Goal: Information Seeking & Learning: Find specific fact

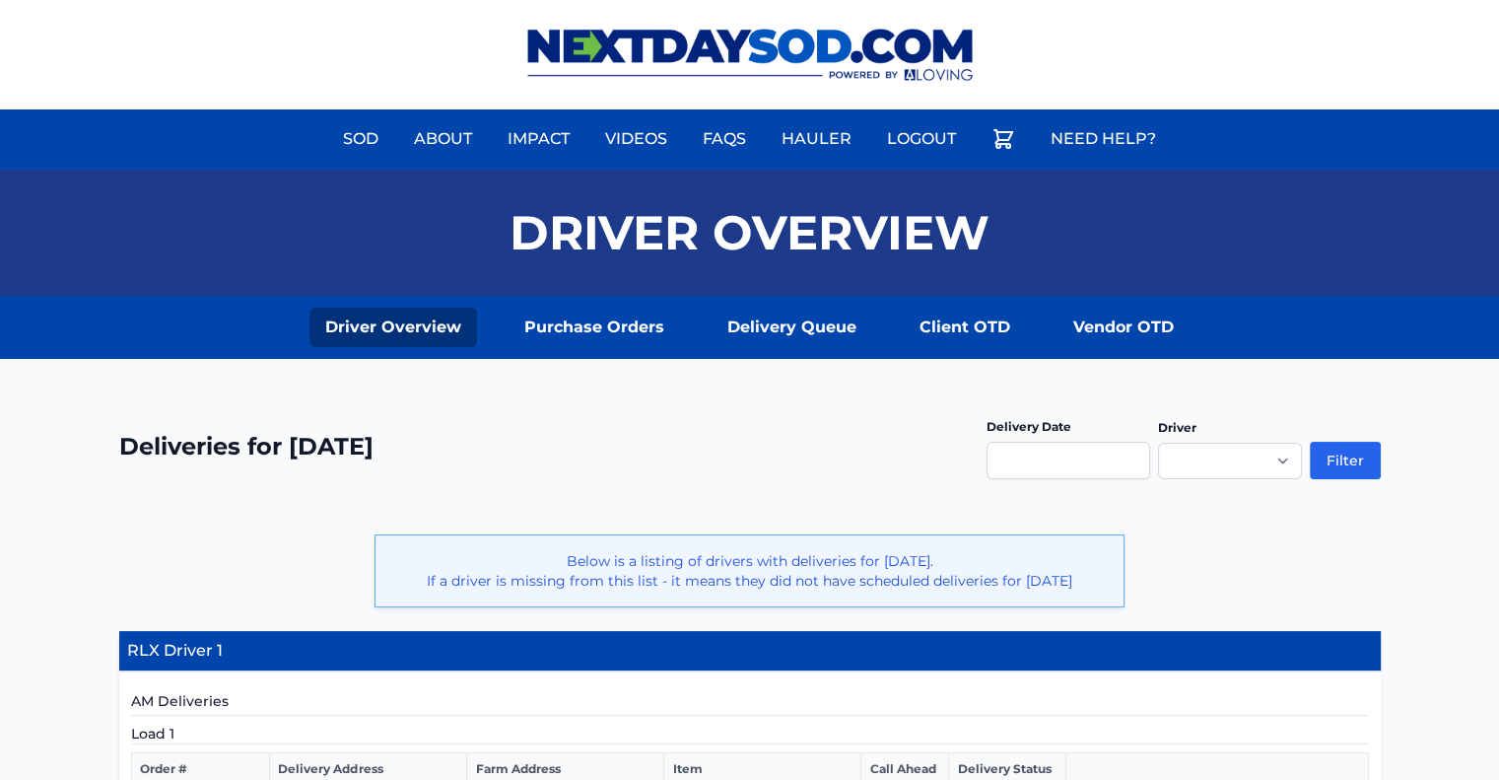
drag, startPoint x: 1456, startPoint y: 7, endPoint x: 1099, endPoint y: 75, distance: 363.2
click at [1099, 75] on div "Sod About Impact Videos FAQs Need Help? My Account" at bounding box center [749, 54] width 1499 height 109
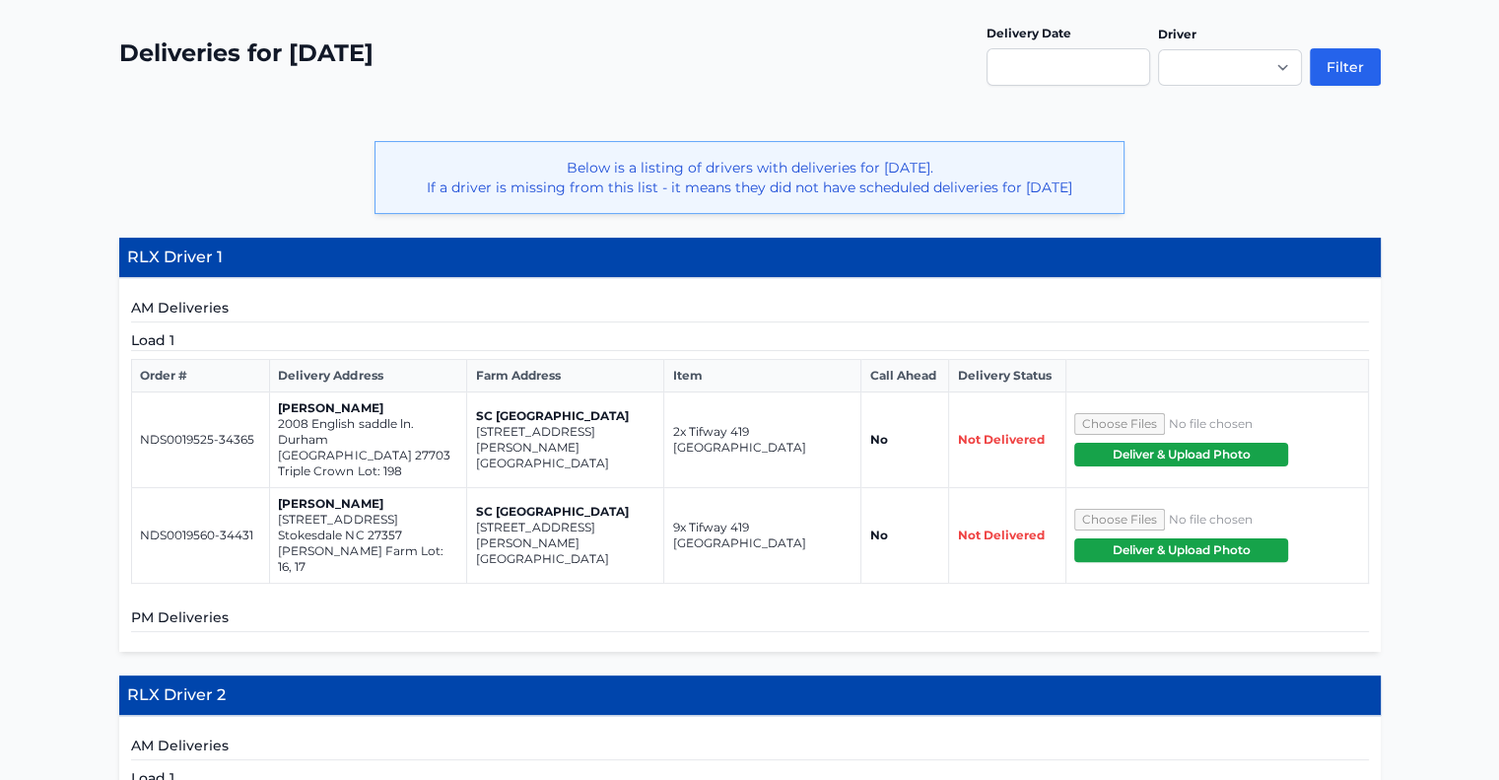
scroll to position [397, 0]
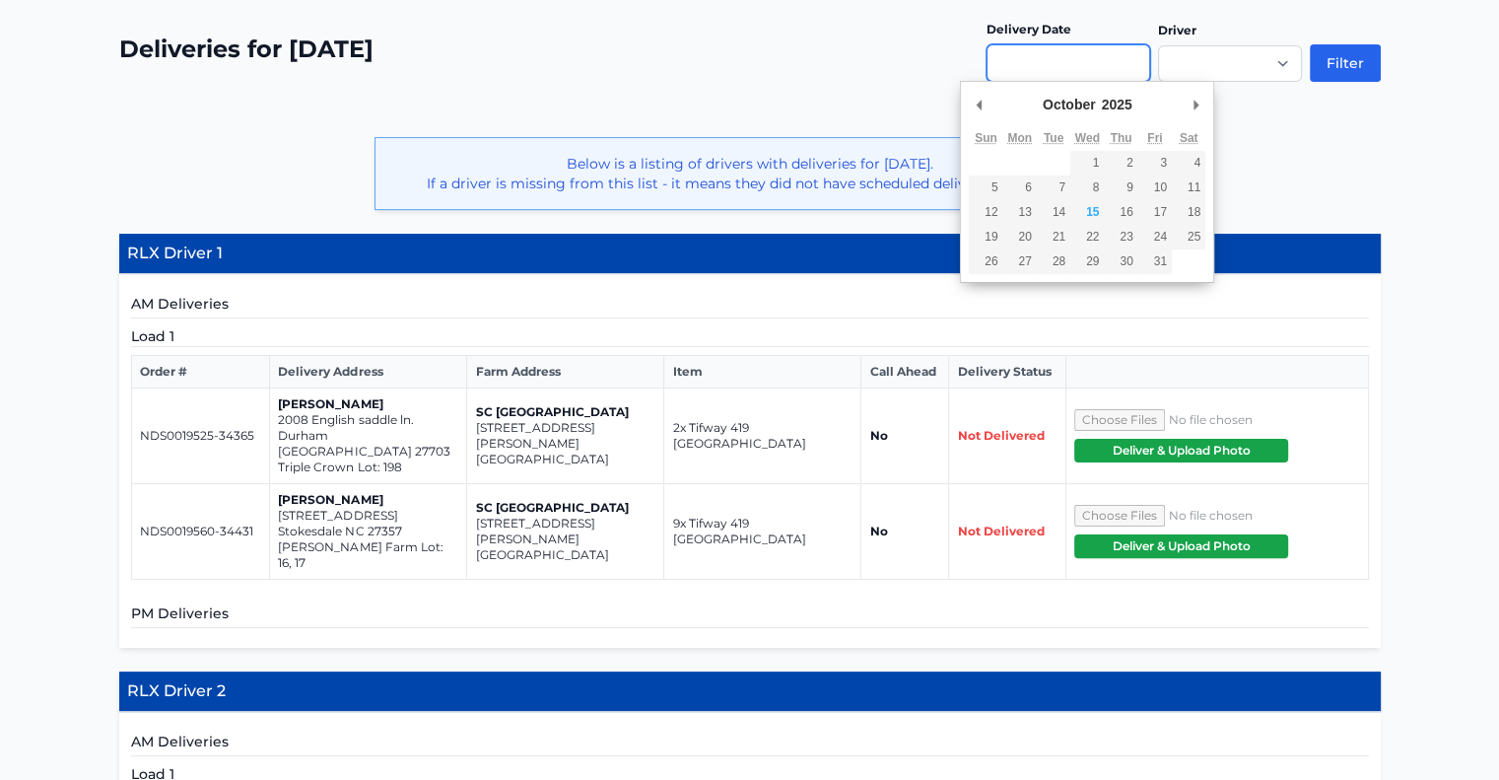
click at [1102, 54] on input "Use the arrow keys to pick a date" at bounding box center [1069, 62] width 164 height 37
click at [919, 109] on div "**********" at bounding box center [750, 61] width 1262 height 104
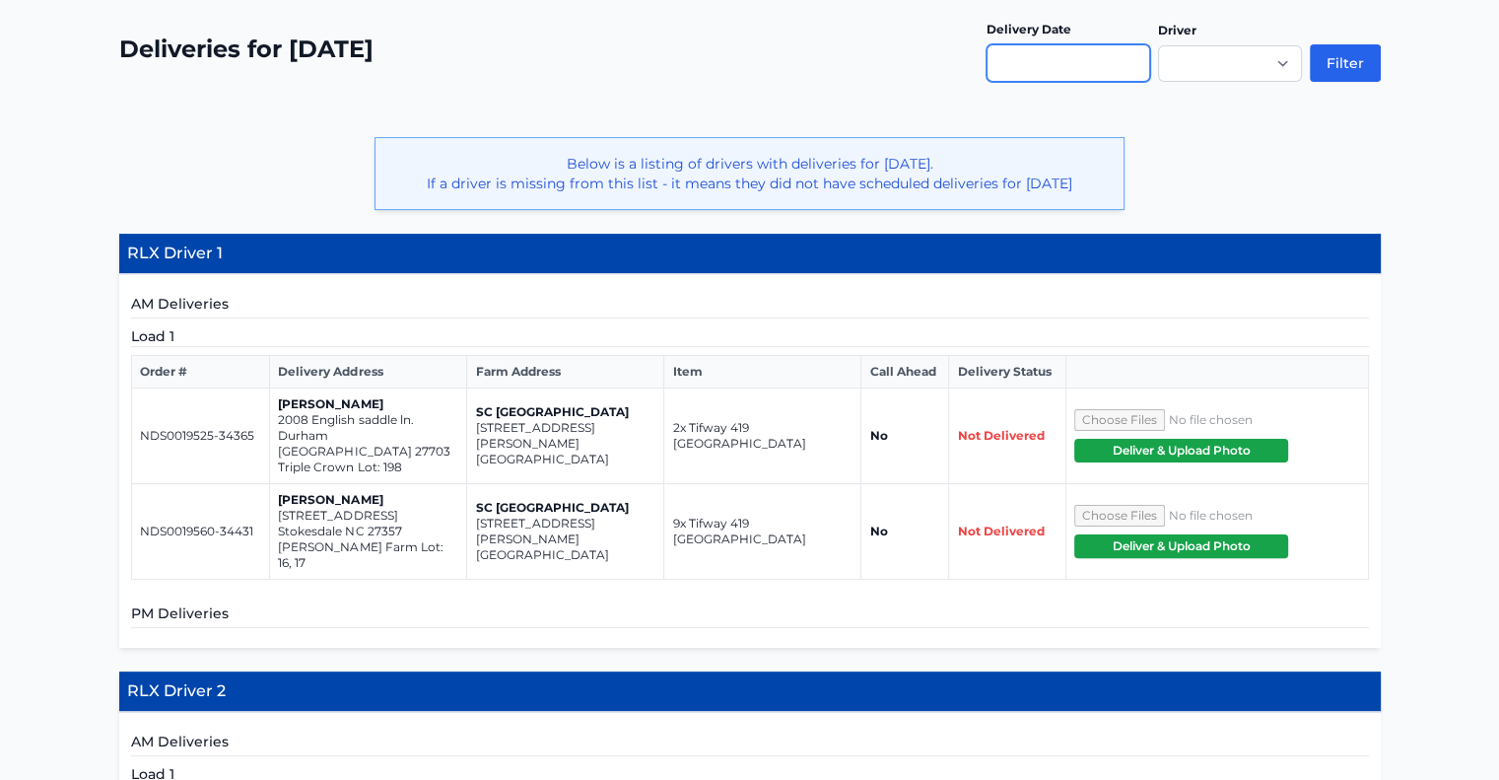
click at [1041, 62] on input "Use the arrow keys to pick a date" at bounding box center [1069, 62] width 164 height 37
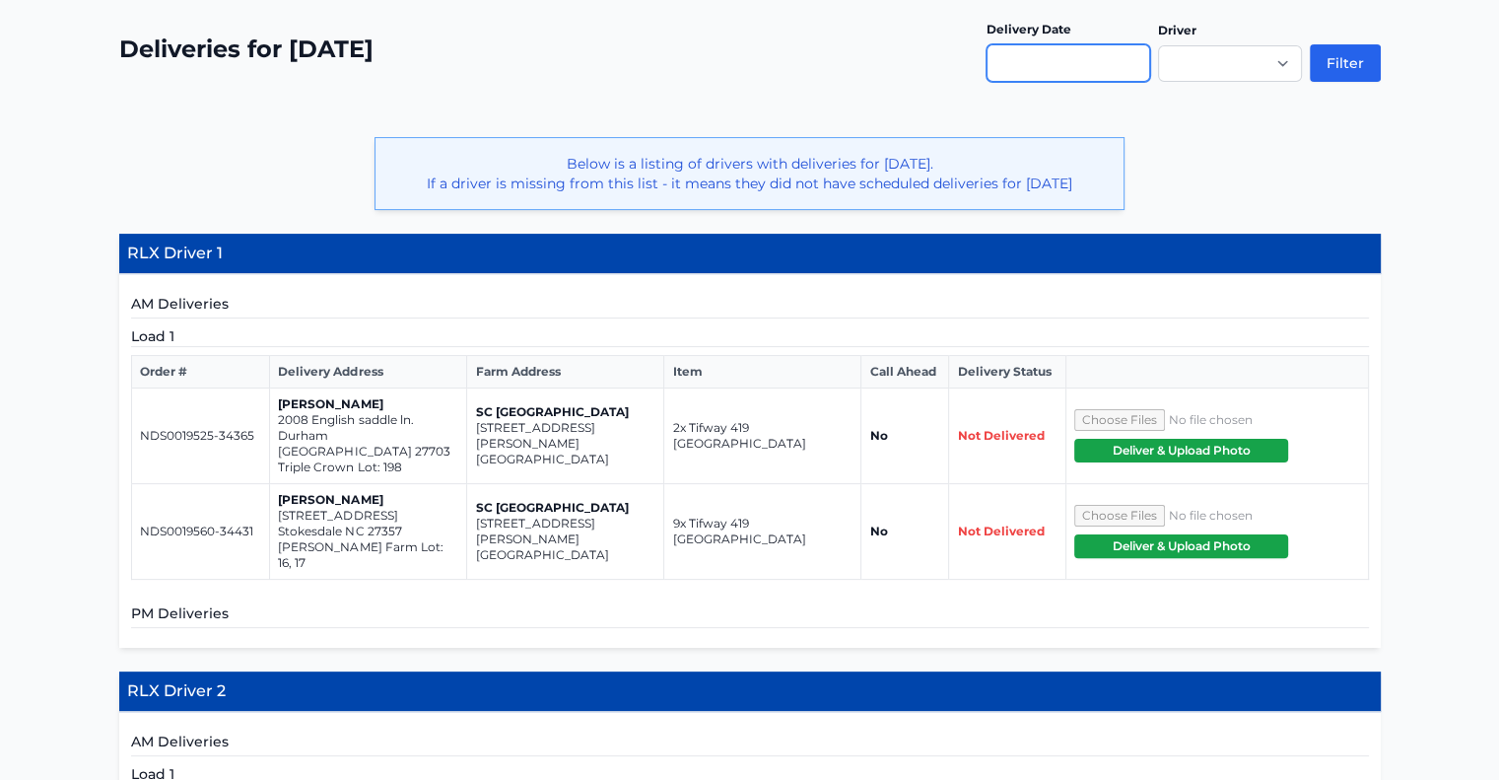
click at [1128, 70] on input "Use the arrow keys to pick a date" at bounding box center [1069, 62] width 164 height 37
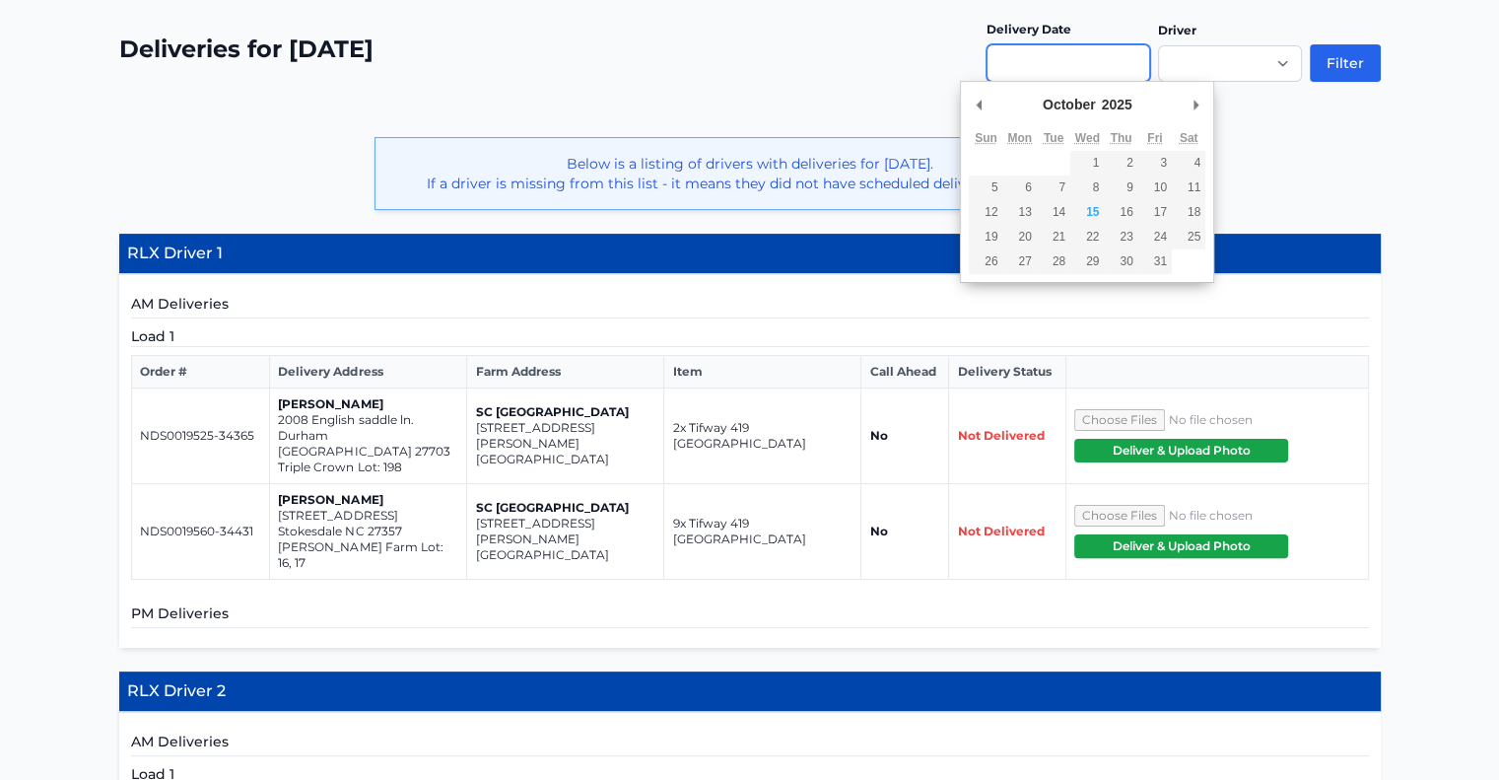
click at [1020, 151] on td at bounding box center [1020, 163] width 34 height 25
type input "**********"
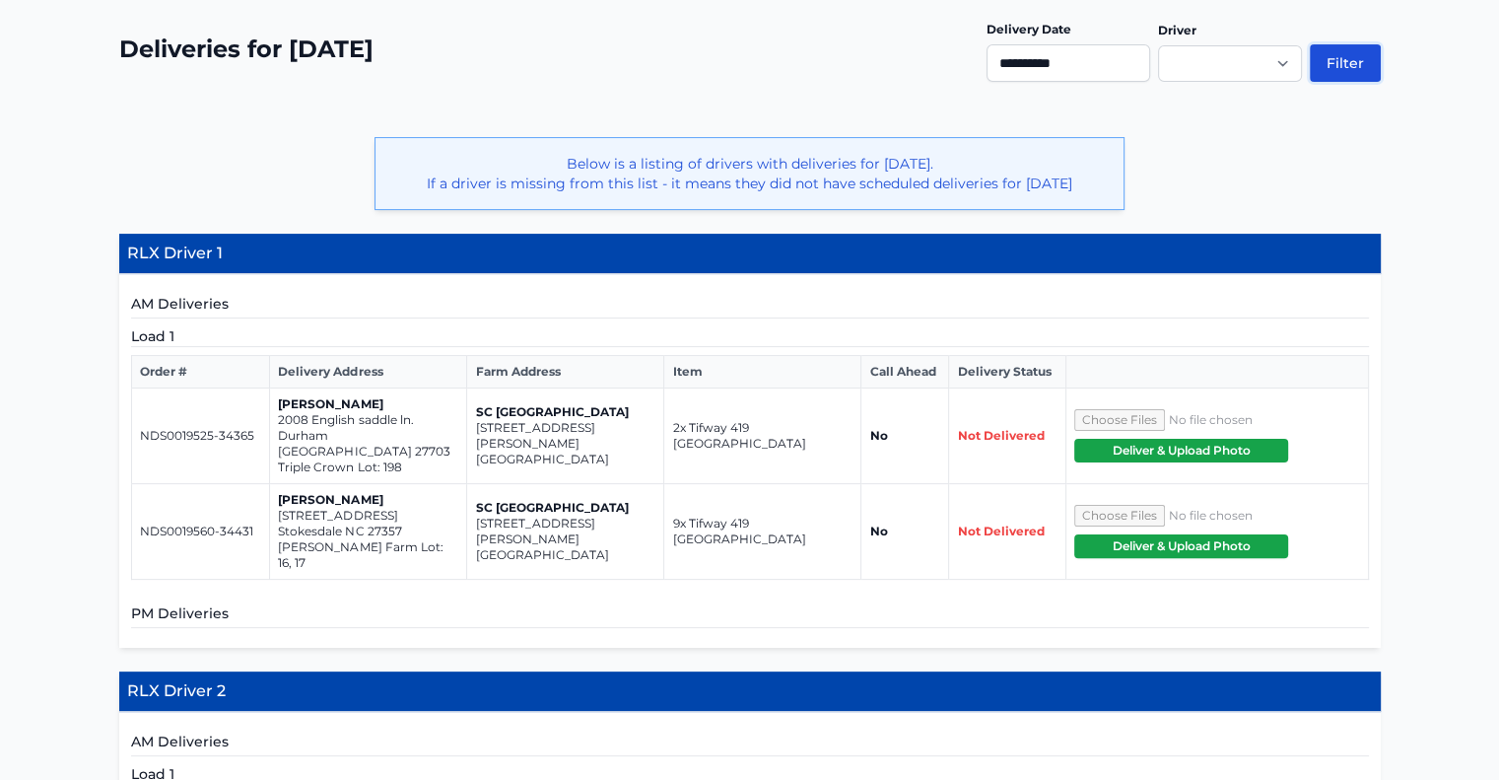
click at [1345, 57] on button "Filter" at bounding box center [1345, 62] width 71 height 37
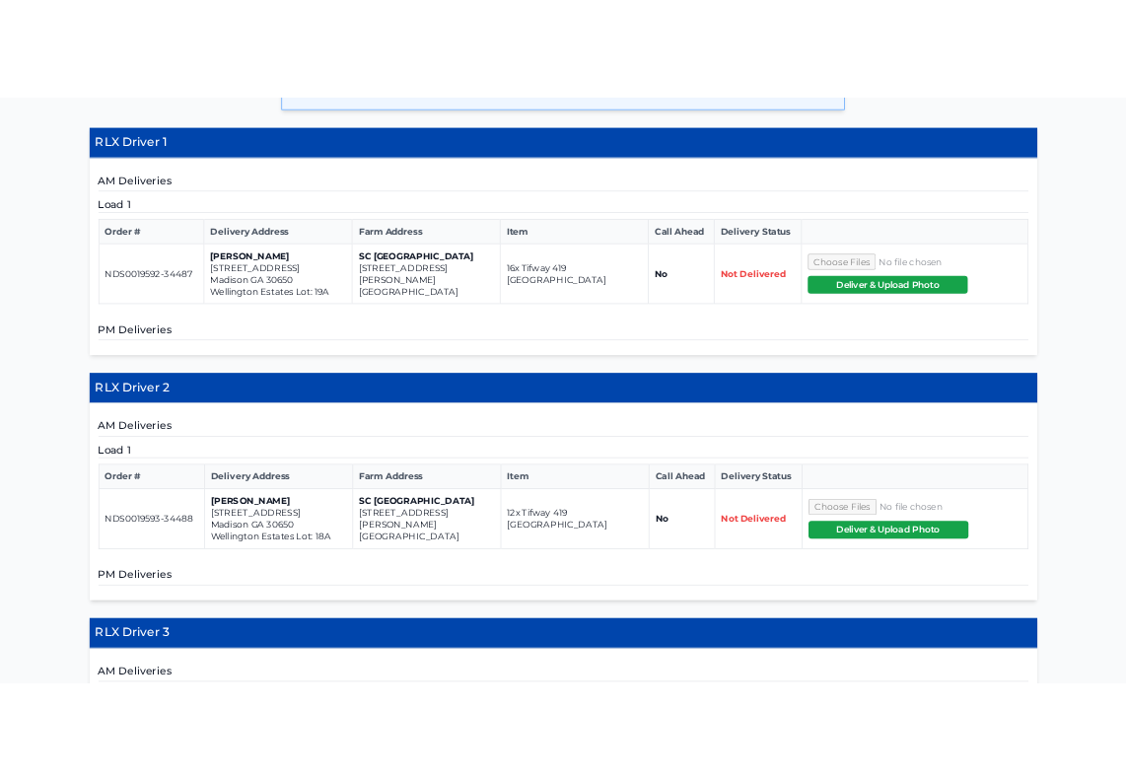
scroll to position [584, 0]
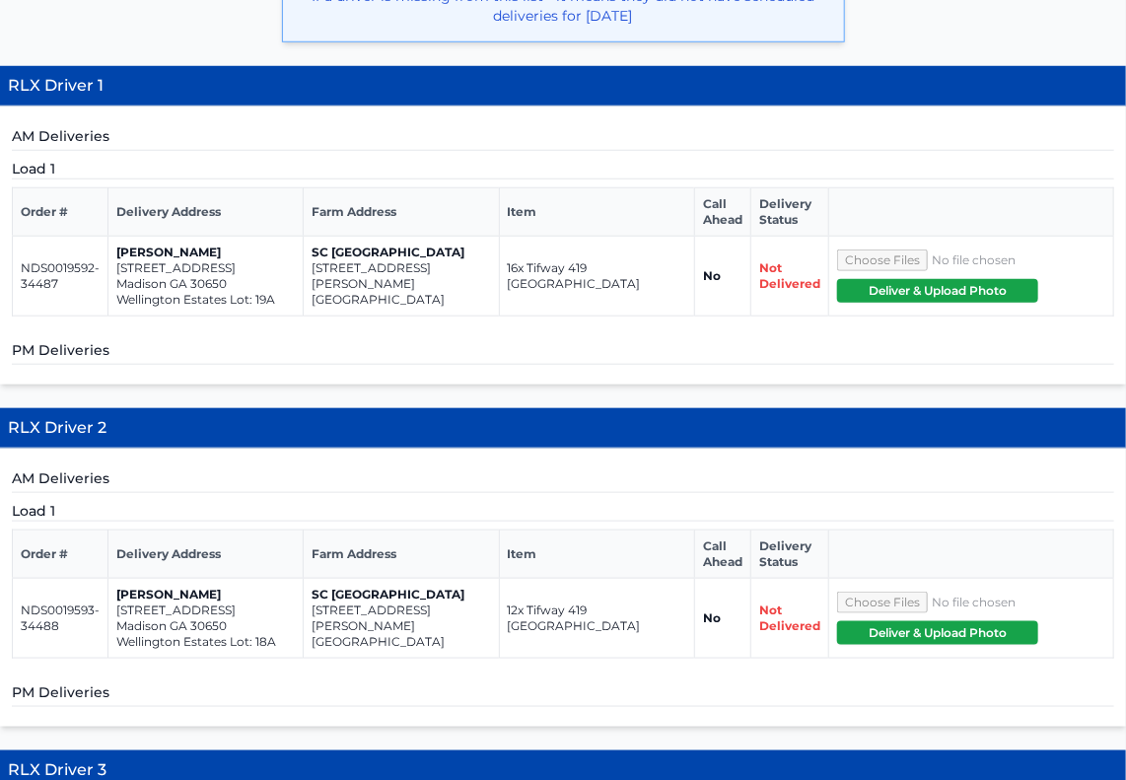
drag, startPoint x: 435, startPoint y: 285, endPoint x: 309, endPoint y: 276, distance: 125.5
click at [309, 276] on td "SC Bermuda Farm 285 Claflin Road Branchville SC 29432" at bounding box center [401, 277] width 195 height 80
copy td "285 Claflin Road Branchville SC 29432"
drag, startPoint x: 235, startPoint y: 280, endPoint x: 115, endPoint y: 270, distance: 119.7
click at [115, 270] on td "Meg Jones 1011 Ashley Drive Madison GA 30650 Wellington Estates Lot: 19A" at bounding box center [205, 277] width 195 height 80
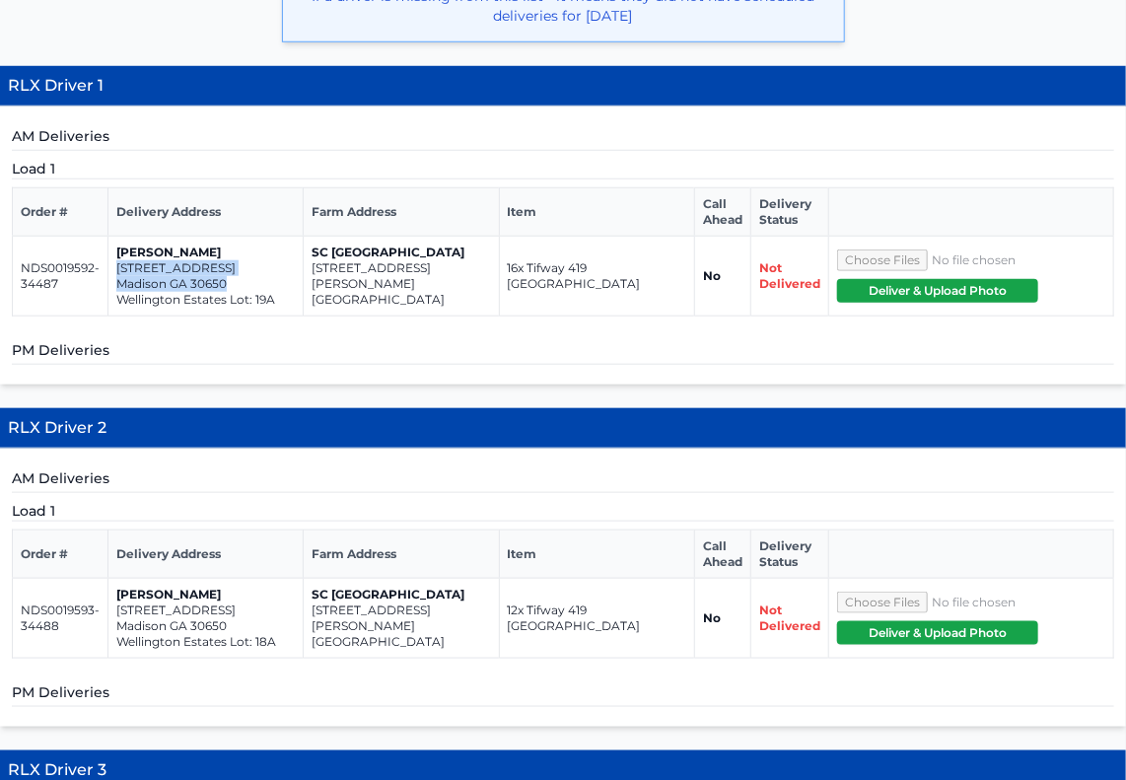
copy td "1011 Ashley Drive Madison GA 30650"
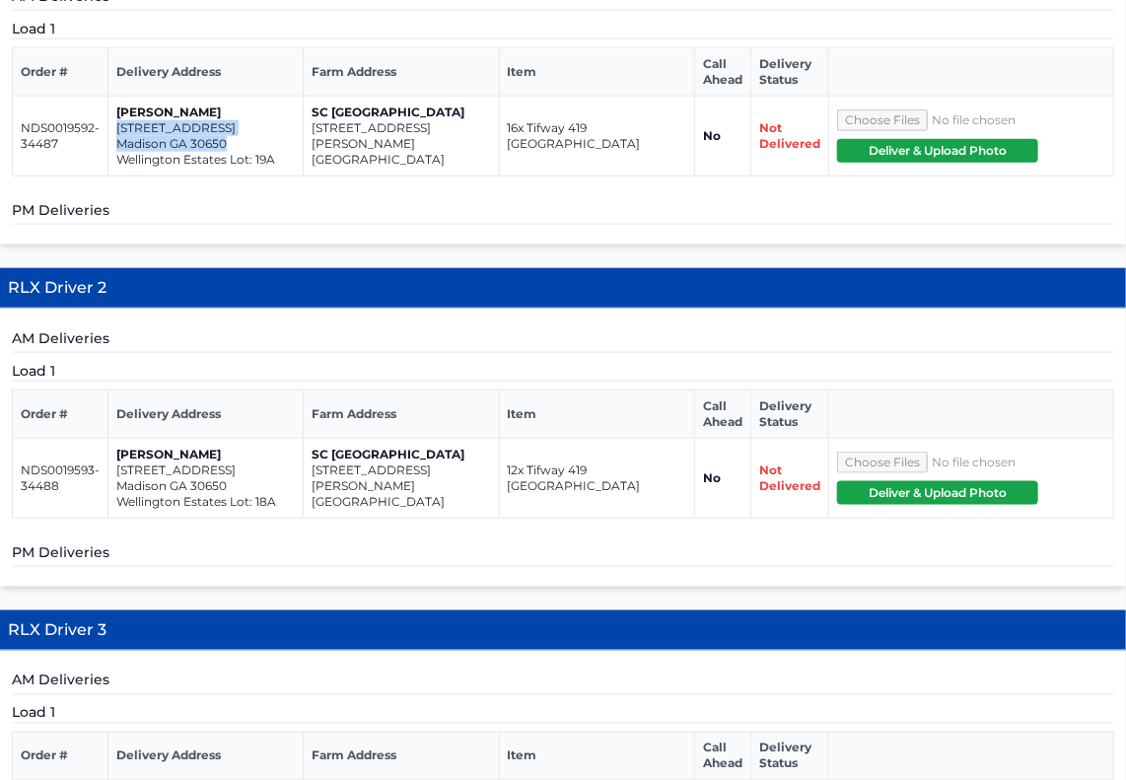
scroll to position [0, 0]
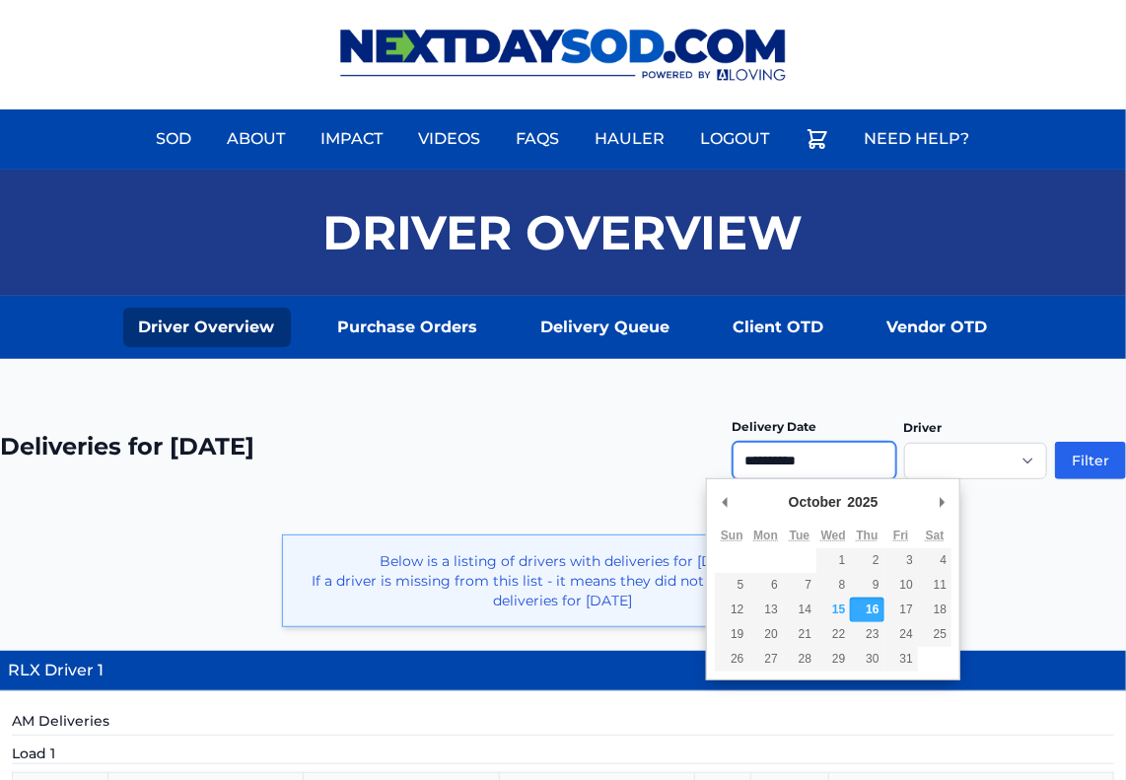
click at [808, 460] on input "**********" at bounding box center [814, 460] width 164 height 37
type input "**********"
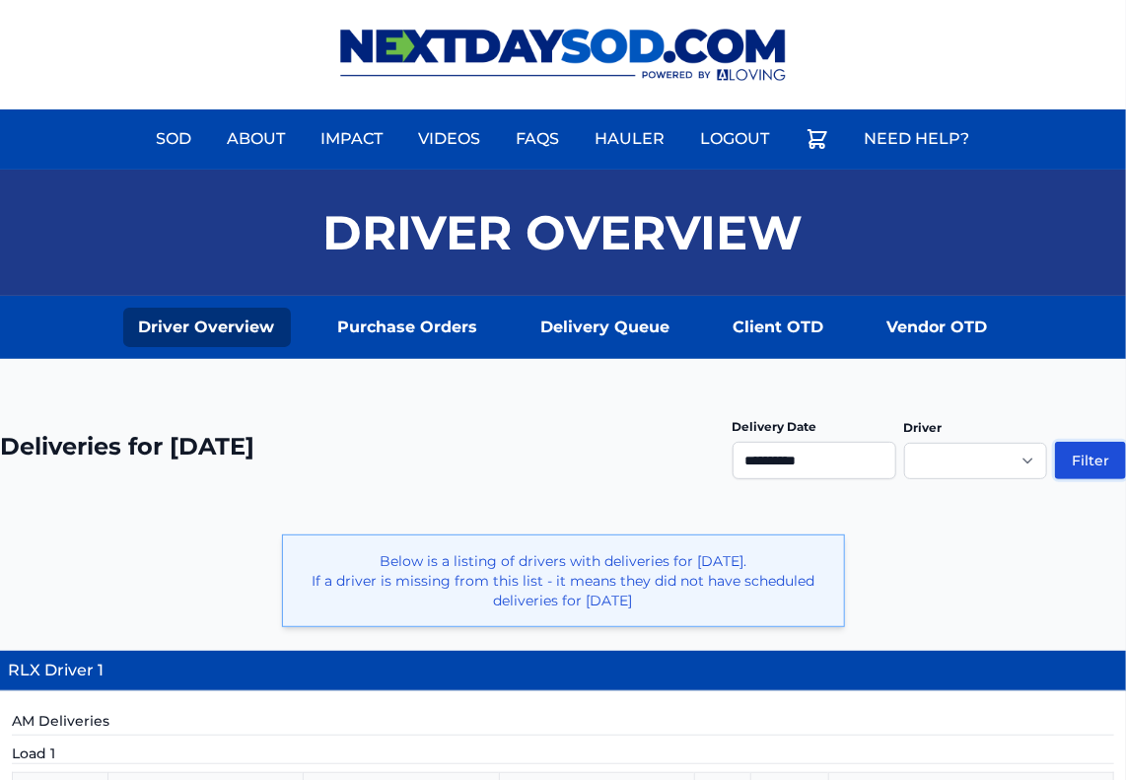
click at [1083, 455] on button "Filter" at bounding box center [1090, 460] width 71 height 37
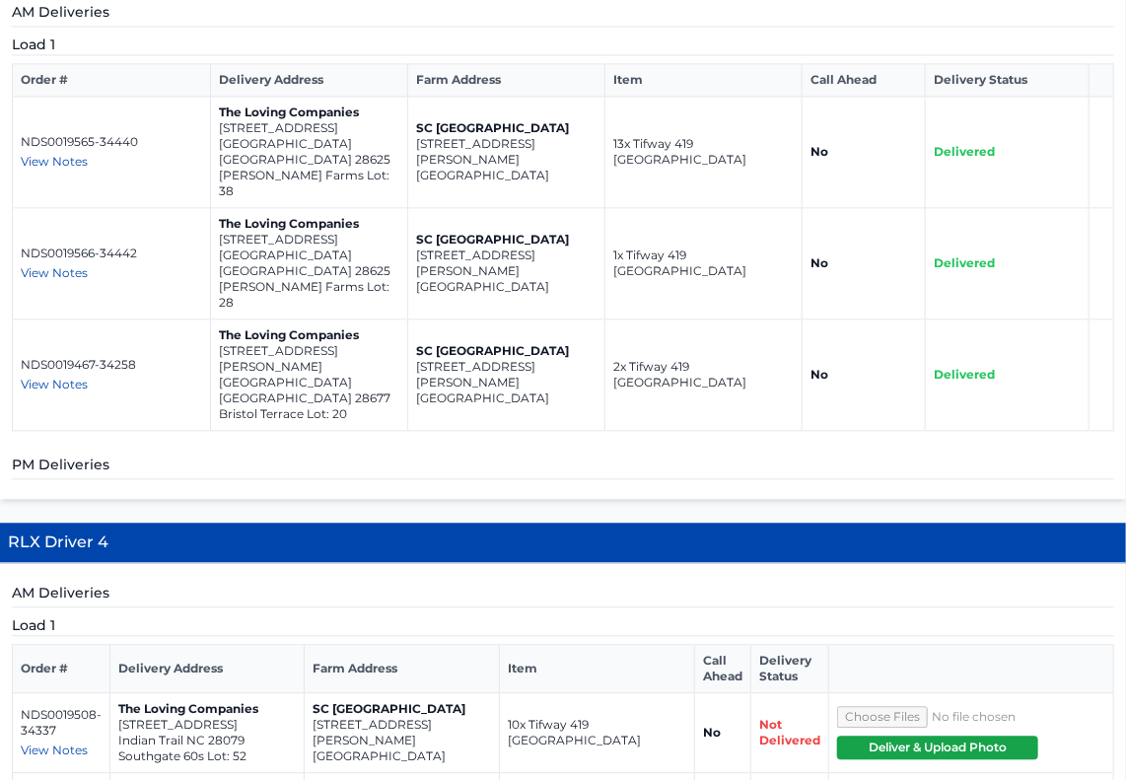
scroll to position [1536, 0]
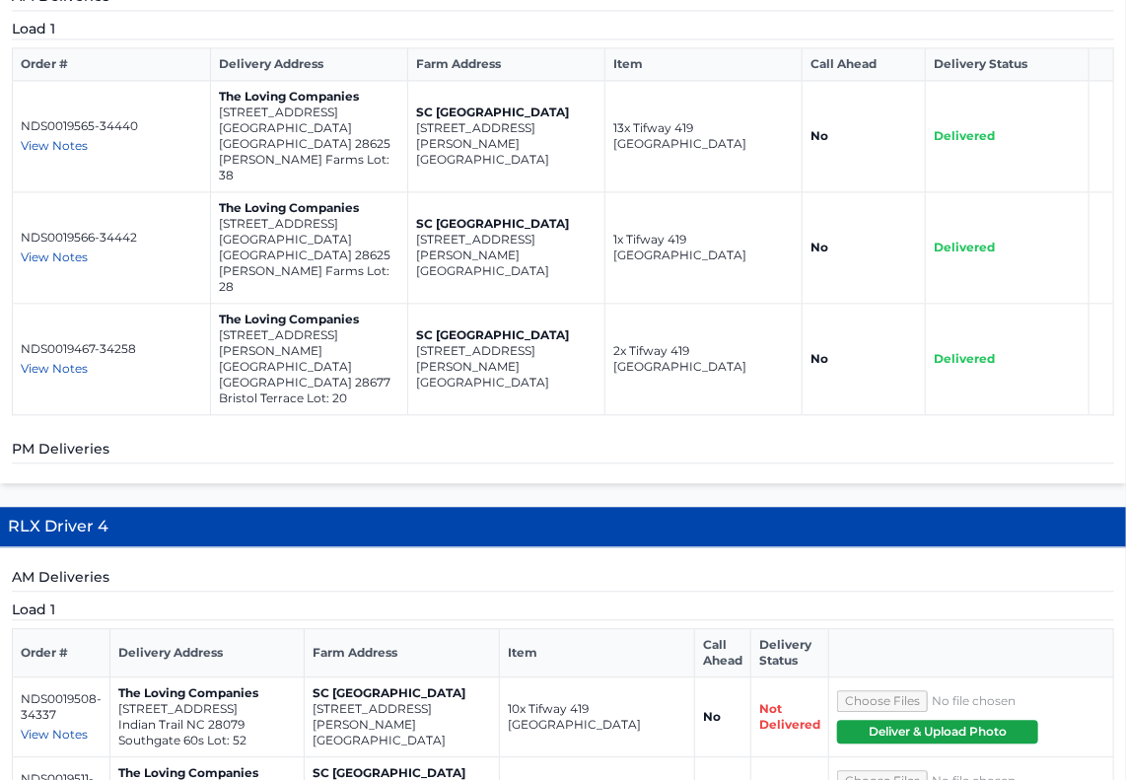
drag, startPoint x: 1132, startPoint y: 145, endPoint x: 1145, endPoint y: 454, distance: 309.7
click at [1125, 454] on html "Sod About Impact Videos FAQs Need Help? My Account Logout" at bounding box center [563, 427] width 1126 height 3927
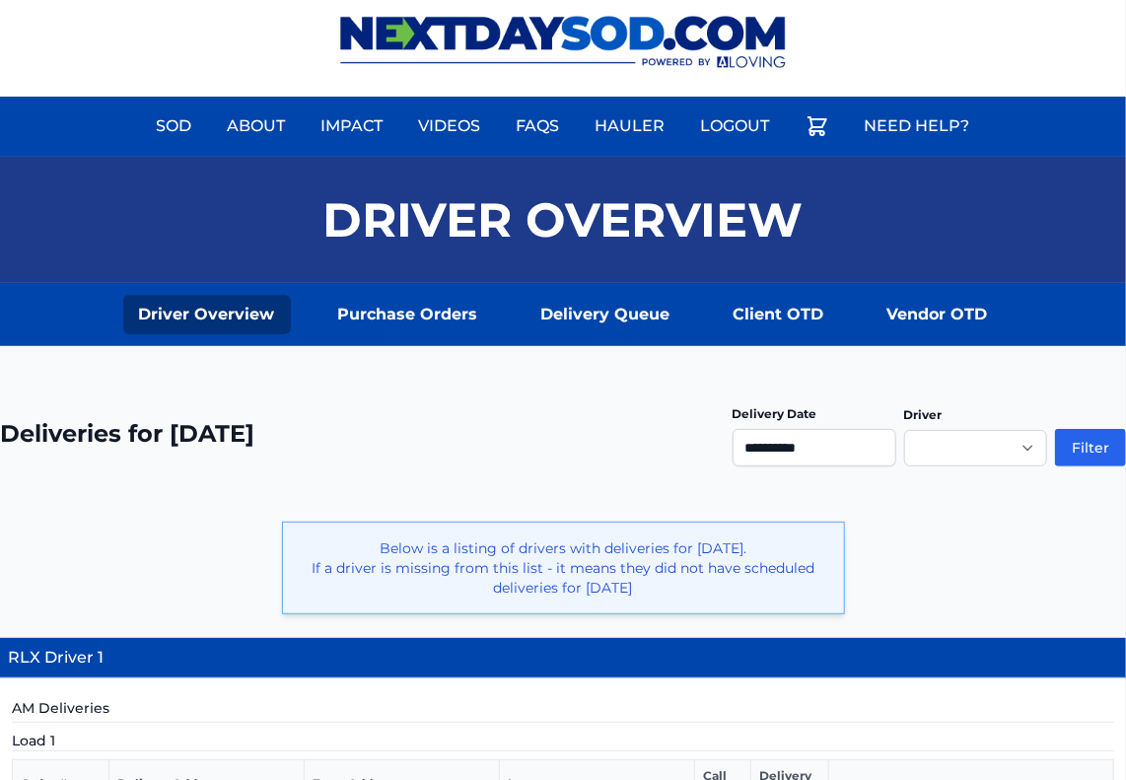
scroll to position [0, 0]
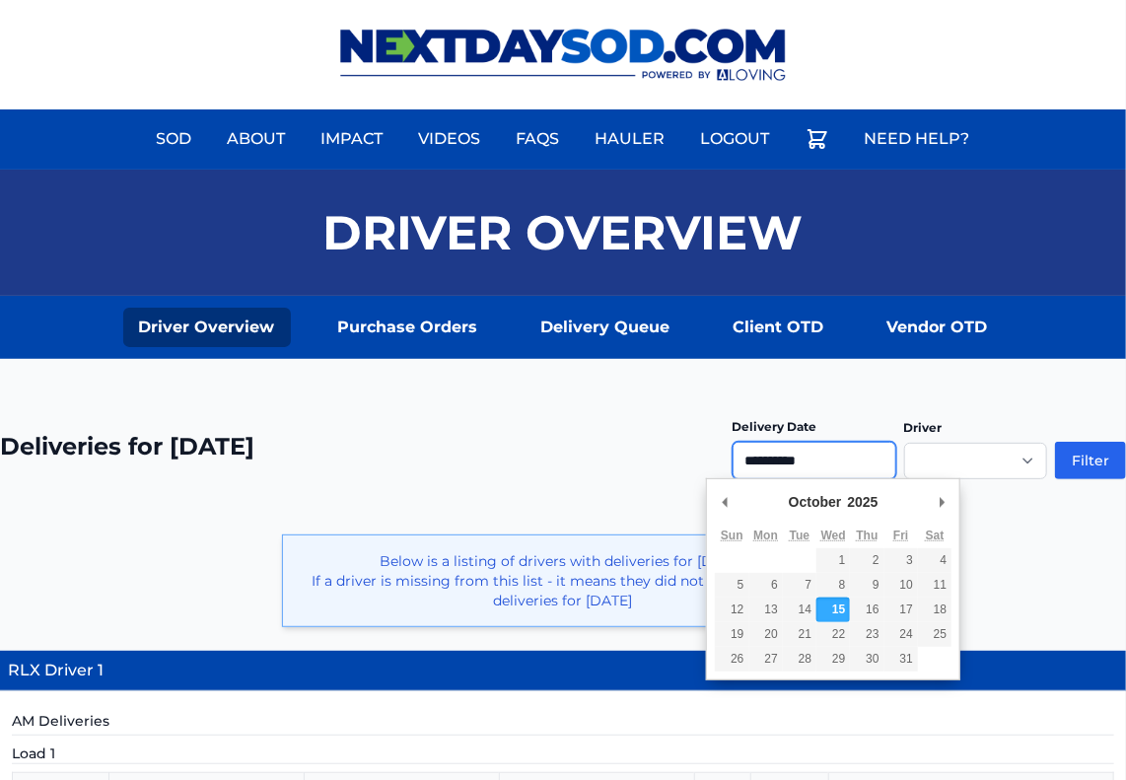
click at [821, 452] on input "**********" at bounding box center [814, 460] width 164 height 37
type input "**********"
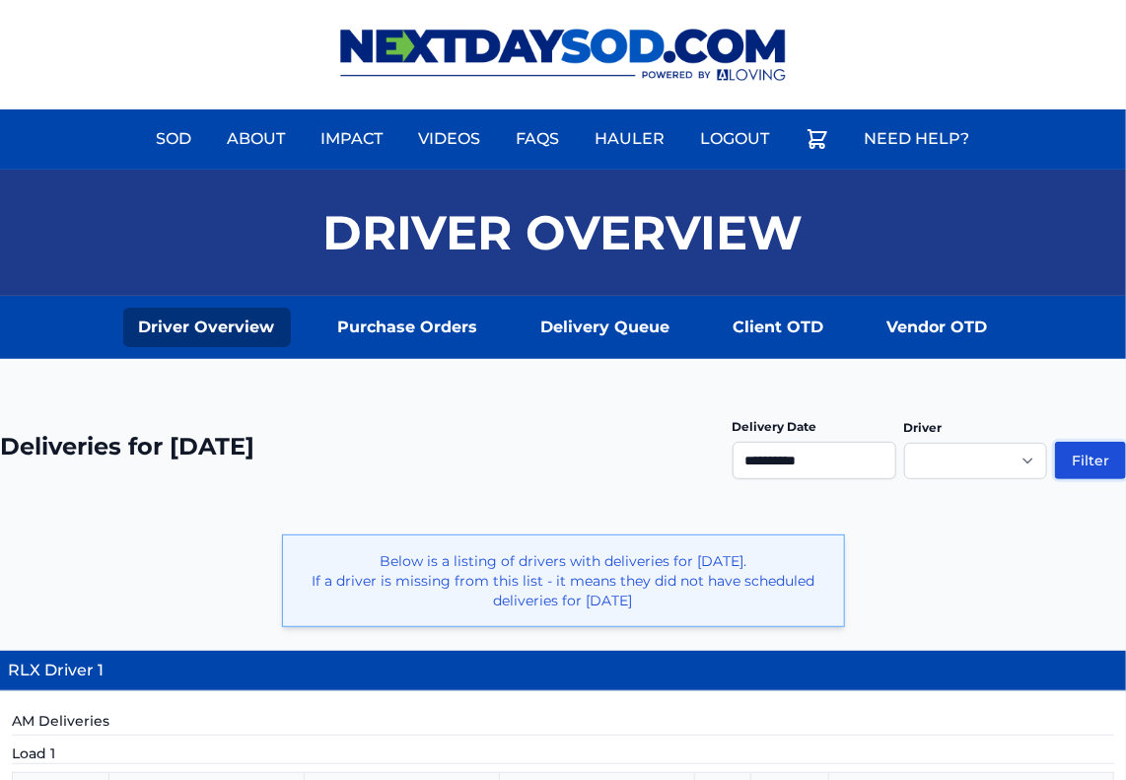
click at [1083, 457] on button "Filter" at bounding box center [1090, 460] width 71 height 37
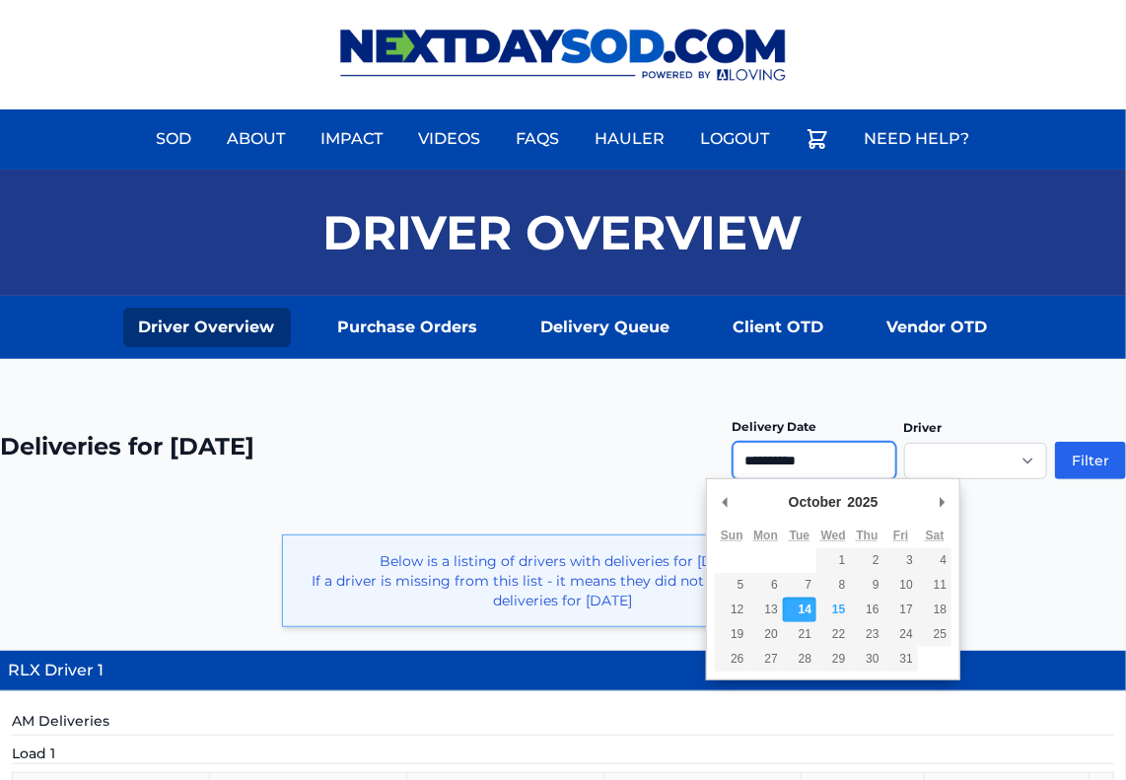
click at [824, 455] on input "**********" at bounding box center [814, 460] width 164 height 37
type input "**********"
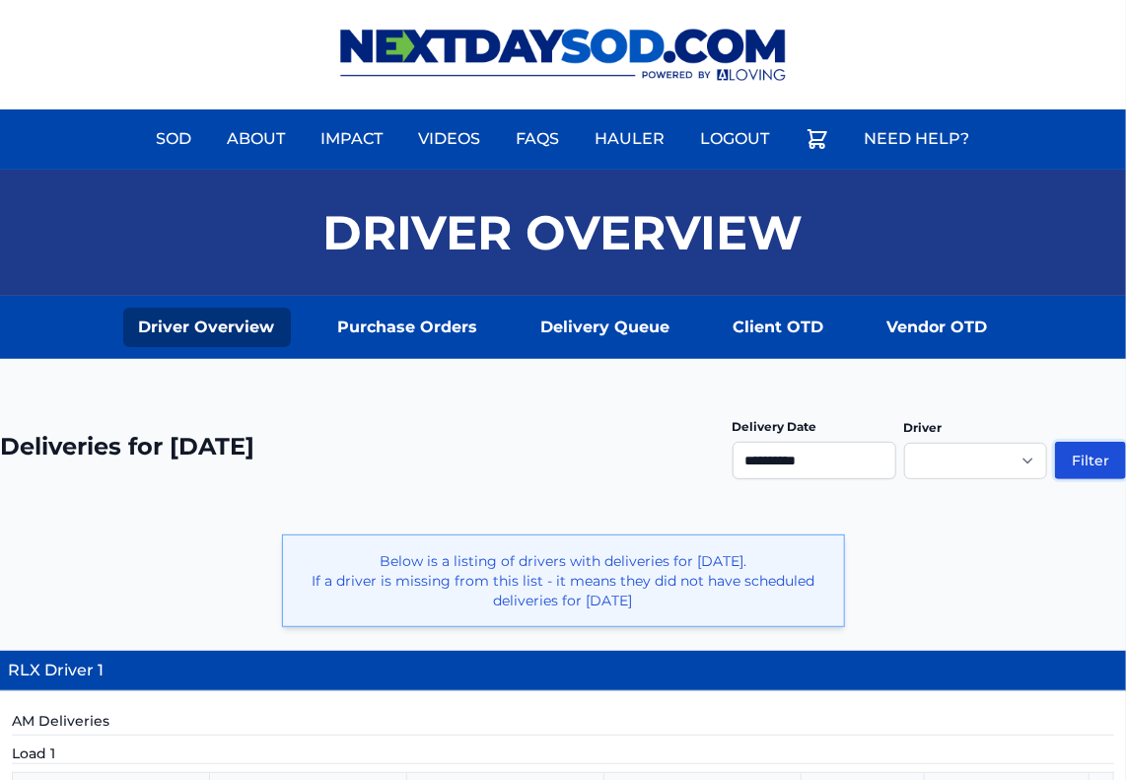
click at [1086, 461] on button "Filter" at bounding box center [1090, 460] width 71 height 37
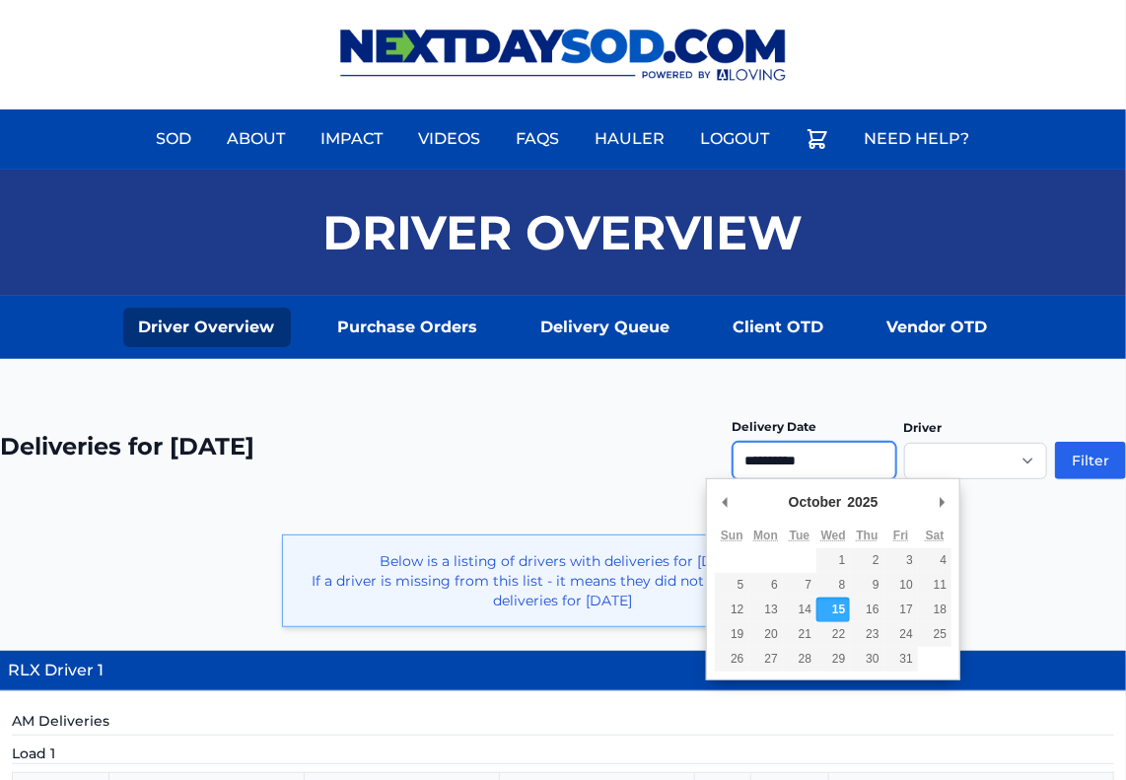
click at [808, 463] on input "**********" at bounding box center [814, 460] width 164 height 37
click at [599, 441] on div "**********" at bounding box center [563, 458] width 1126 height 104
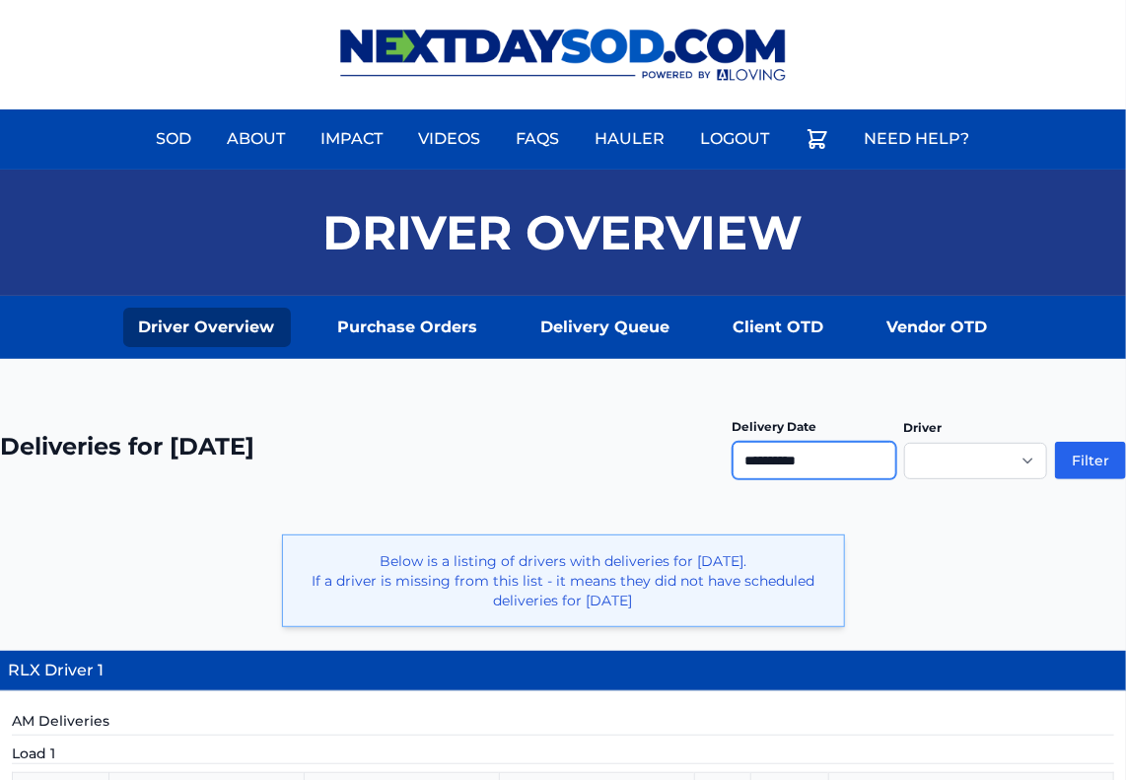
click at [804, 454] on input "**********" at bounding box center [814, 460] width 164 height 37
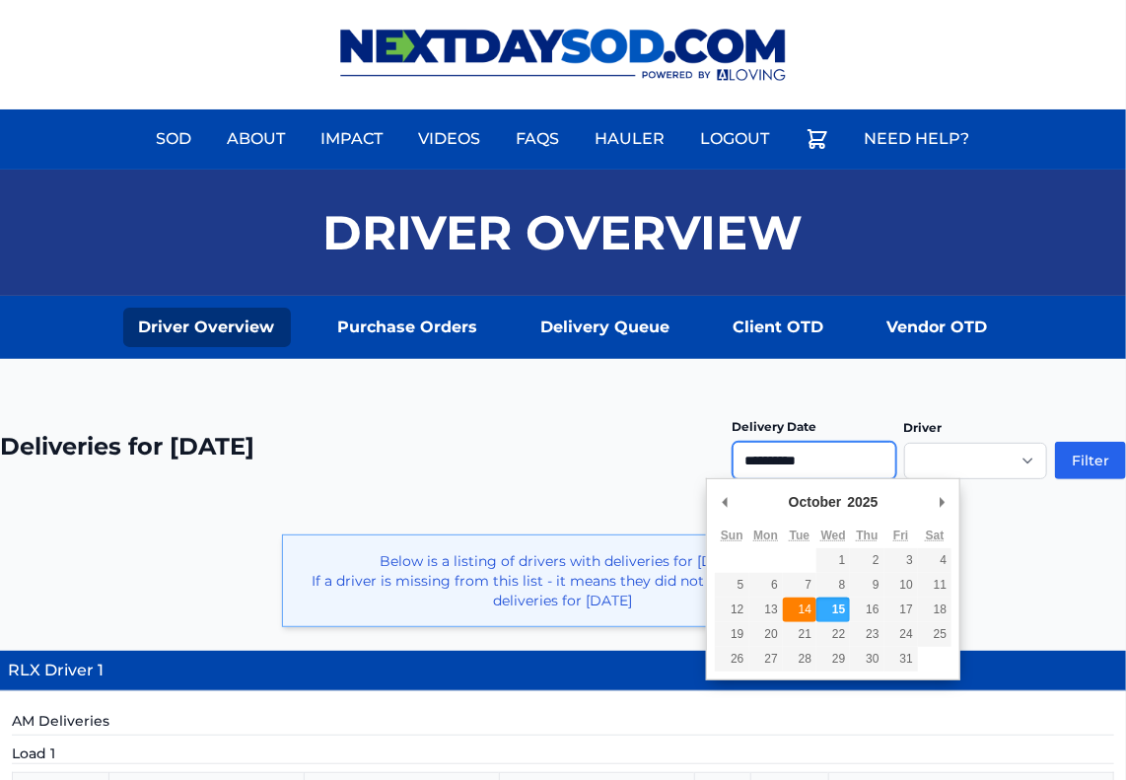
type input "**********"
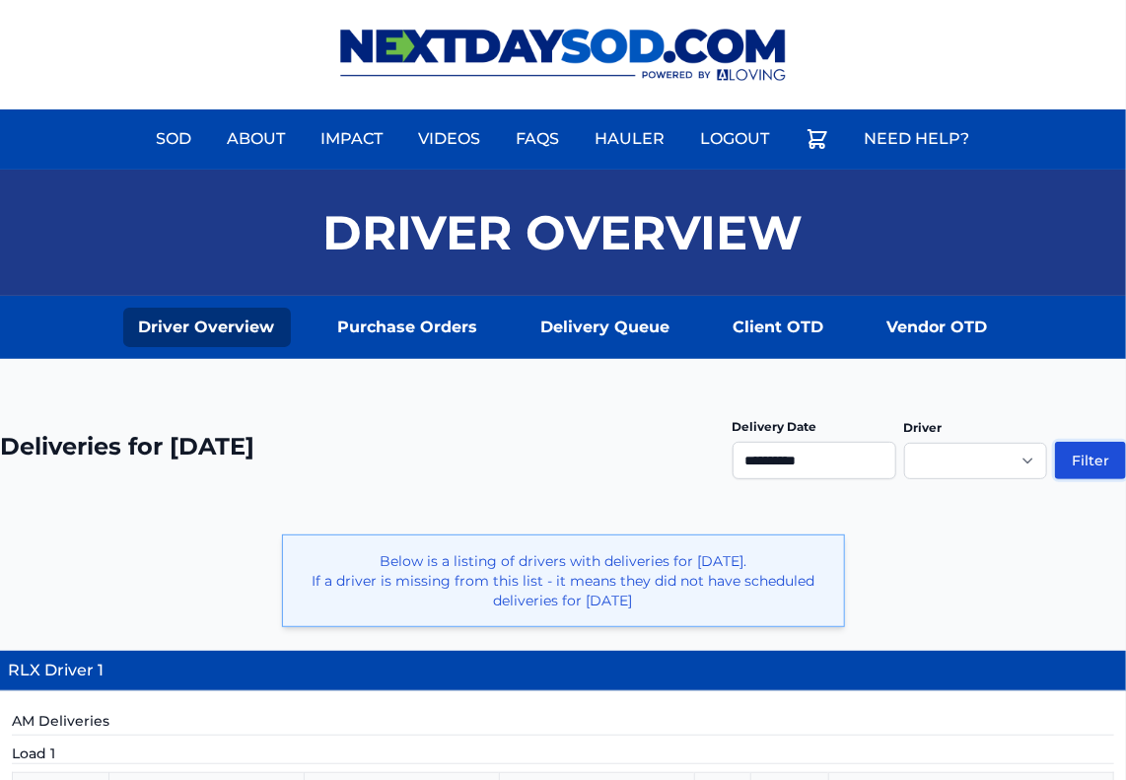
click at [1078, 457] on button "Filter" at bounding box center [1090, 460] width 71 height 37
click at [1090, 463] on button "Filter" at bounding box center [1090, 460] width 71 height 37
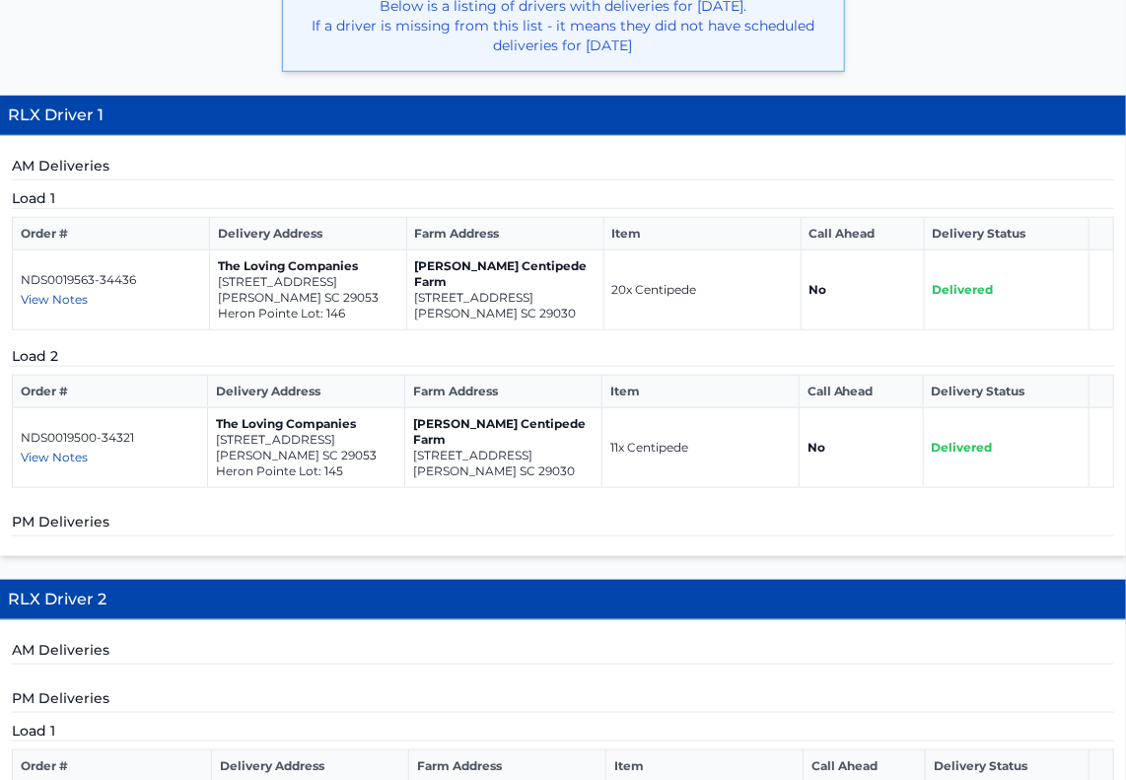
scroll to position [548, 0]
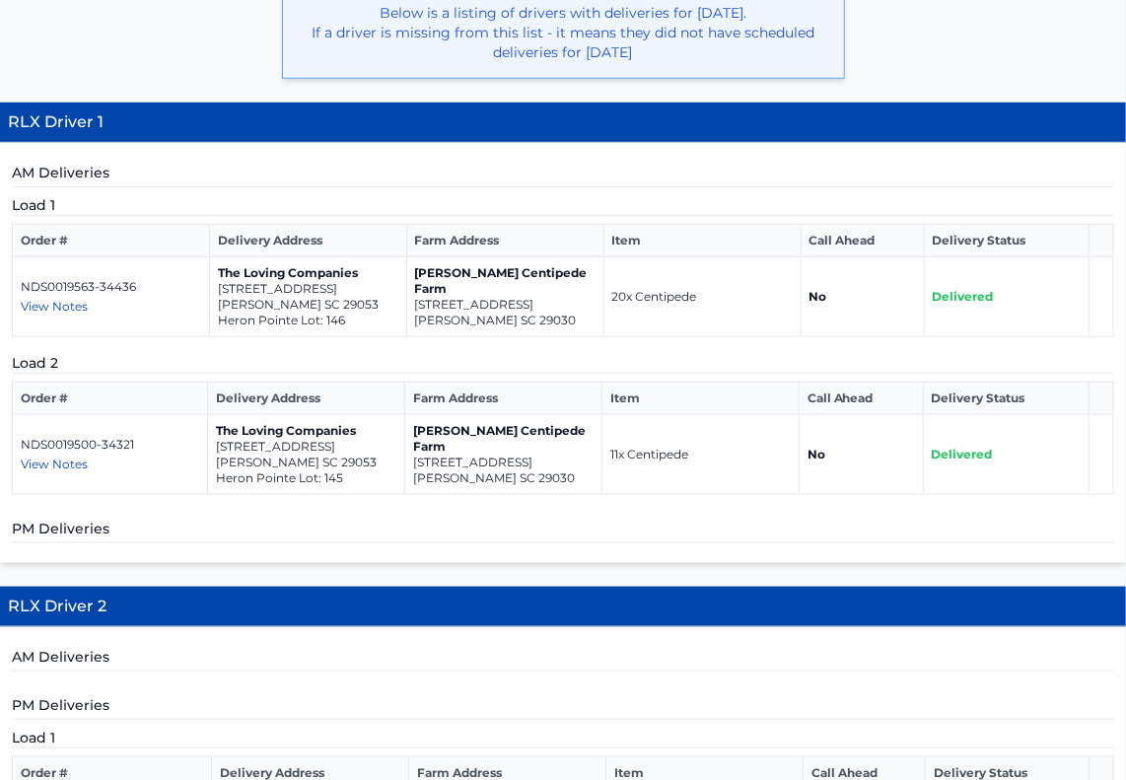
click at [82, 460] on span "View Notes" at bounding box center [54, 463] width 67 height 15
click at [73, 302] on span "View Notes" at bounding box center [54, 306] width 67 height 15
click at [126, 232] on th "Order #" at bounding box center [111, 241] width 197 height 33
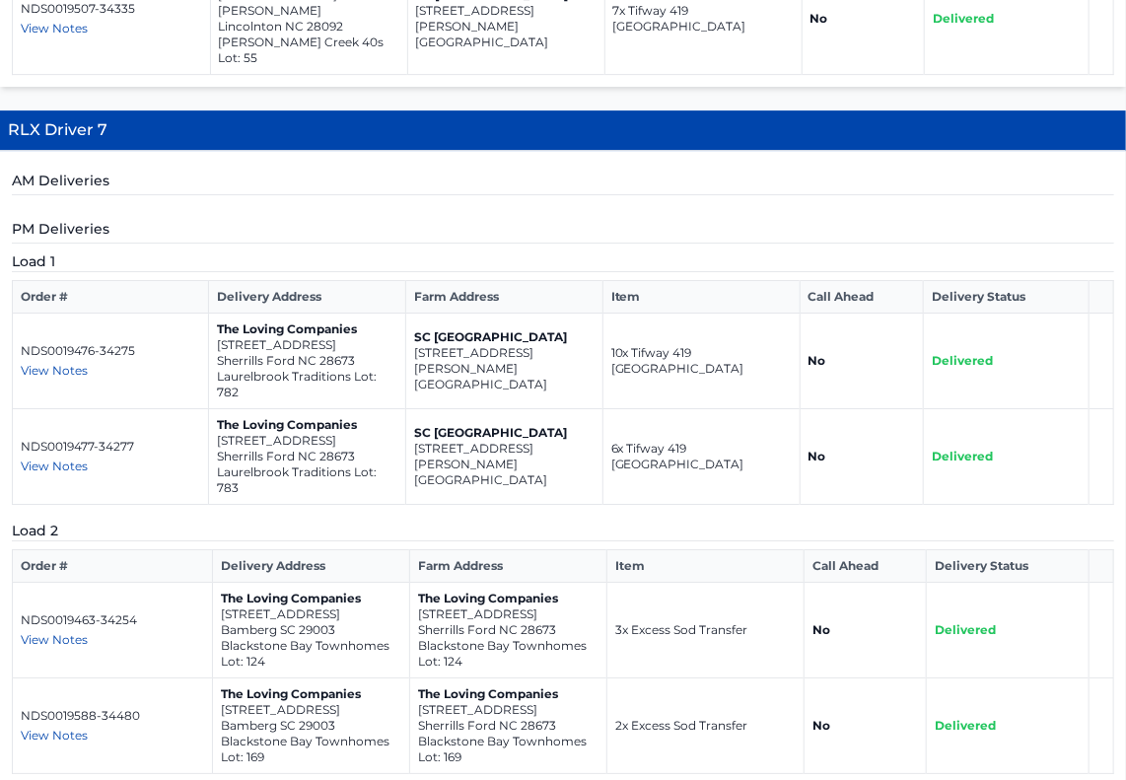
scroll to position [2406, 0]
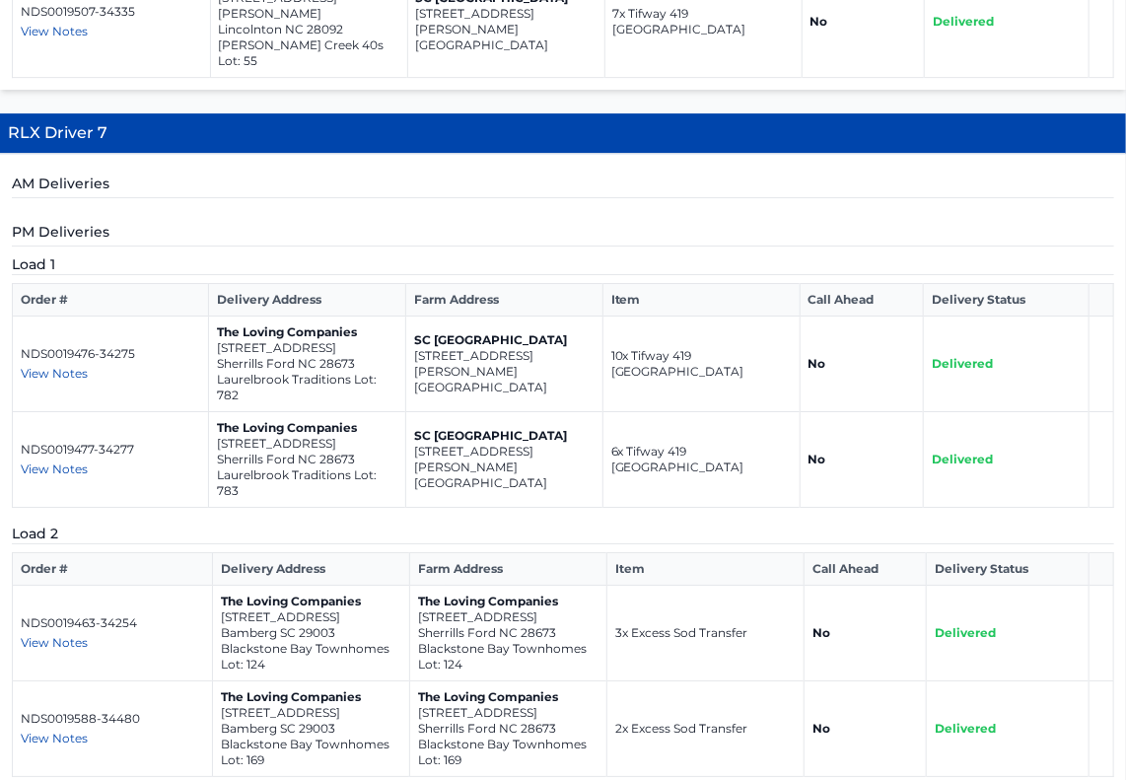
click at [515, 348] on p "[STREET_ADDRESS][PERSON_NAME]" at bounding box center [504, 364] width 180 height 32
drag, startPoint x: 541, startPoint y: 255, endPoint x: 414, endPoint y: 248, distance: 127.3
click at [414, 316] on td "SC Bermuda Farm 285 Claflin Road Branchville SC 29432" at bounding box center [503, 364] width 197 height 96
copy td "285 Claflin Road Branchville SC 29432"
drag, startPoint x: 356, startPoint y: 239, endPoint x: 213, endPoint y: 232, distance: 143.1
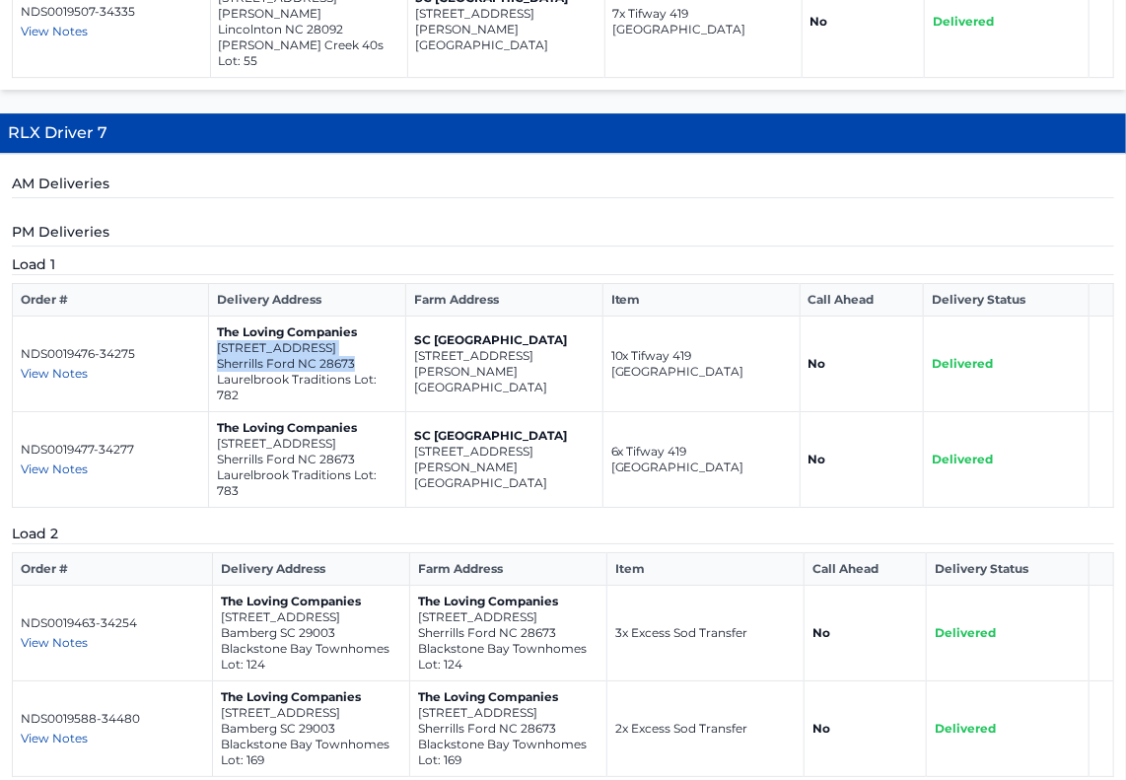
click at [213, 316] on td "The Loving Companies 7901 Old Brook Road Sherrills Ford NC 28673 Laurelbrook Tr…" at bounding box center [306, 364] width 197 height 96
copy td "7901 Old Brook Road Sherrills Ford NC 28673"
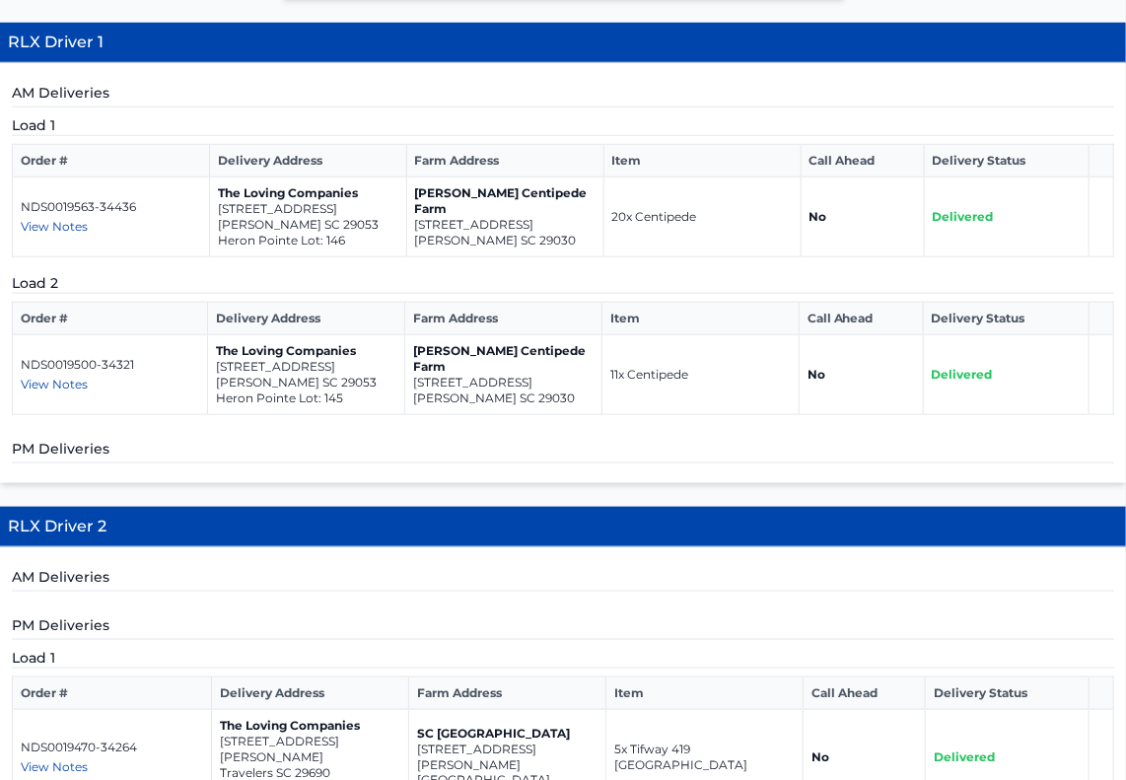
scroll to position [632, 0]
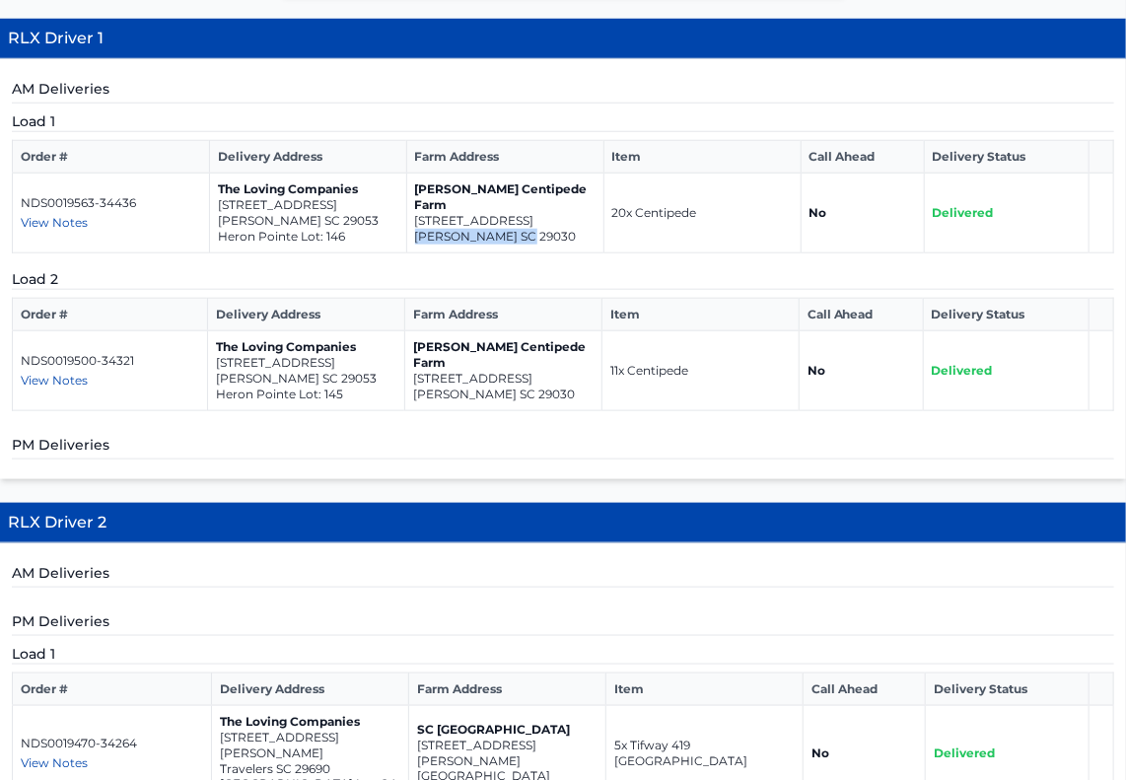
drag, startPoint x: 528, startPoint y: 224, endPoint x: 408, endPoint y: 221, distance: 120.3
click at [408, 221] on td "[PERSON_NAME] Centipede Farm [STREET_ADDRESS][PERSON_NAME]" at bounding box center [504, 213] width 197 height 80
click at [549, 116] on h5 "Load 1" at bounding box center [563, 121] width 1102 height 21
drag, startPoint x: 531, startPoint y: 225, endPoint x: 406, endPoint y: 208, distance: 126.3
click at [406, 208] on td "[PERSON_NAME] Centipede Farm [STREET_ADDRESS][PERSON_NAME]" at bounding box center [504, 213] width 197 height 80
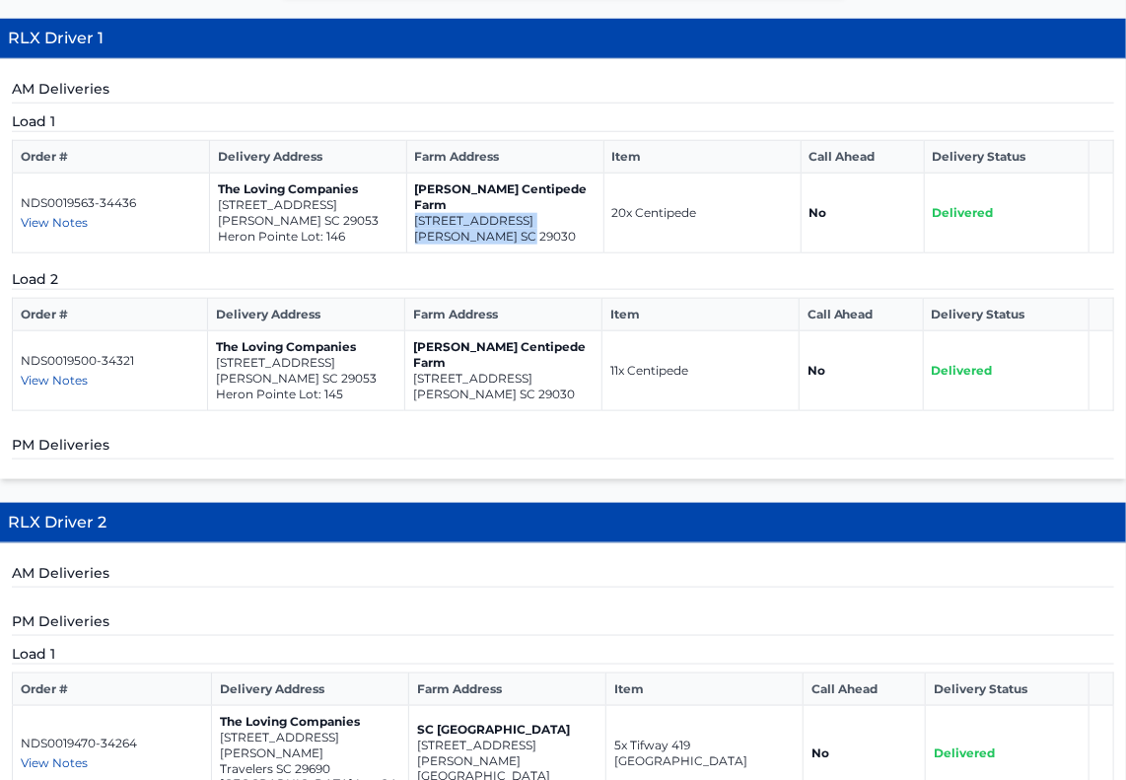
copy td "[STREET_ADDRESS][PERSON_NAME]"
drag, startPoint x: 321, startPoint y: 216, endPoint x: 210, endPoint y: 200, distance: 112.5
click at [210, 200] on td "The Loving Companies 551 Happy Hollow Drive Gaston SC 29053 Heron Pointe Lot: 1…" at bounding box center [307, 213] width 197 height 80
copy td "551 Happy Hollow Drive Gaston SC 29053"
click at [306, 263] on div "Load 1 Order # Delivery Address Farm Address Item Call Ahead Delivery Status ND…" at bounding box center [563, 261] width 1102 height 300
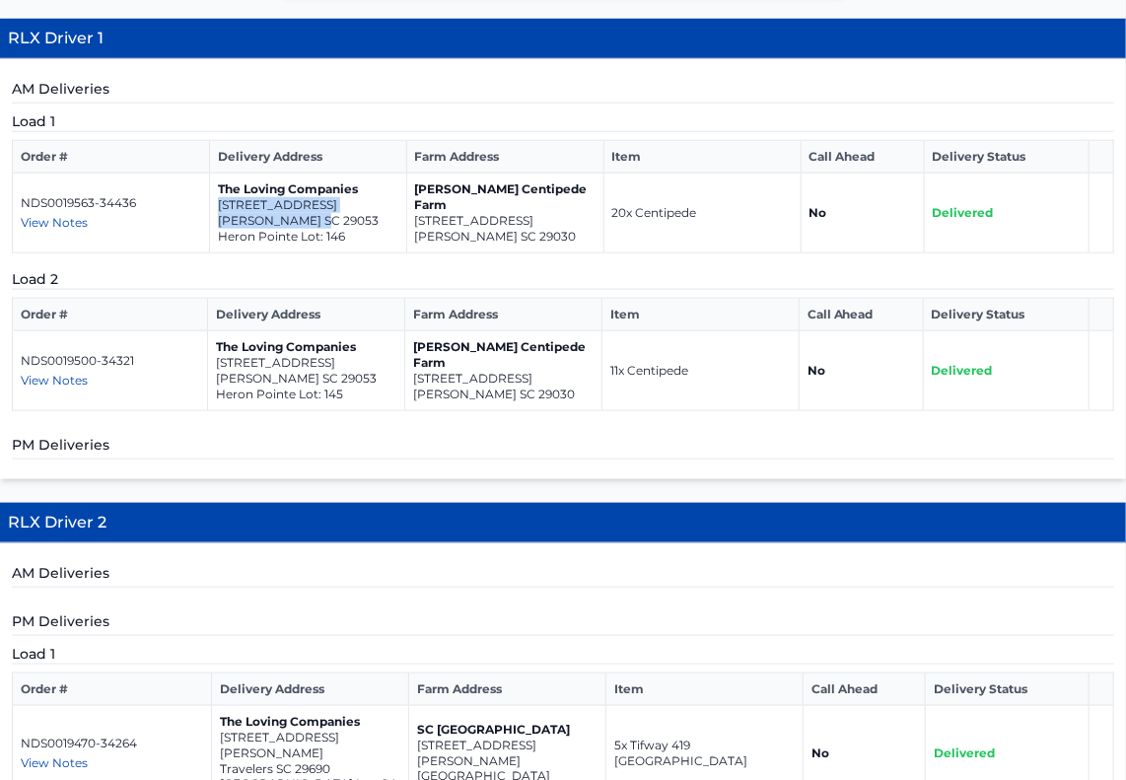
drag, startPoint x: 318, startPoint y: 219, endPoint x: 216, endPoint y: 204, distance: 103.6
click at [216, 204] on td "The Loving Companies 551 Happy Hollow Drive Gaston SC 29053 Heron Pointe Lot: 1…" at bounding box center [307, 213] width 197 height 80
copy td "551 Happy Hollow Drive Gaston SC 29053"
drag, startPoint x: 528, startPoint y: 380, endPoint x: 410, endPoint y: 366, distance: 119.2
click at [410, 366] on td "Bozard Centipede Farm 975 Wild Hearts Rd Cameron SC 29030" at bounding box center [502, 371] width 197 height 80
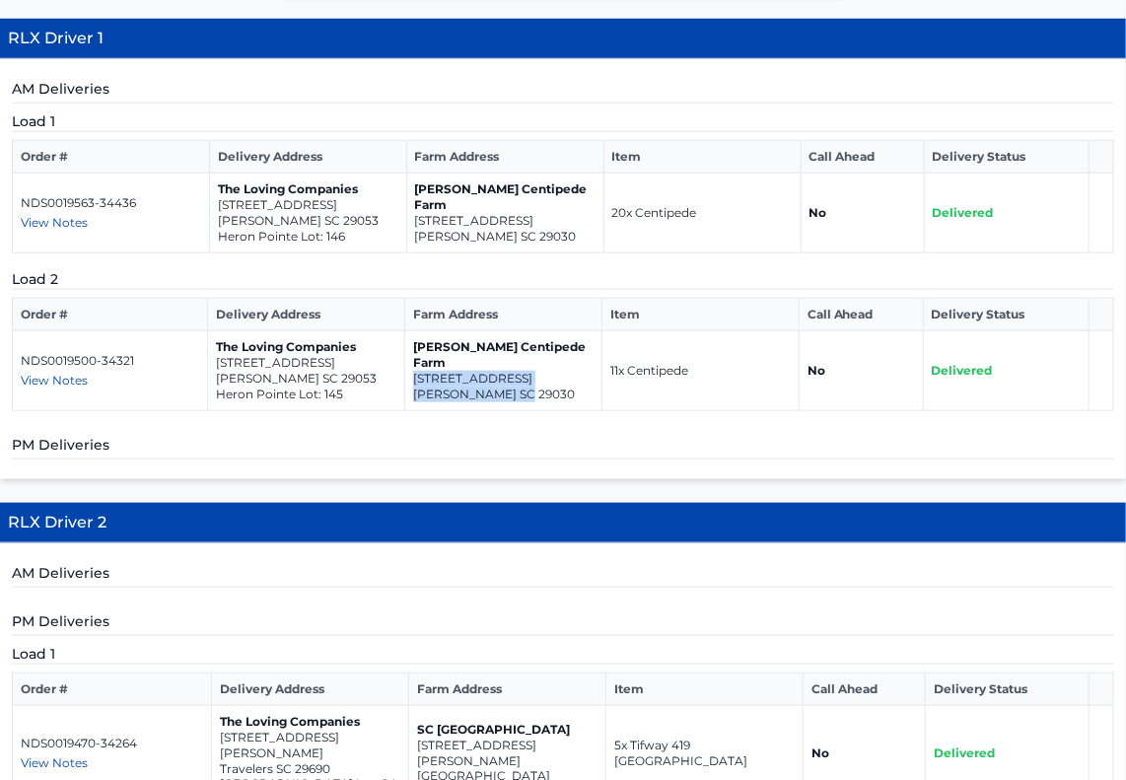
copy td "975 Wild Hearts Rd Cameron SC 29030"
drag, startPoint x: 323, startPoint y: 373, endPoint x: 212, endPoint y: 360, distance: 112.1
click at [212, 360] on td "The Loving Companies 547 Happy Hollow Drive Gaston SC 29053 Heron Pointe Lot: 1…" at bounding box center [305, 371] width 197 height 80
copy td "547 Happy Hollow Drive Gaston SC 29053"
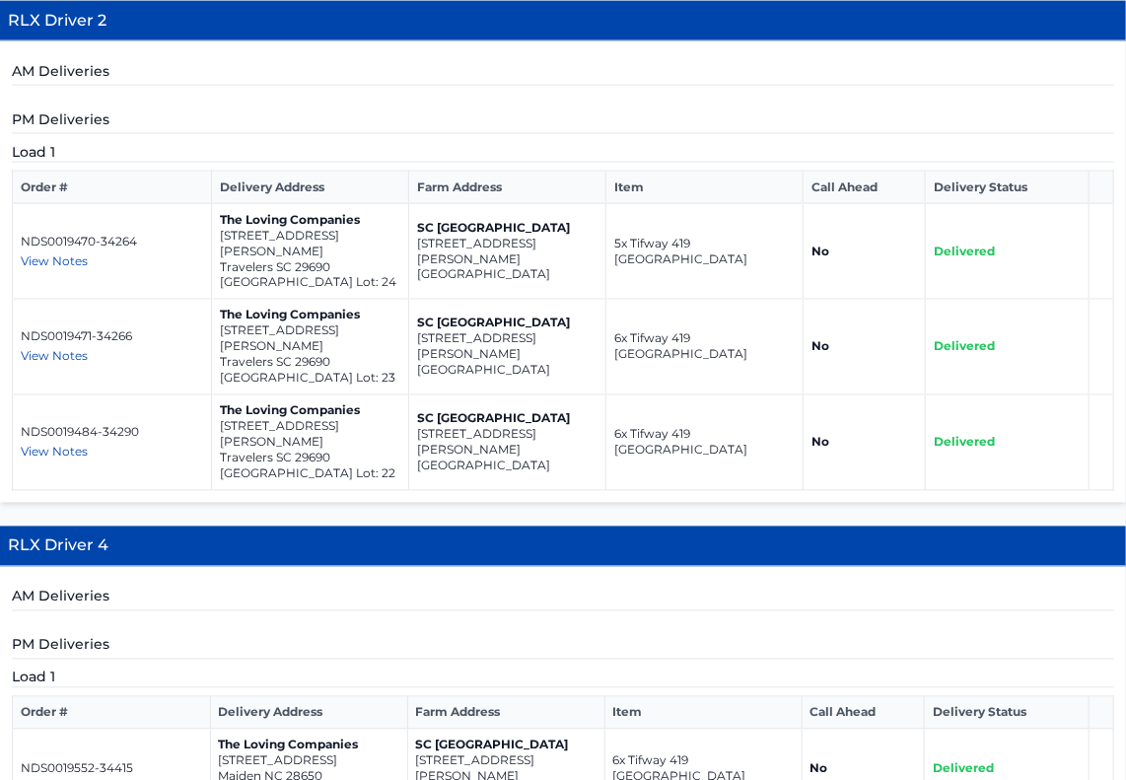
scroll to position [1137, 0]
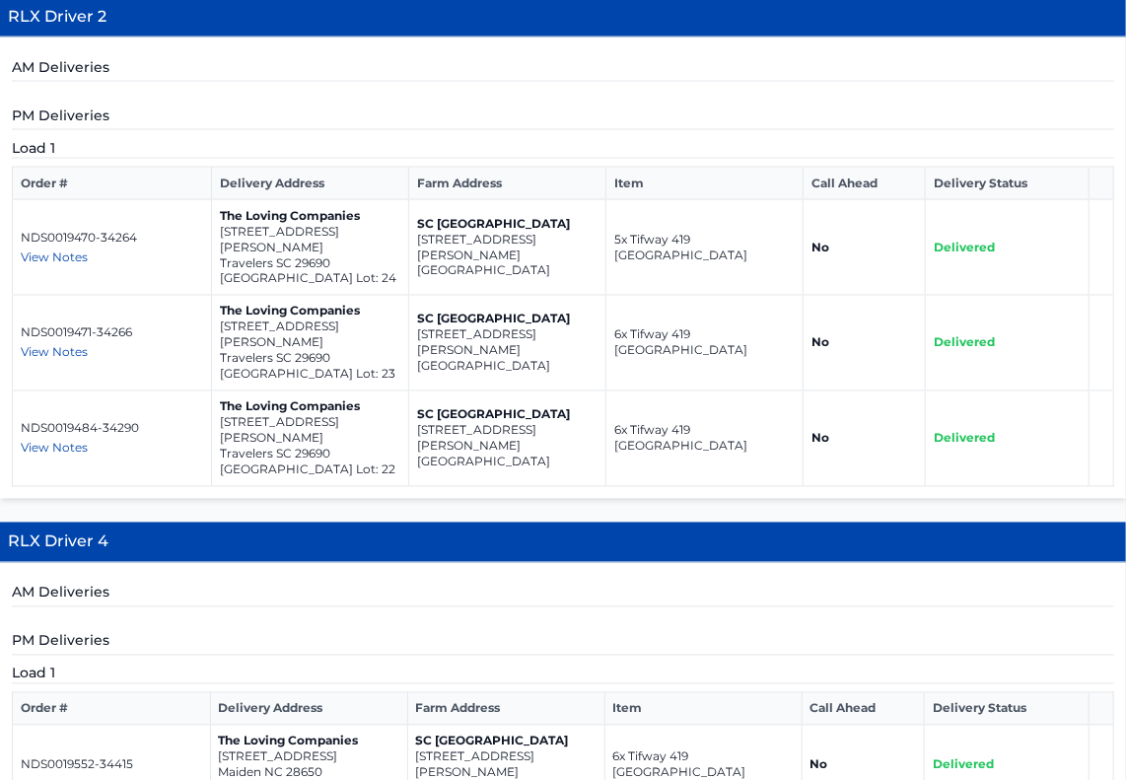
drag, startPoint x: 539, startPoint y: 249, endPoint x: 414, endPoint y: 237, distance: 125.8
click at [414, 237] on td "SC Bermuda Farm 285 Claflin Road Branchville SC 29432" at bounding box center [507, 248] width 197 height 96
drag, startPoint x: 333, startPoint y: 239, endPoint x: 220, endPoint y: 235, distance: 113.4
click at [220, 255] on p "Travelers SC 29690" at bounding box center [310, 263] width 180 height 16
click at [195, 266] on td "NDS0019470-34264 View Notes Zach - (828) 447-8716" at bounding box center [112, 248] width 199 height 96
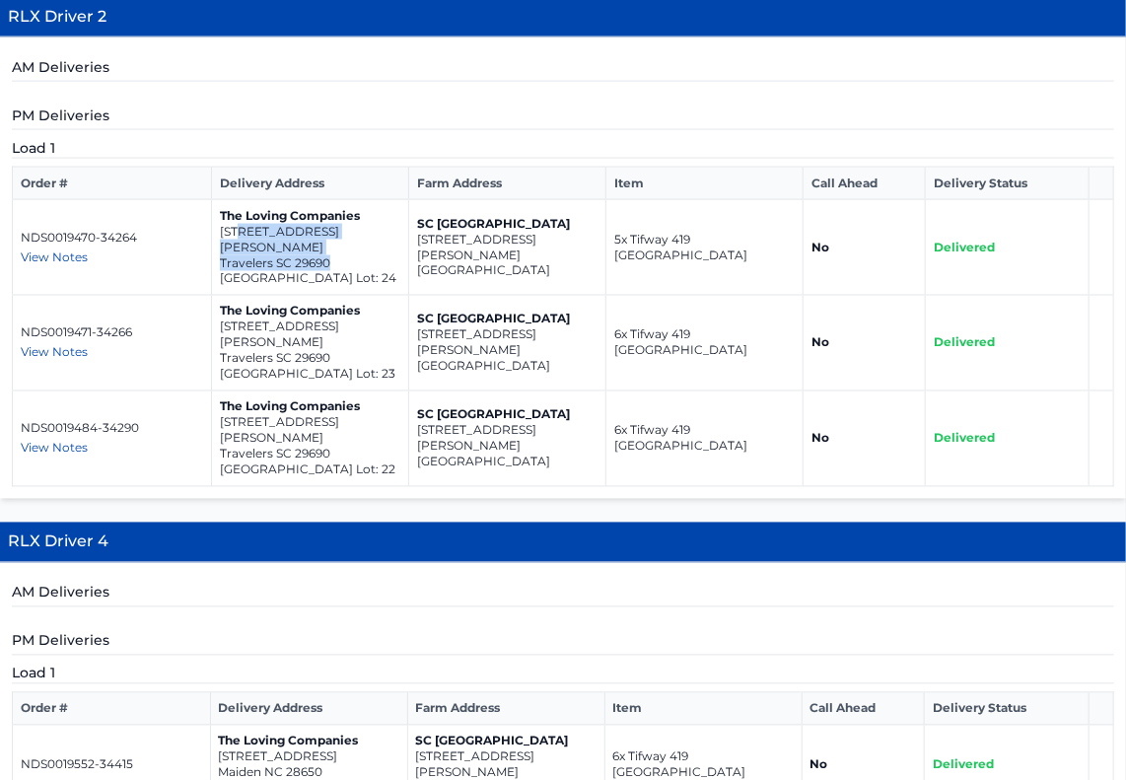
drag, startPoint x: 330, startPoint y: 239, endPoint x: 238, endPoint y: 229, distance: 93.3
click at [238, 229] on td "The Loving Companies 212 McCormick Place Travelers SC 29690 Spring Park Lot: 24" at bounding box center [310, 248] width 197 height 96
copy td "McCormick Place Travelers SC 29690"
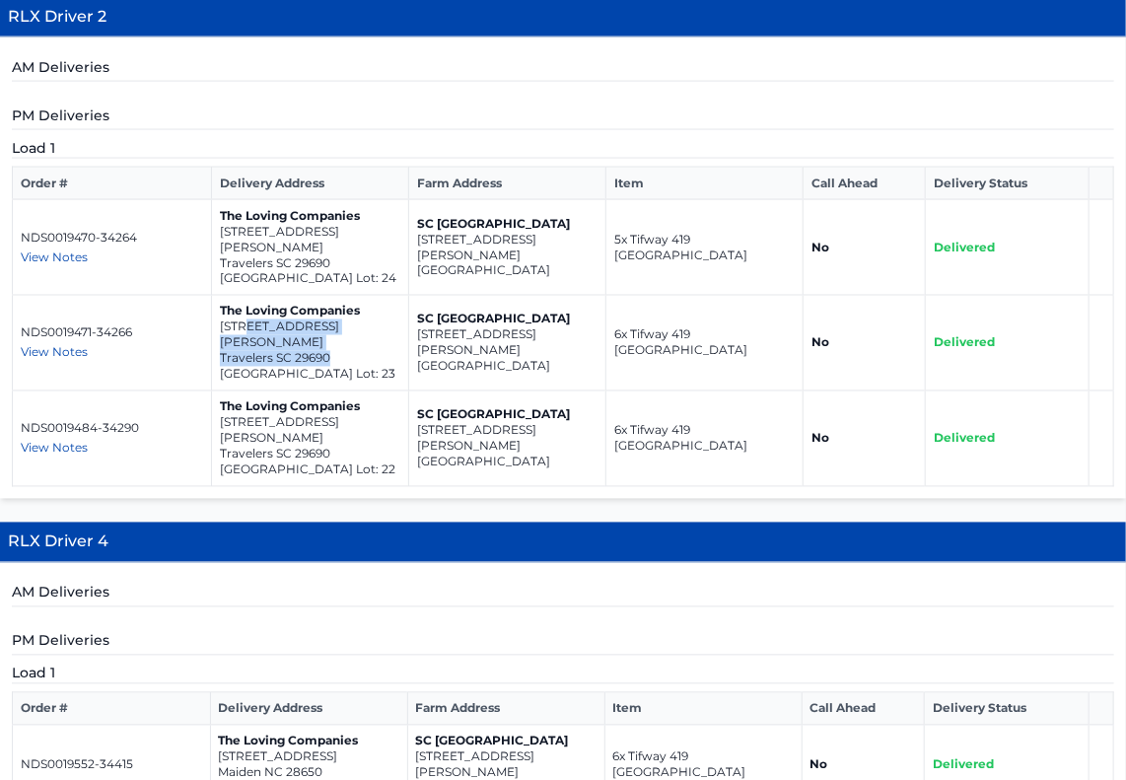
drag, startPoint x: 337, startPoint y: 320, endPoint x: 241, endPoint y: 310, distance: 96.1
click at [241, 310] on td "The Loving Companies 214 McCormick Place Travelers SC 29690 Spring Park Lot: 23" at bounding box center [310, 344] width 197 height 96
copy td "McCormick Place Travelers SC 29690"
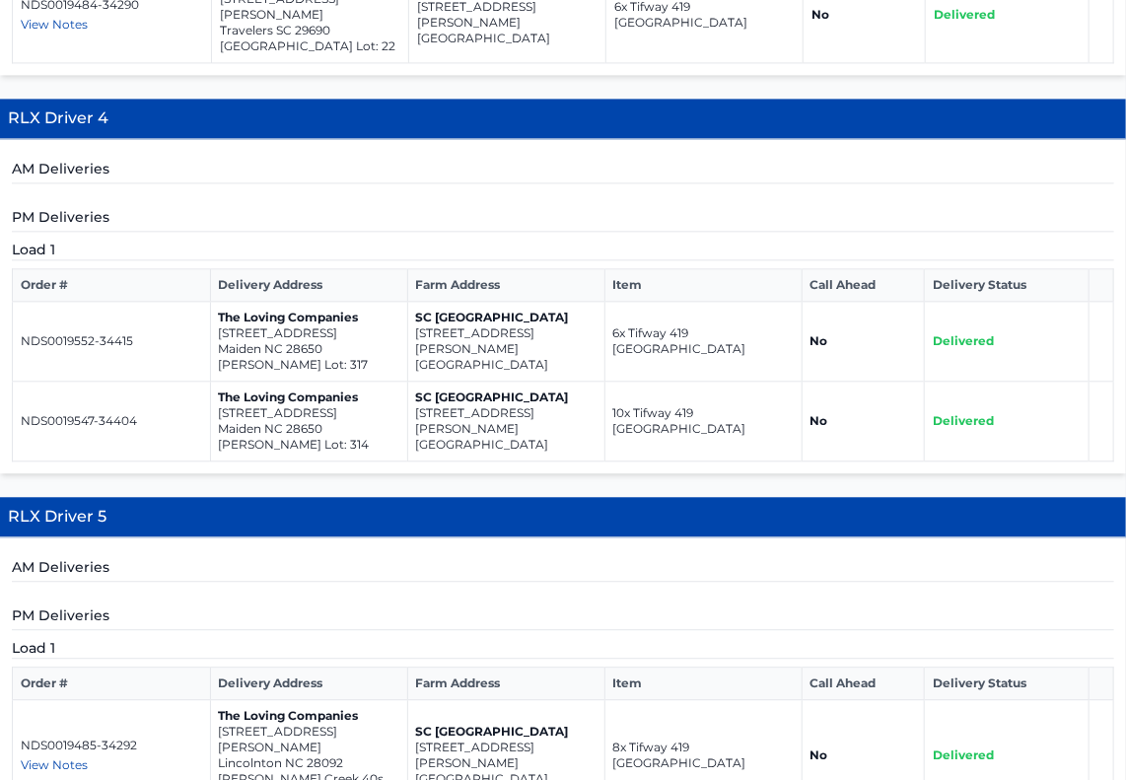
scroll to position [1573, 0]
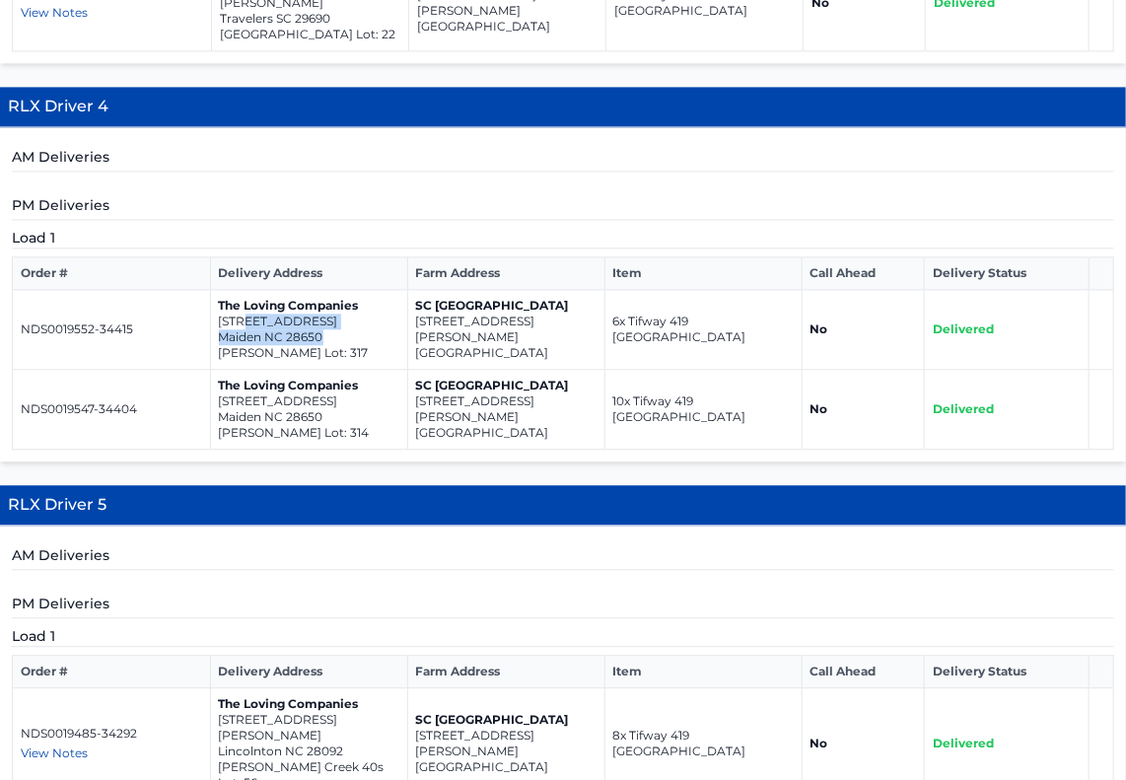
drag, startPoint x: 322, startPoint y: 282, endPoint x: 248, endPoint y: 271, distance: 74.7
click at [248, 290] on td "The Loving Companies 4344 Shimmering Stone Way Maiden NC 28650 Shannon Woods Lo…" at bounding box center [308, 330] width 197 height 80
copy td "Shimmering Stone Way Maiden NC 28650"
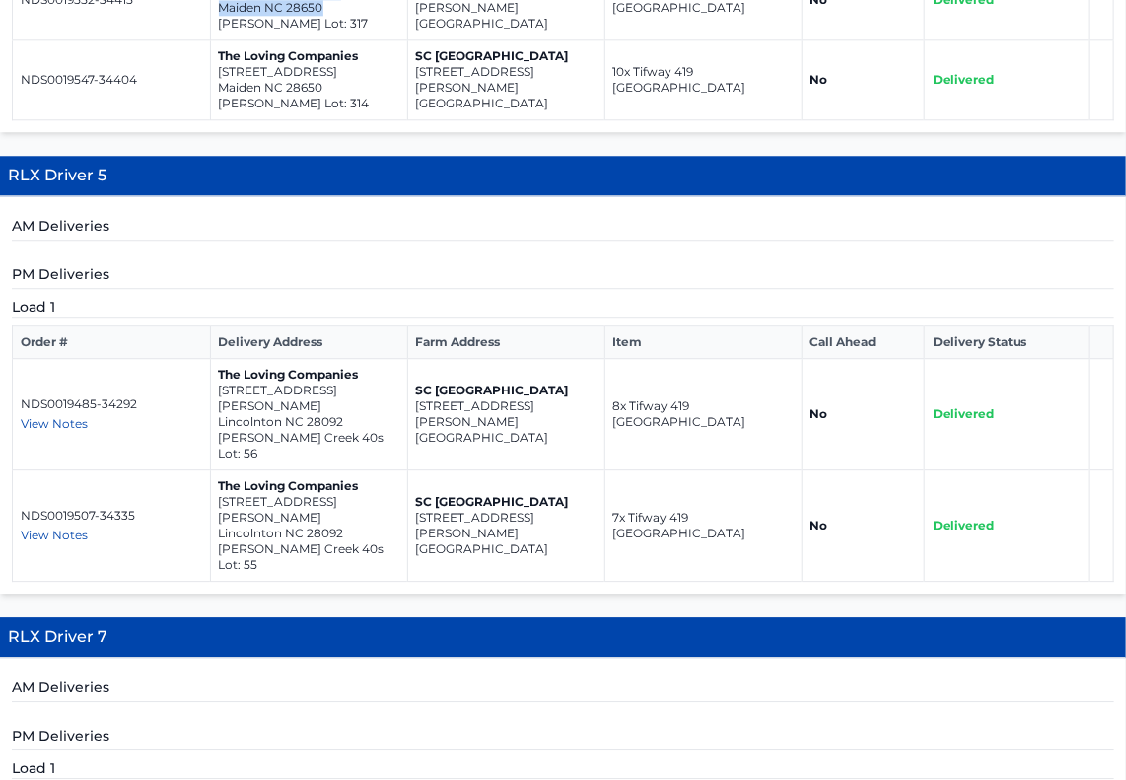
scroll to position [1909, 0]
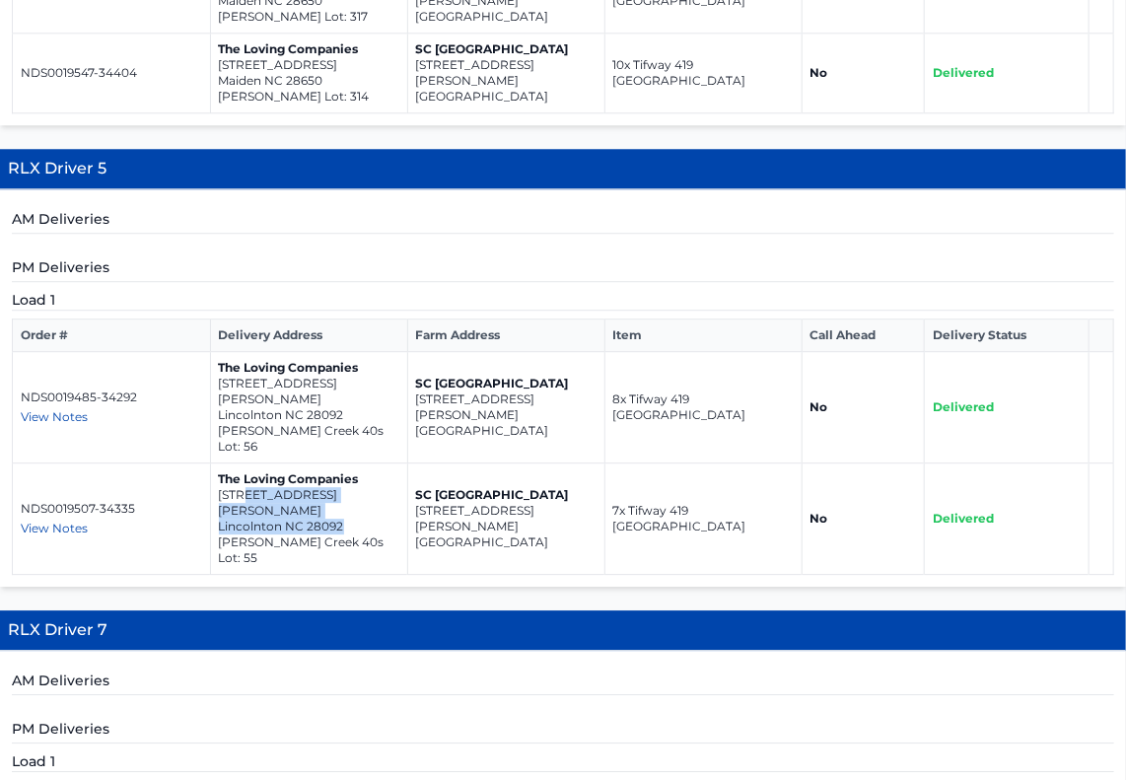
drag, startPoint x: 345, startPoint y: 420, endPoint x: 245, endPoint y: 414, distance: 99.7
click at [245, 518] on p "Lincolnton NC 28092" at bounding box center [309, 526] width 180 height 16
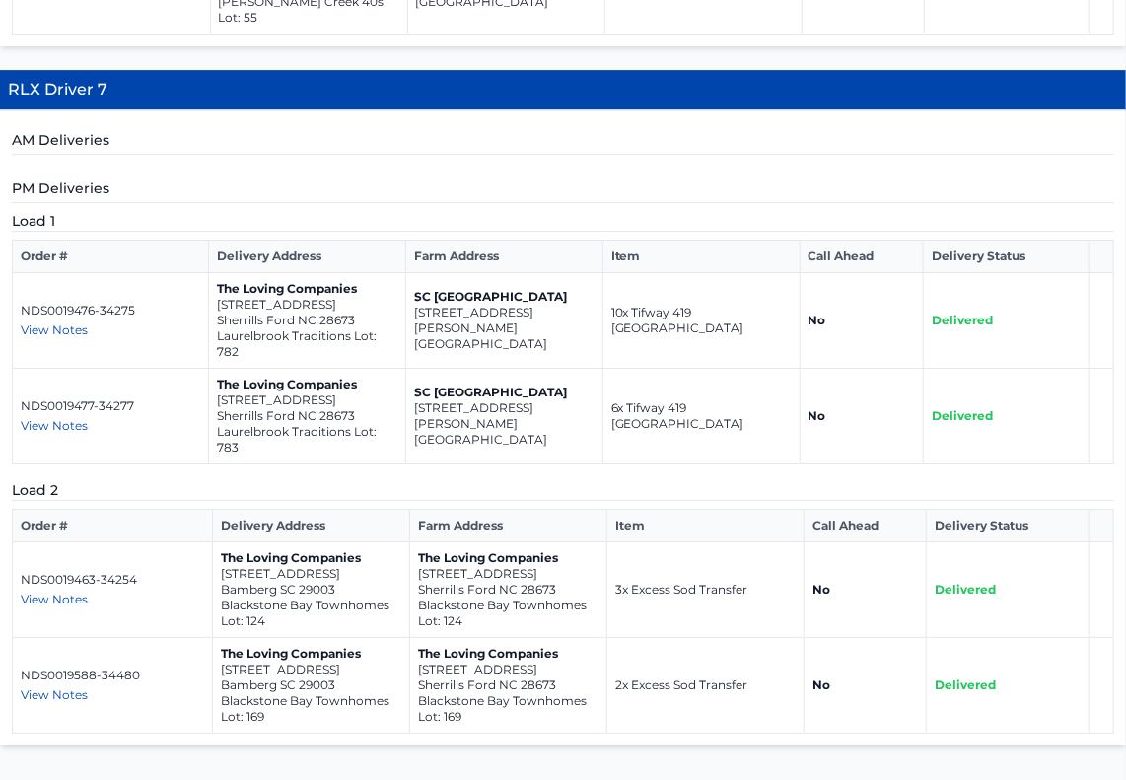
scroll to position [2453, 0]
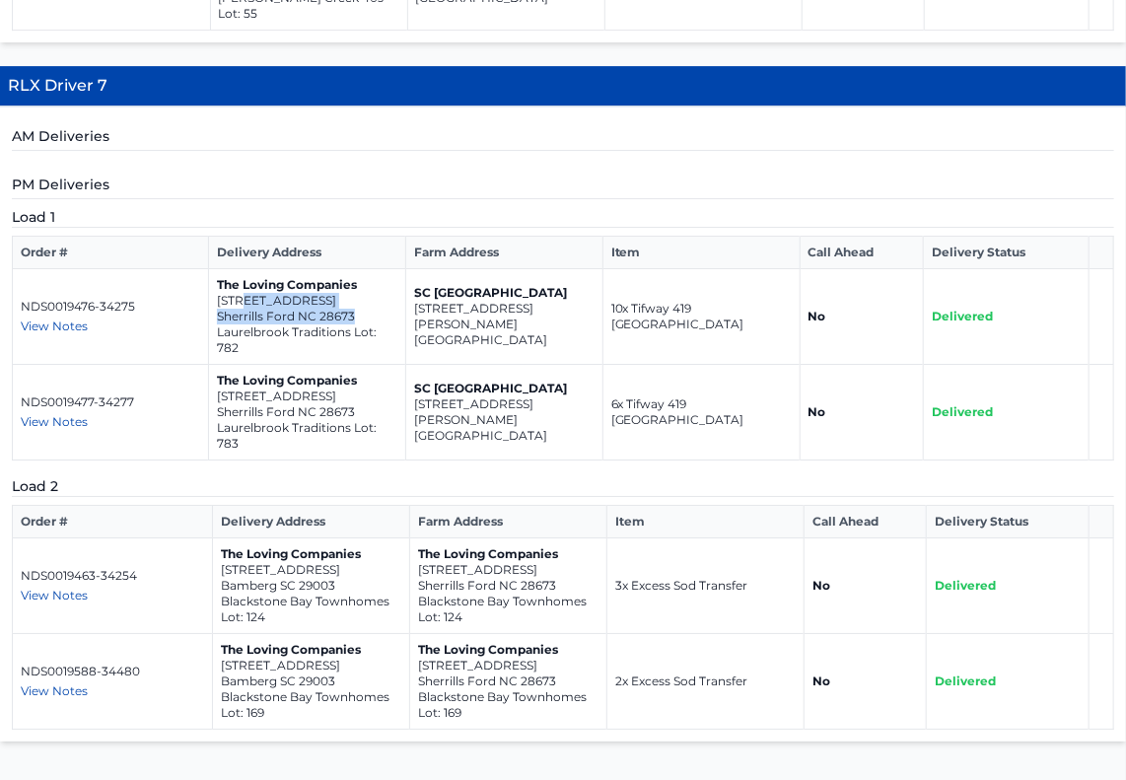
drag, startPoint x: 358, startPoint y: 193, endPoint x: 243, endPoint y: 181, distance: 114.9
click at [243, 269] on td "The Loving Companies 7901 Old Brook Road Sherrills Ford NC 28673 Laurelbrook Tr…" at bounding box center [306, 317] width 197 height 96
drag, startPoint x: 359, startPoint y: 286, endPoint x: 216, endPoint y: 269, distance: 143.9
click at [216, 365] on td "The Loving Companies 7905 Old Brook Road Sherrills Ford NC 28673 Laurelbrook Tr…" at bounding box center [306, 413] width 197 height 96
drag, startPoint x: 556, startPoint y: 459, endPoint x: 413, endPoint y: 446, distance: 143.5
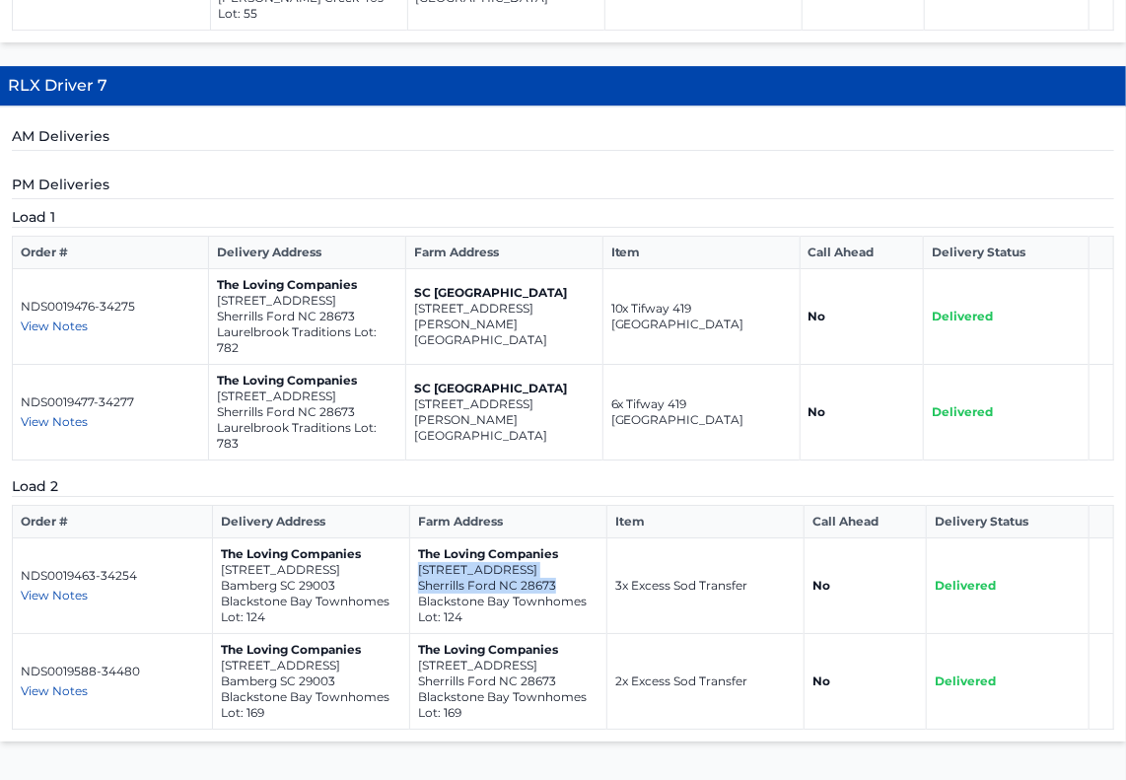
click at [413, 538] on td "The Loving Companies 4238 Steel Way Sherrills Ford NC 28673 Blackstone Bay Town…" at bounding box center [508, 586] width 197 height 96
drag, startPoint x: 556, startPoint y: 557, endPoint x: 448, endPoint y: 549, distance: 107.7
click at [448, 634] on td "The Loving Companies 4364 Bronze Boulevard Sherrills Ford NC 28673 Blackstone B…" at bounding box center [508, 682] width 197 height 96
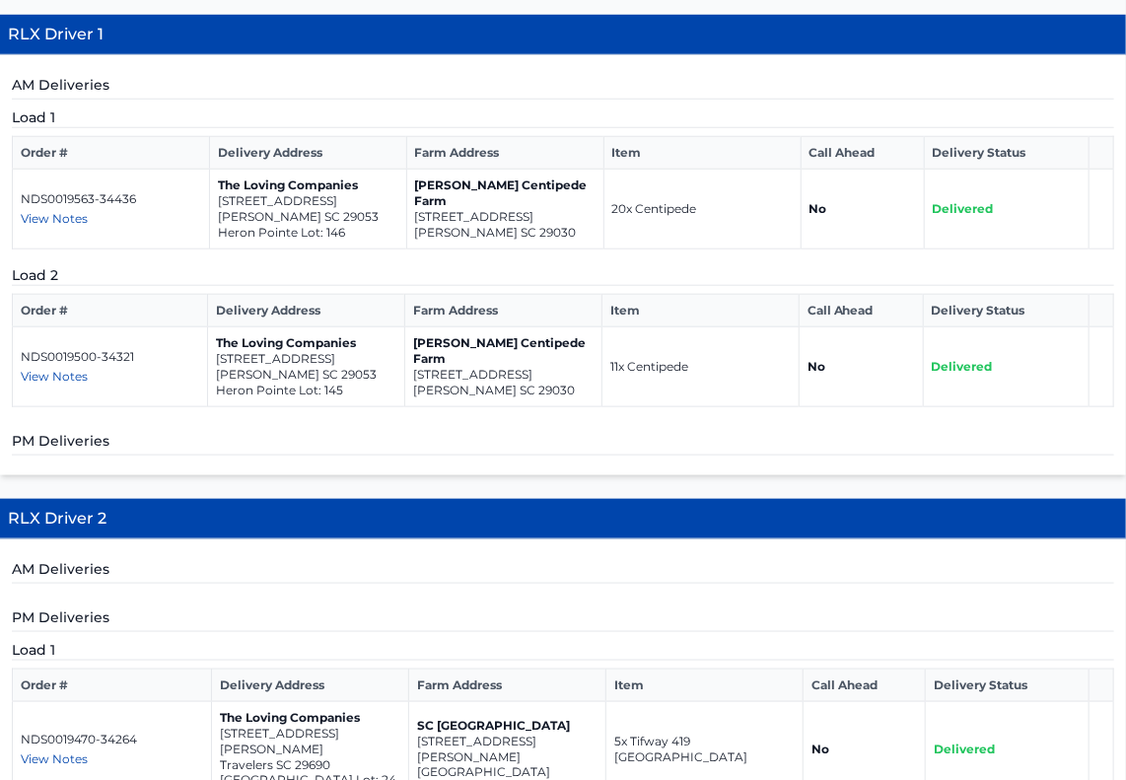
scroll to position [0, 0]
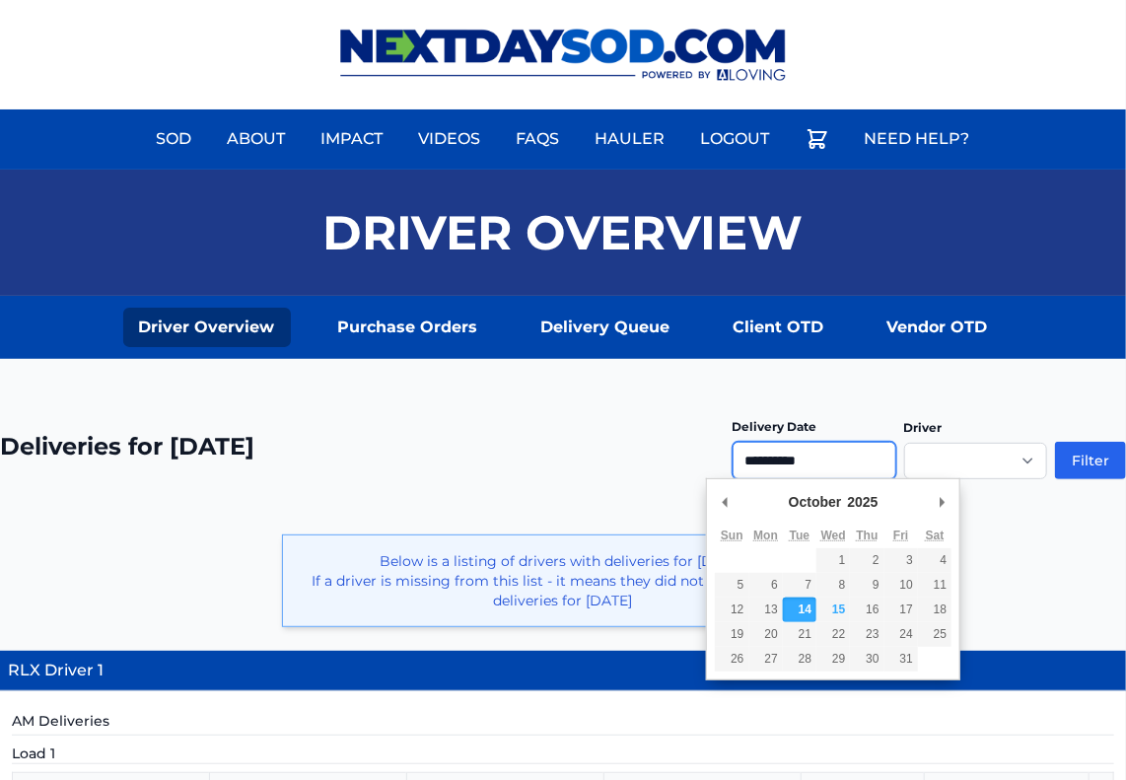
click at [851, 452] on input "**********" at bounding box center [814, 460] width 164 height 37
type input "**********"
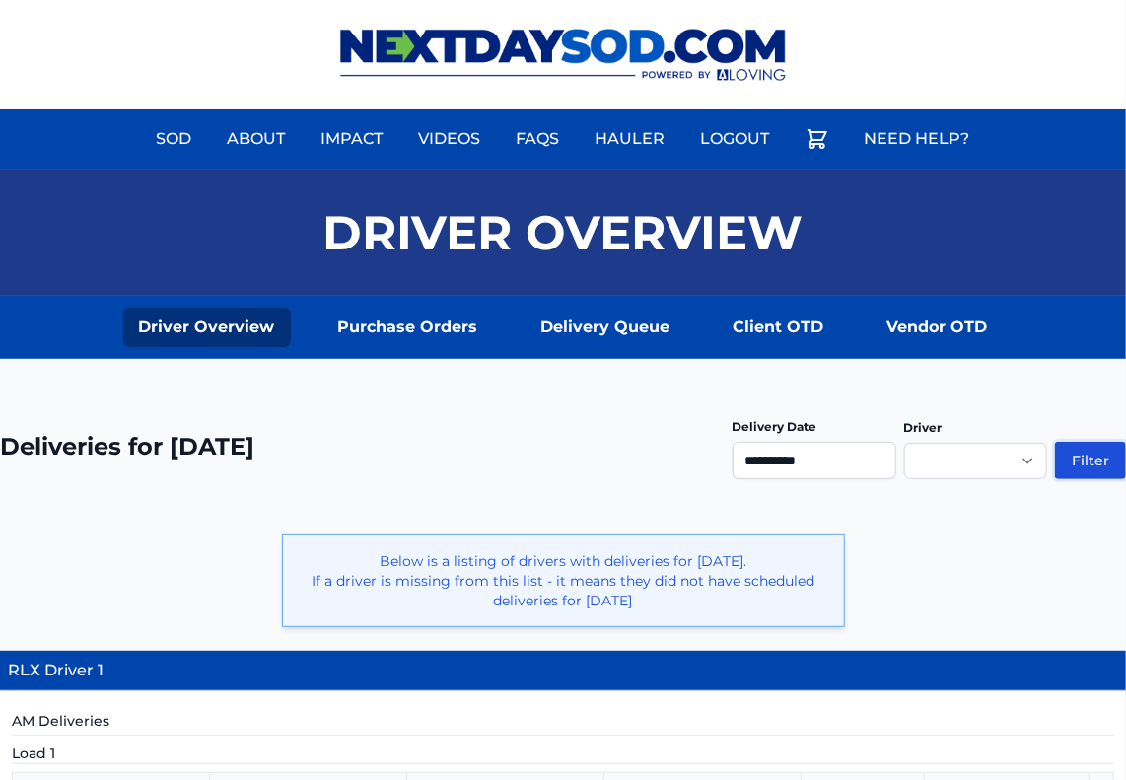
click at [1083, 460] on button "Filter" at bounding box center [1090, 460] width 71 height 37
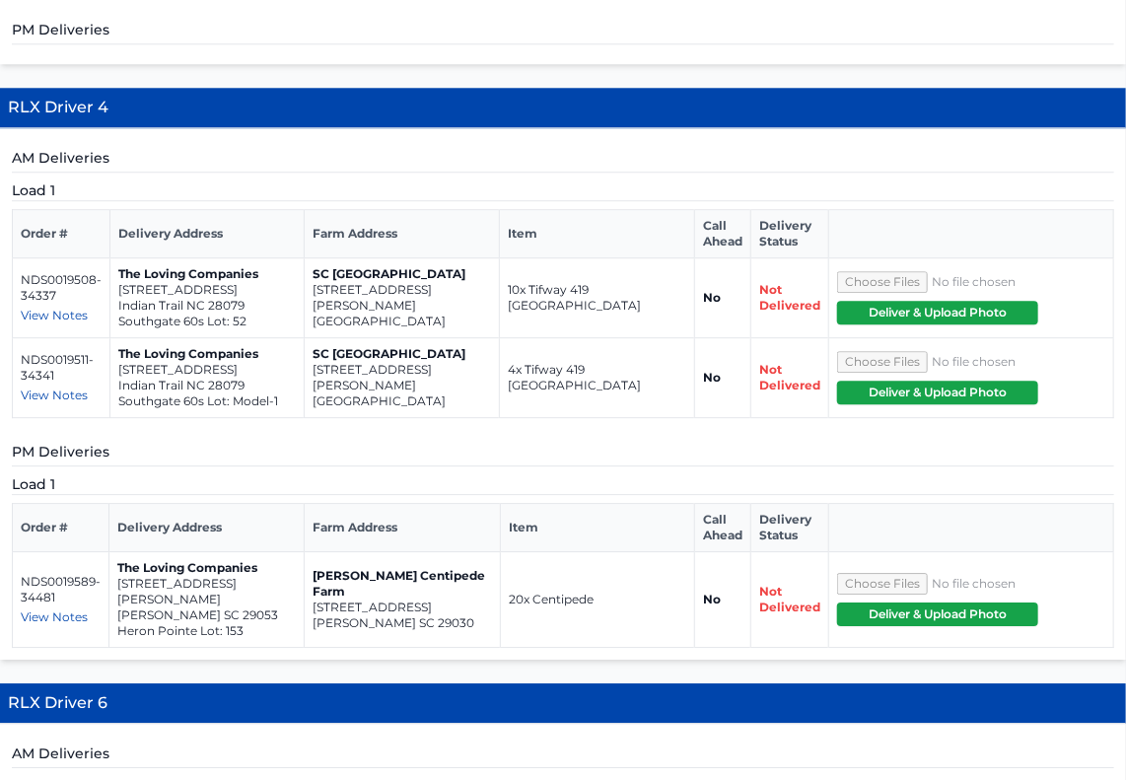
scroll to position [1951, 0]
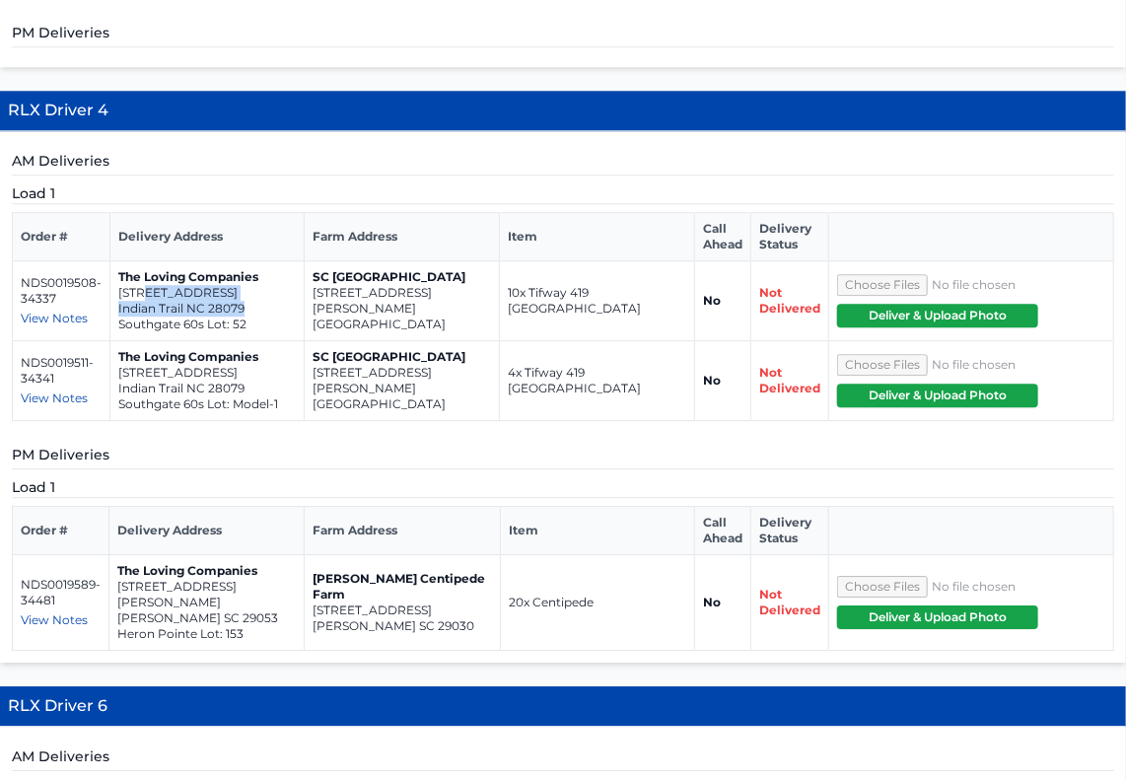
drag, startPoint x: 243, startPoint y: 161, endPoint x: 144, endPoint y: 151, distance: 100.0
click at [144, 301] on p "Indian Trail NC 28079" at bounding box center [206, 309] width 177 height 16
copy td "[GEOGRAPHIC_DATA]"
click at [252, 396] on p "Southgate 60s Lot: Model-1" at bounding box center [206, 404] width 177 height 16
drag, startPoint x: 244, startPoint y: 161, endPoint x: 115, endPoint y: 142, distance: 130.5
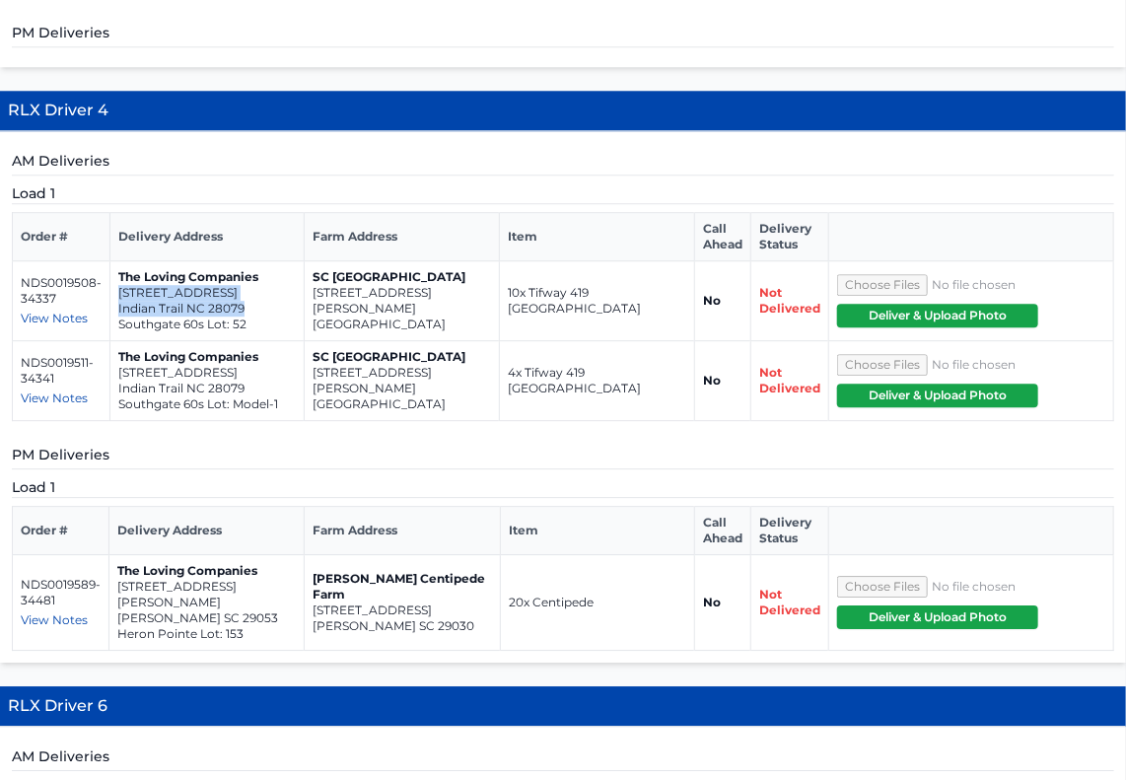
click at [115, 261] on td "The Loving Companies [STREET_ADDRESS]" at bounding box center [207, 301] width 194 height 80
copy td "[STREET_ADDRESS]"
drag, startPoint x: 256, startPoint y: 239, endPoint x: 114, endPoint y: 225, distance: 142.7
click at [114, 341] on td "The Loving Companies [STREET_ADDRESS] Lot: Model-1" at bounding box center [207, 381] width 194 height 80
copy td "[STREET_ADDRESS]"
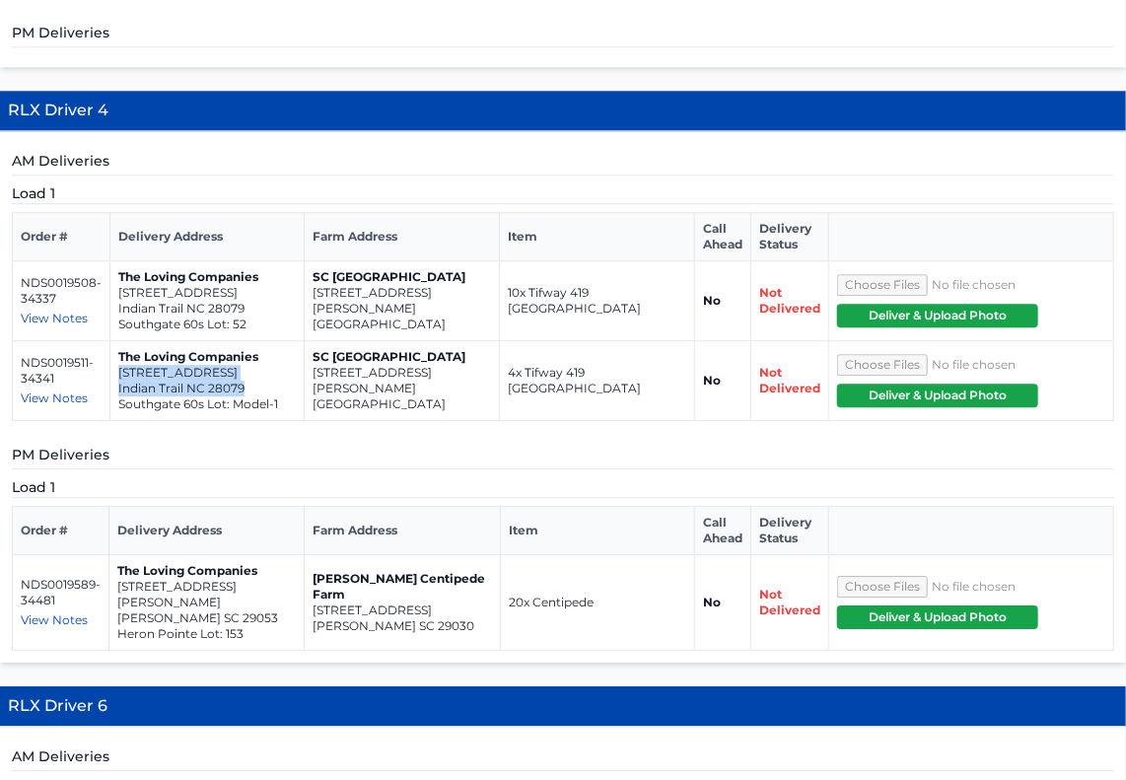
drag, startPoint x: 427, startPoint y: 441, endPoint x: 403, endPoint y: 443, distance: 23.7
click at [403, 602] on p "[STREET_ADDRESS]" at bounding box center [401, 610] width 178 height 16
click at [415, 555] on td "[PERSON_NAME] Centipede Farm [STREET_ADDRESS][PERSON_NAME]" at bounding box center [402, 603] width 195 height 96
drag, startPoint x: 433, startPoint y: 459, endPoint x: 310, endPoint y: 448, distance: 122.7
click at [310, 555] on td "[PERSON_NAME] Centipede Farm [STREET_ADDRESS][PERSON_NAME]" at bounding box center [402, 603] width 195 height 96
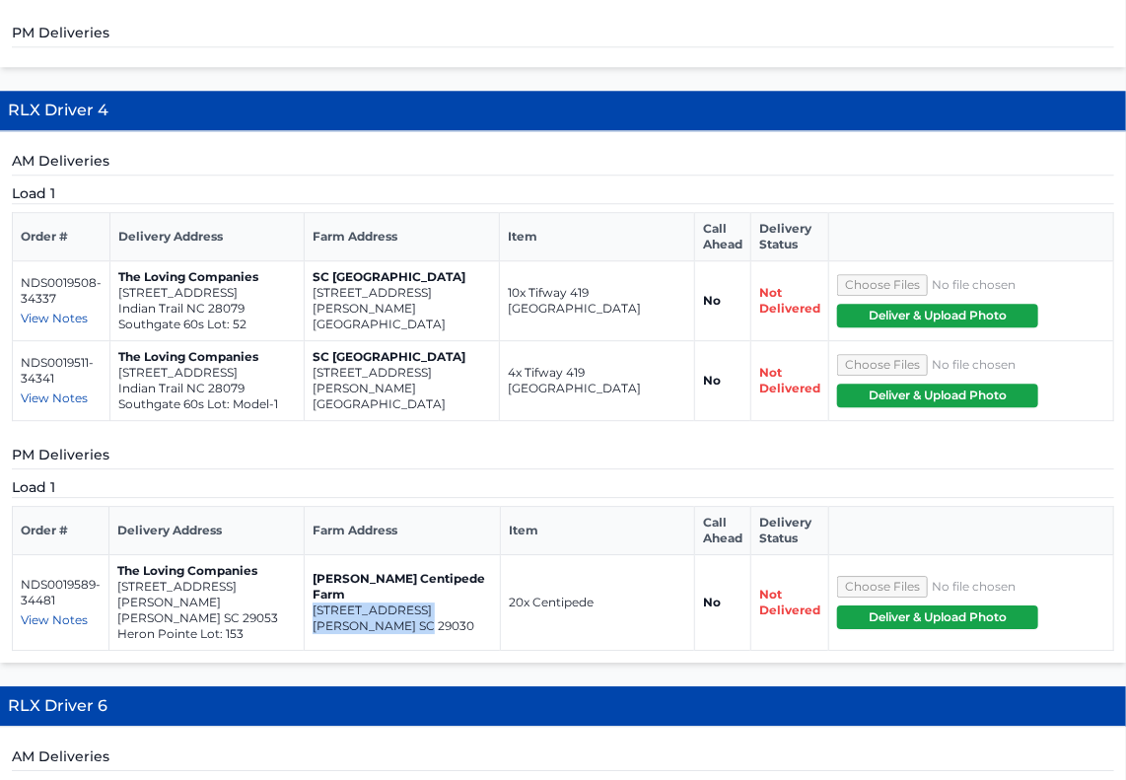
copy td "[STREET_ADDRESS][PERSON_NAME]"
drag, startPoint x: 226, startPoint y: 446, endPoint x: 115, endPoint y: 440, distance: 110.6
click at [115, 555] on td "The Loving Companies [STREET_ADDRESS][PERSON_NAME][PERSON_NAME]" at bounding box center [206, 603] width 195 height 96
copy td "[STREET_ADDRESS][PERSON_NAME][PERSON_NAME]"
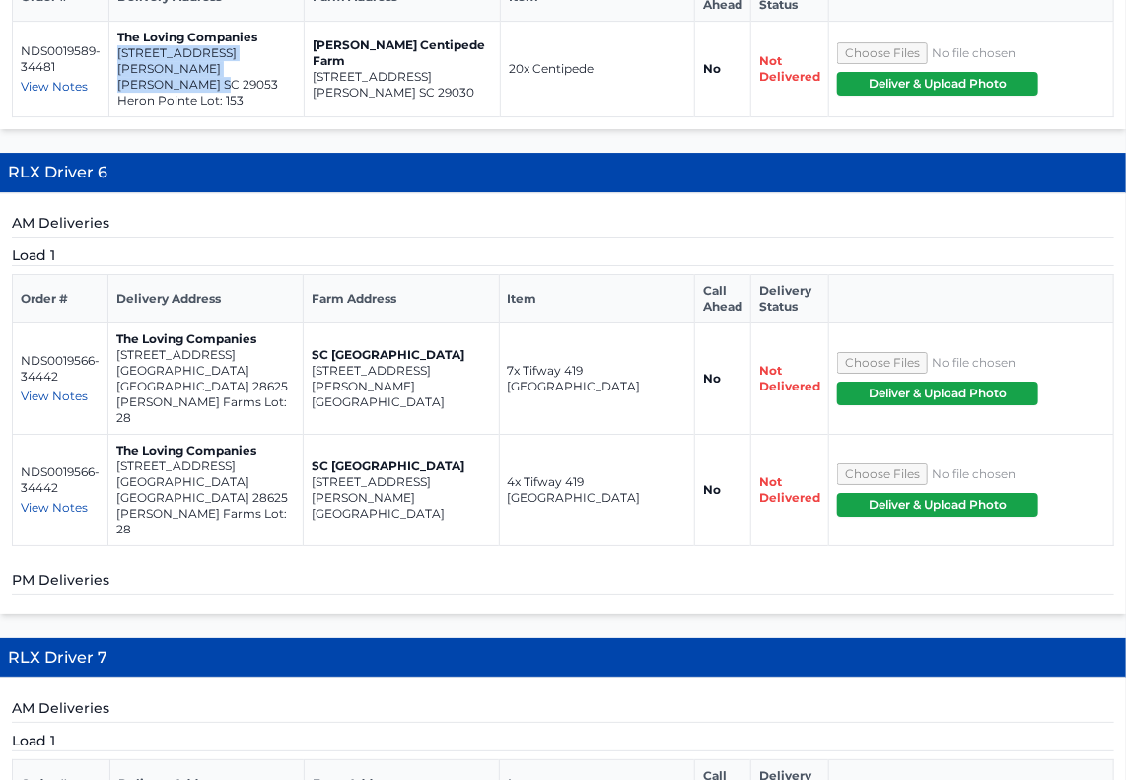
scroll to position [2504, 0]
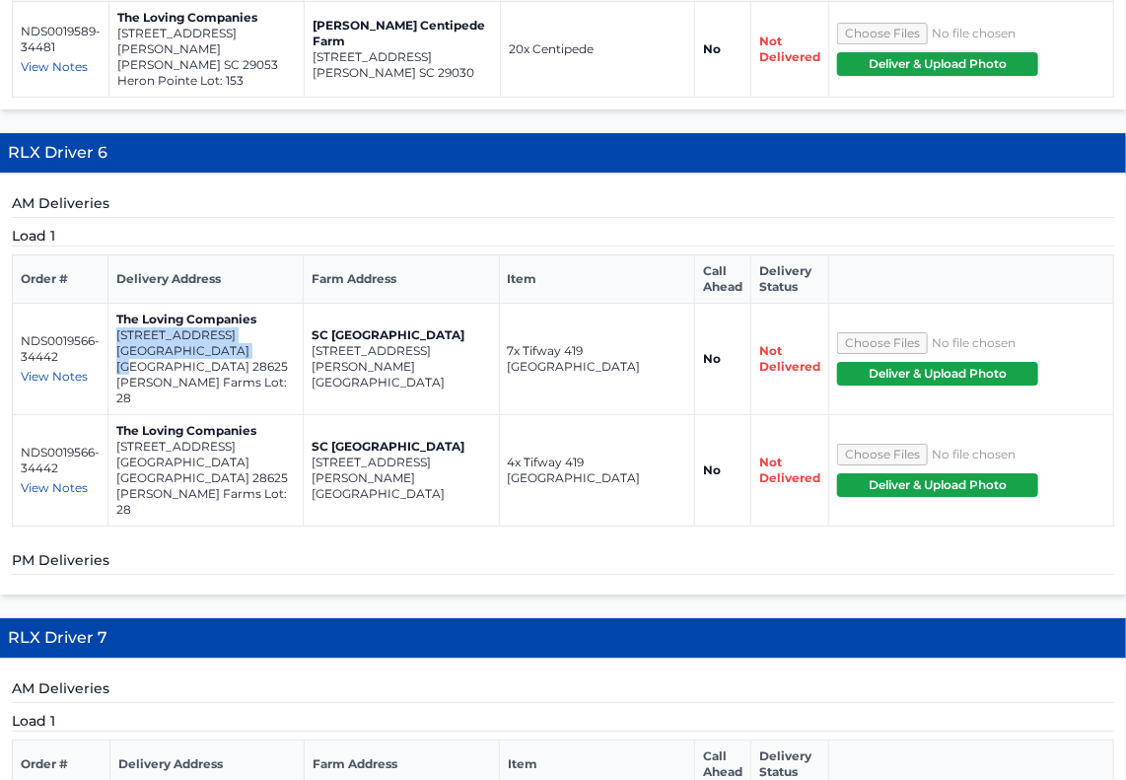
drag, startPoint x: 234, startPoint y: 182, endPoint x: 115, endPoint y: 172, distance: 118.7
click at [115, 304] on td "The Loving Companies 118 Rock Avenue Statesville NC 28625 Sullivan Farms Lot: 28" at bounding box center [205, 359] width 195 height 111
copy td "118 Rock Avenue Statesville NC 28625"
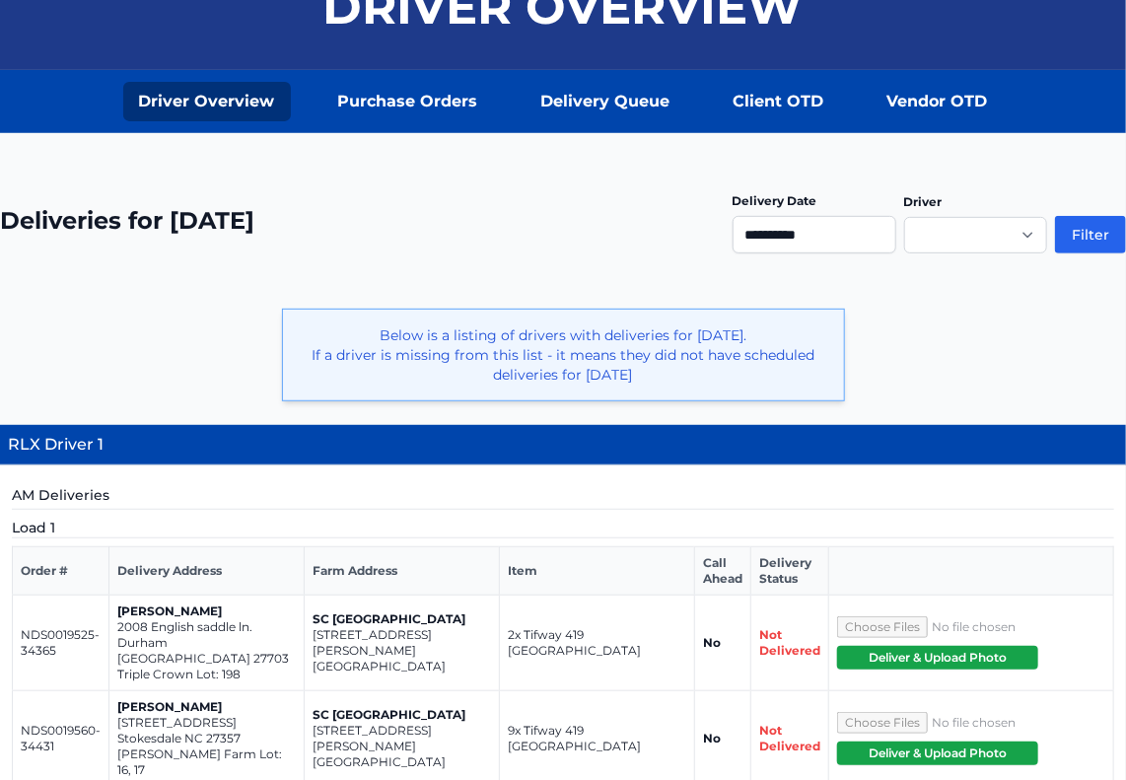
scroll to position [249, 0]
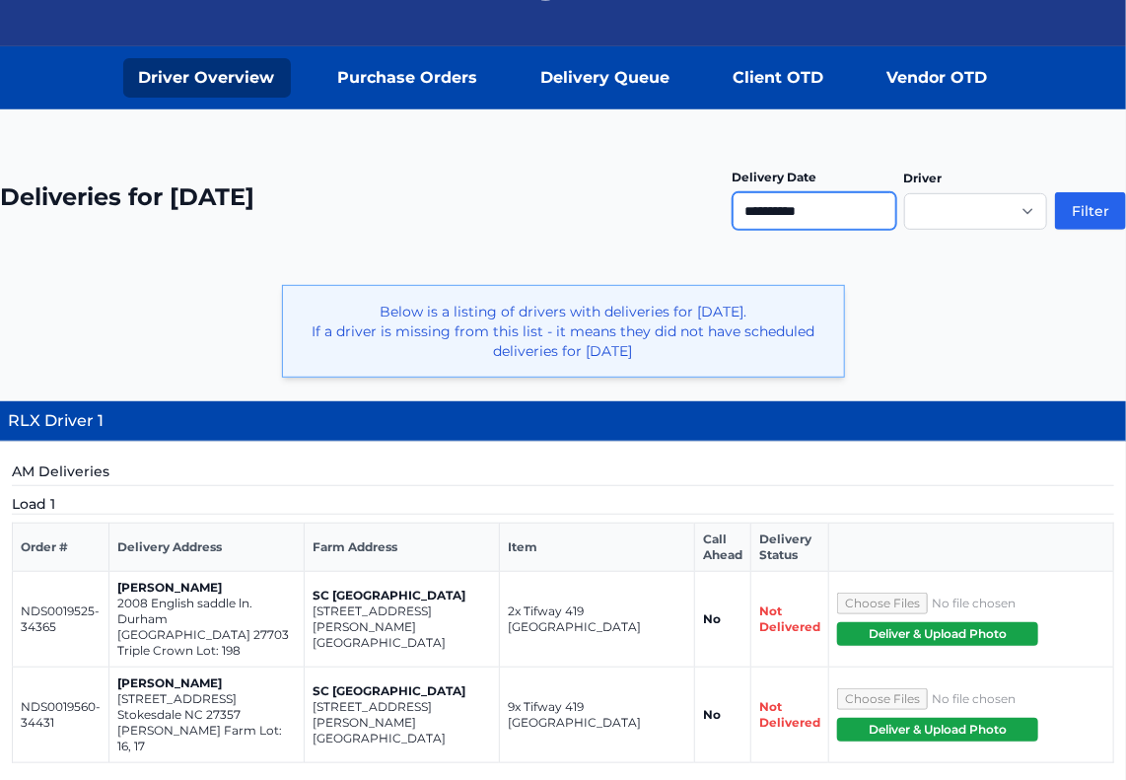
click at [830, 207] on input "**********" at bounding box center [814, 210] width 164 height 37
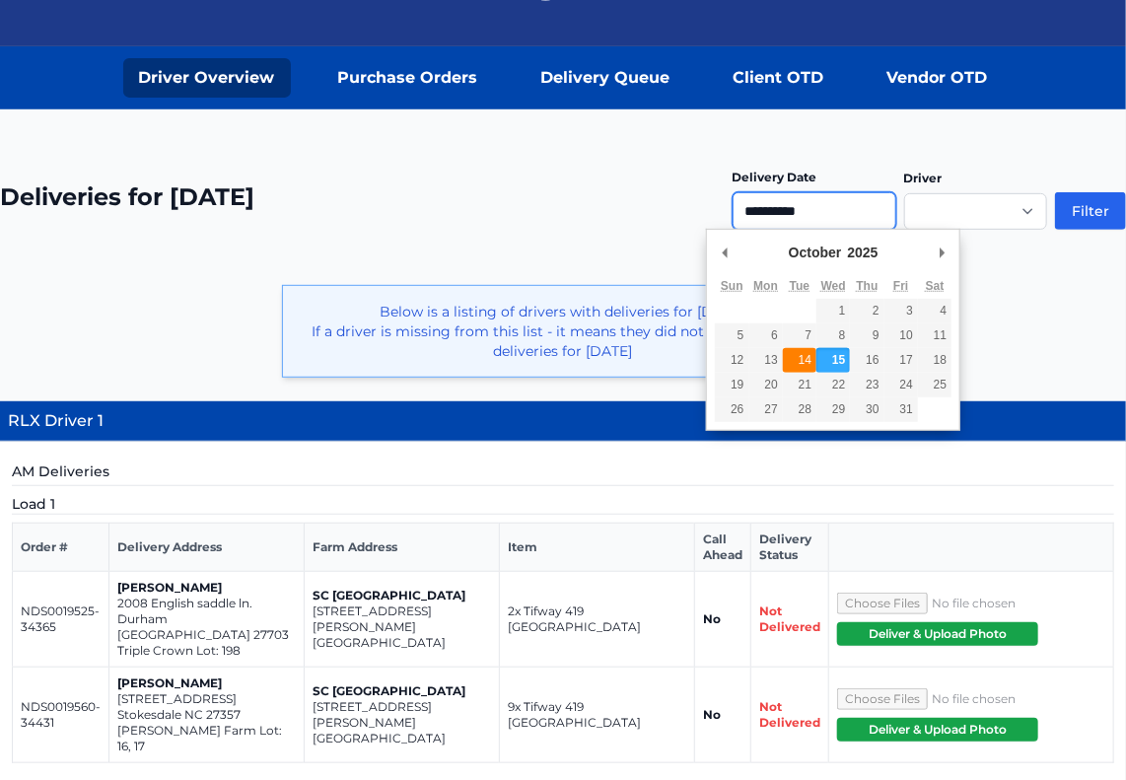
type input "**********"
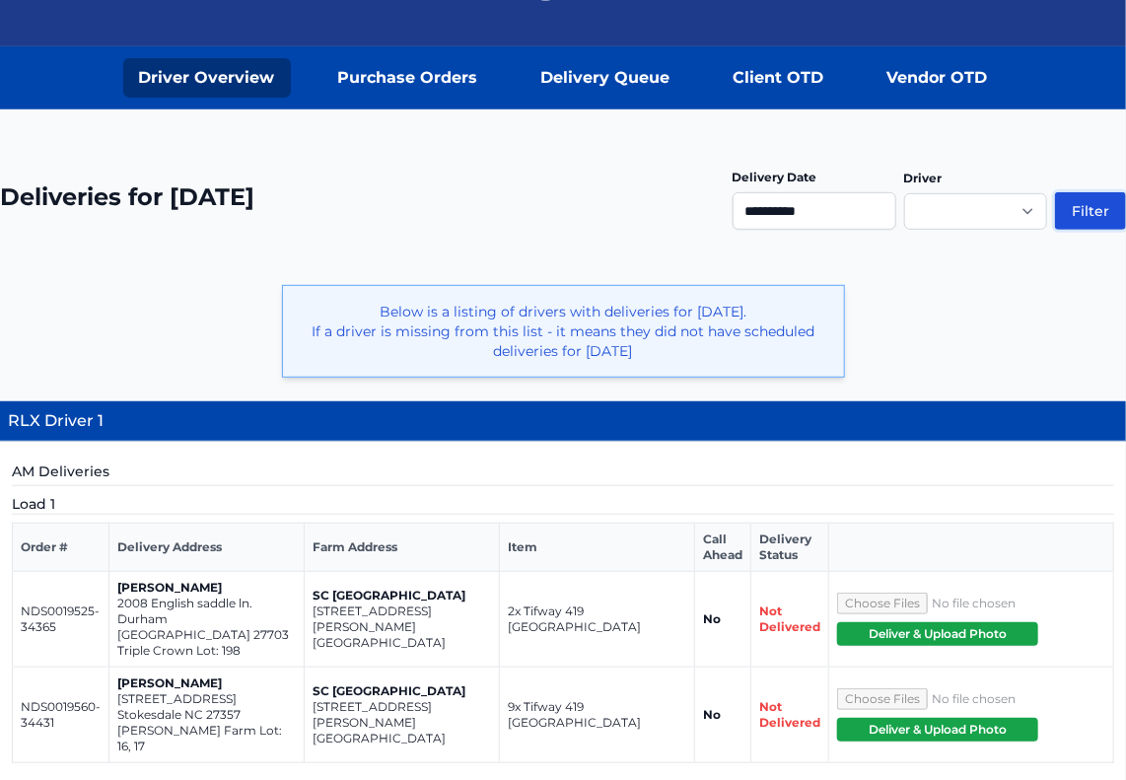
click at [1089, 202] on button "Filter" at bounding box center [1090, 210] width 71 height 37
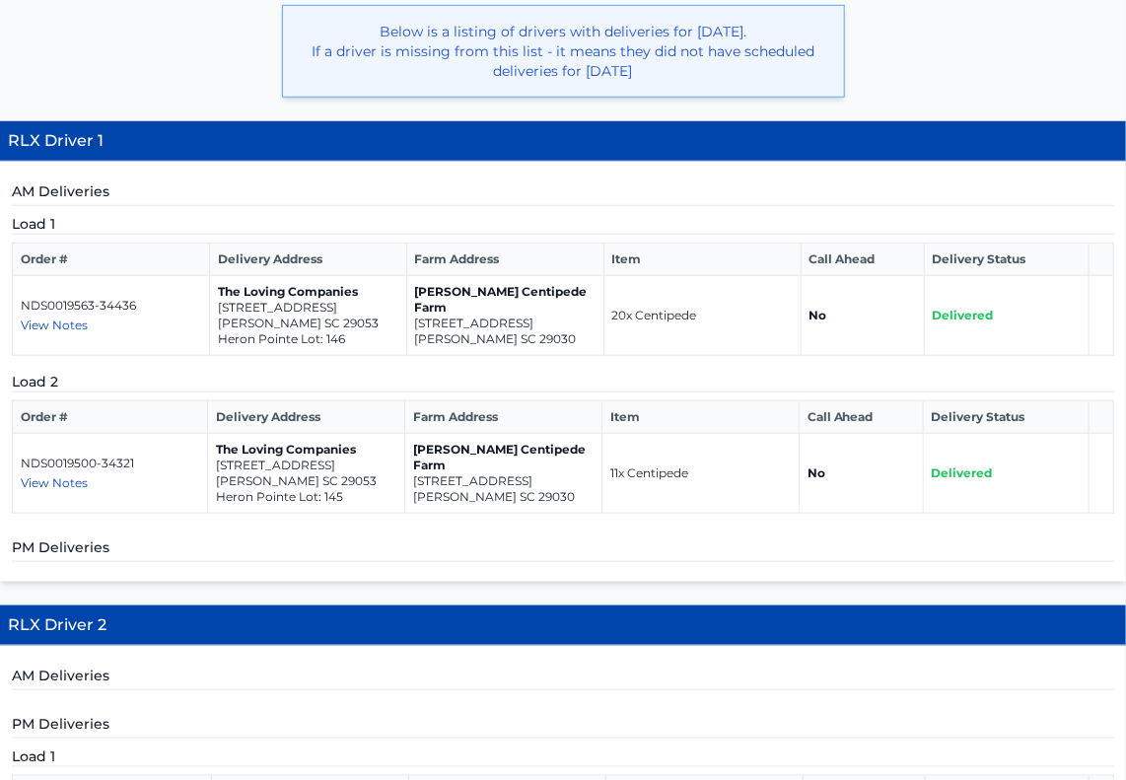
scroll to position [544, 0]
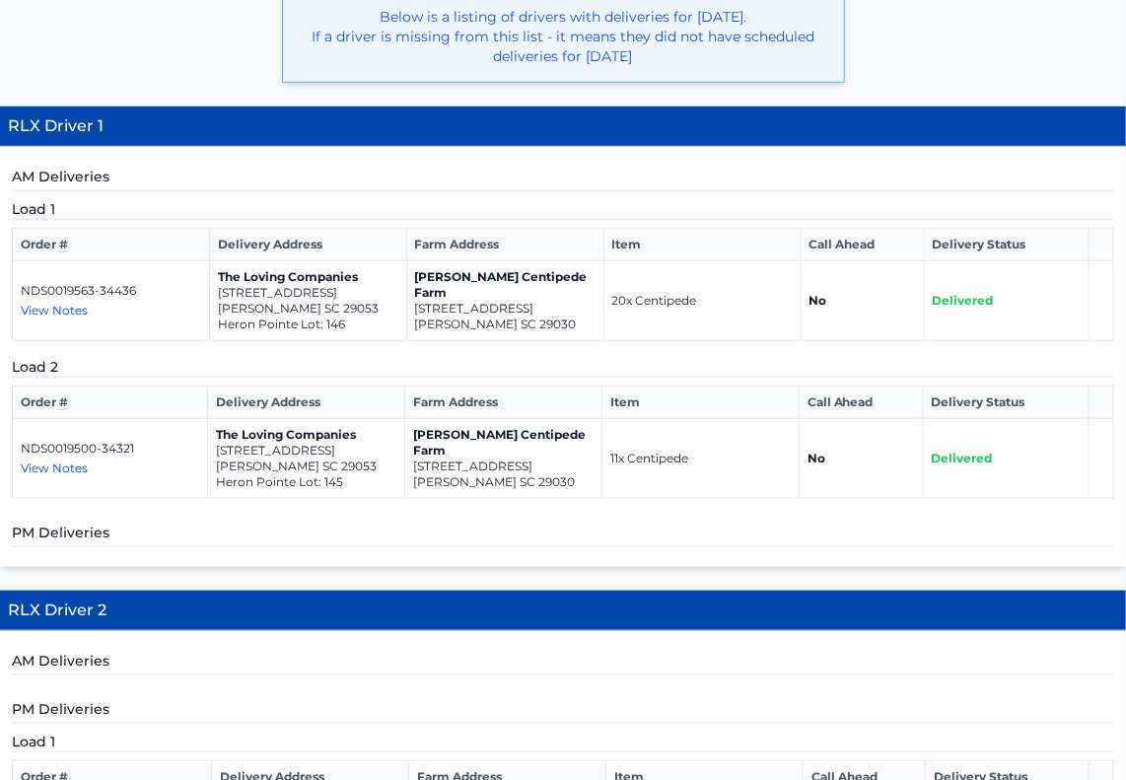
drag, startPoint x: 0, startPoint y: 0, endPoint x: 1143, endPoint y: 269, distance: 1174.5
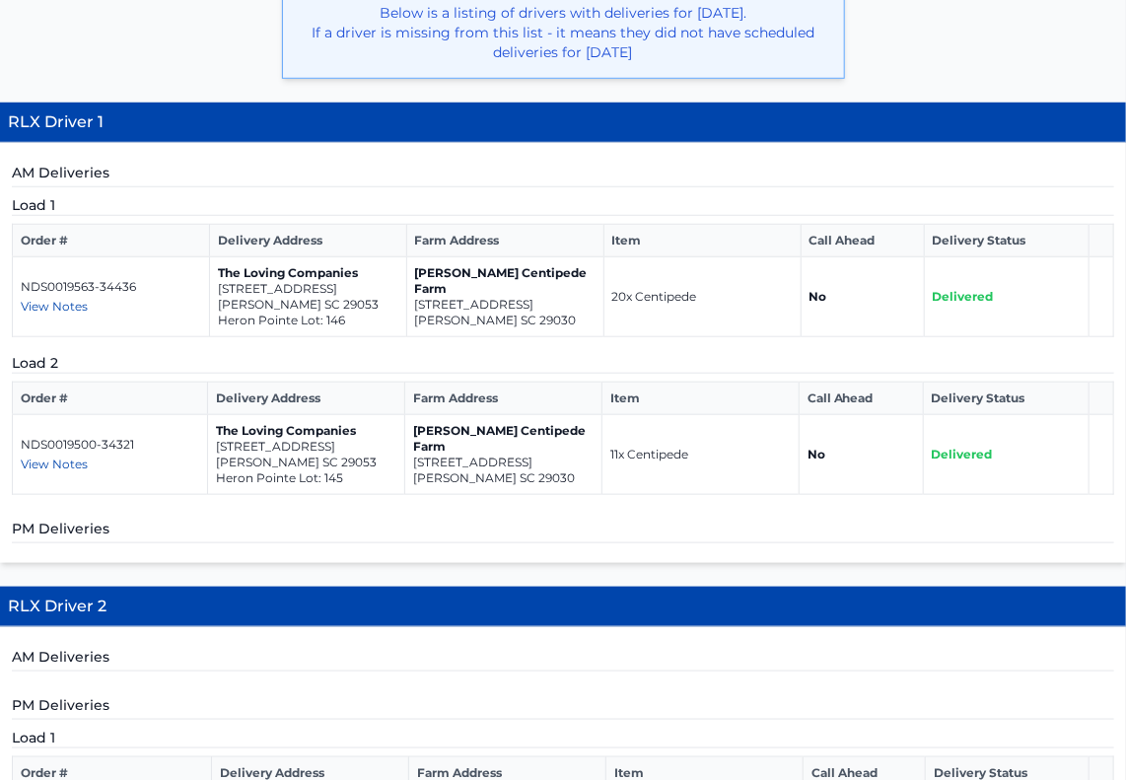
scroll to position [0, 0]
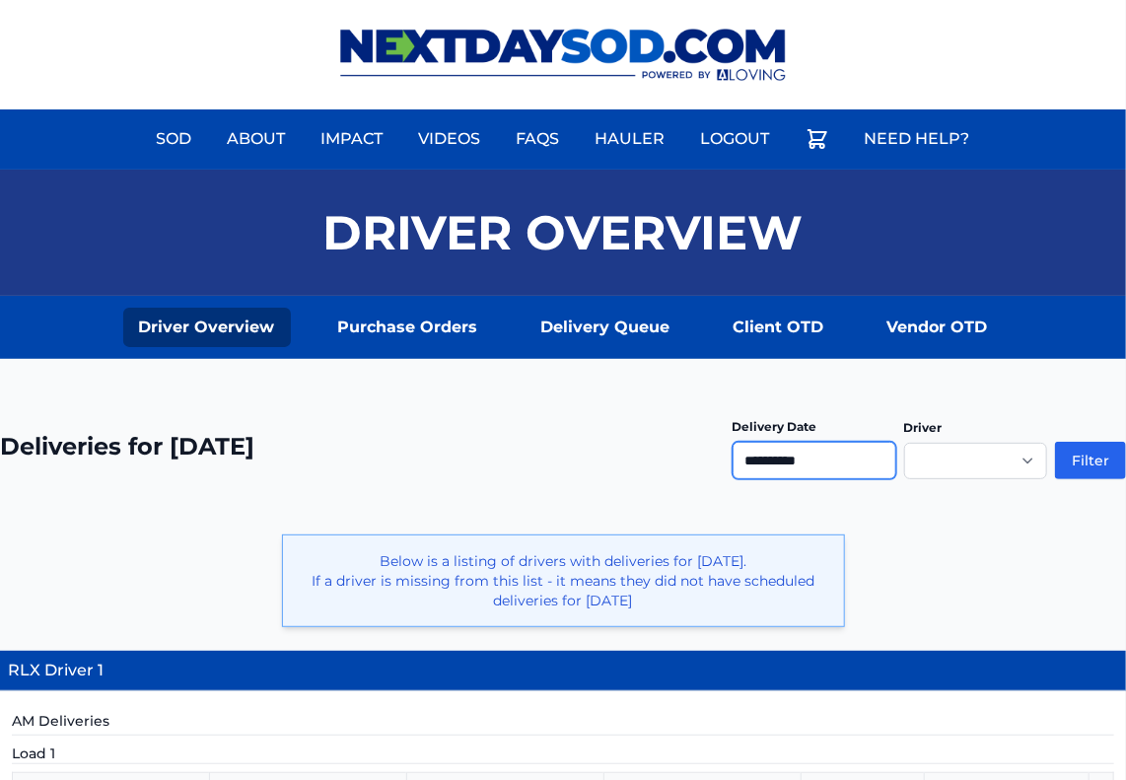
click at [883, 460] on input "**********" at bounding box center [814, 460] width 164 height 37
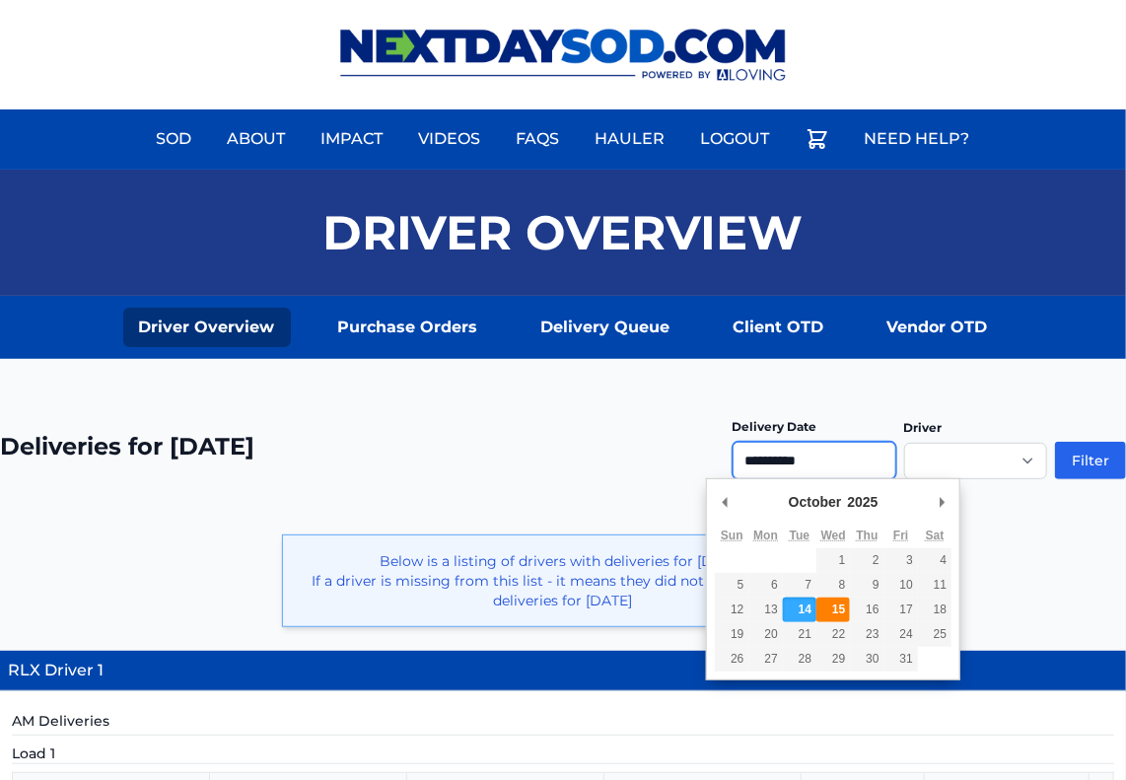
type input "**********"
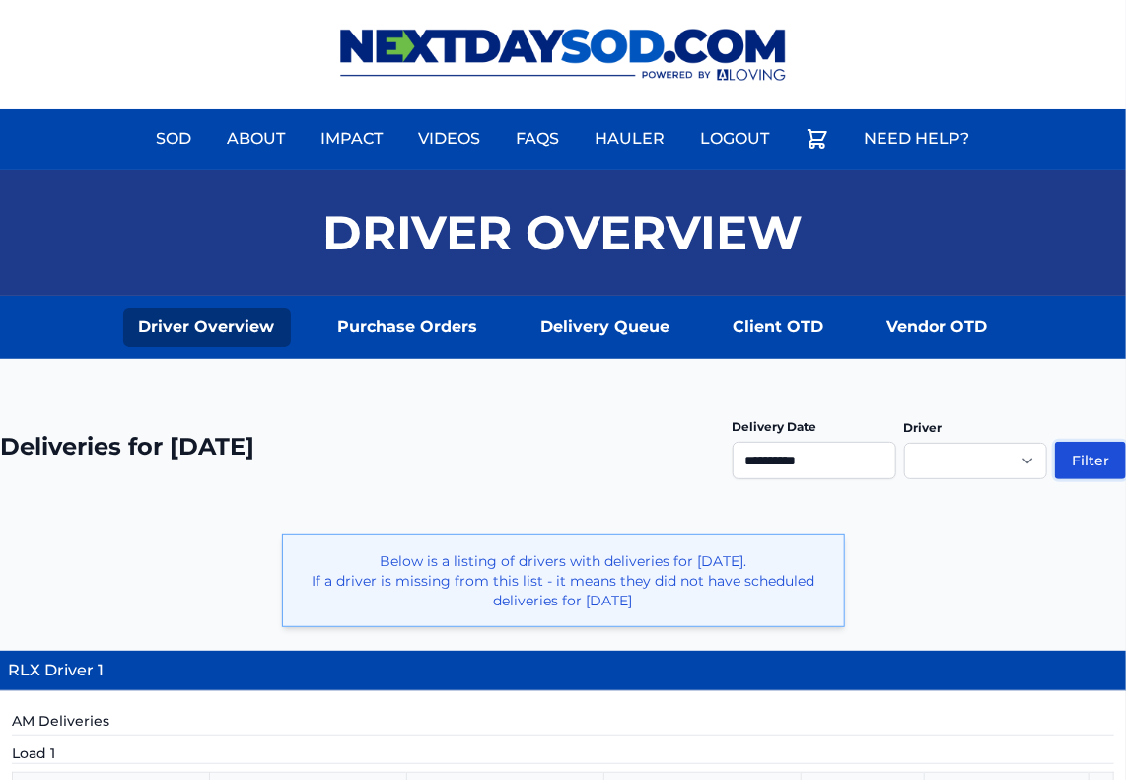
click at [1098, 457] on button "Filter" at bounding box center [1090, 460] width 71 height 37
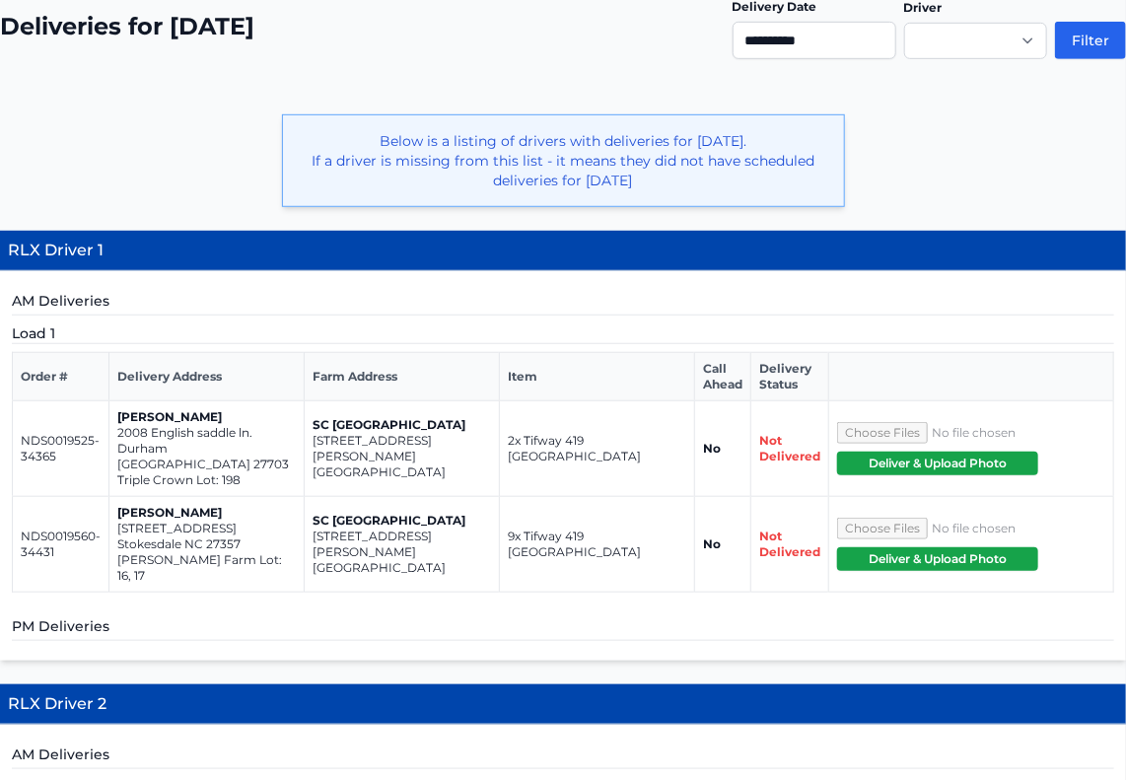
scroll to position [416, 0]
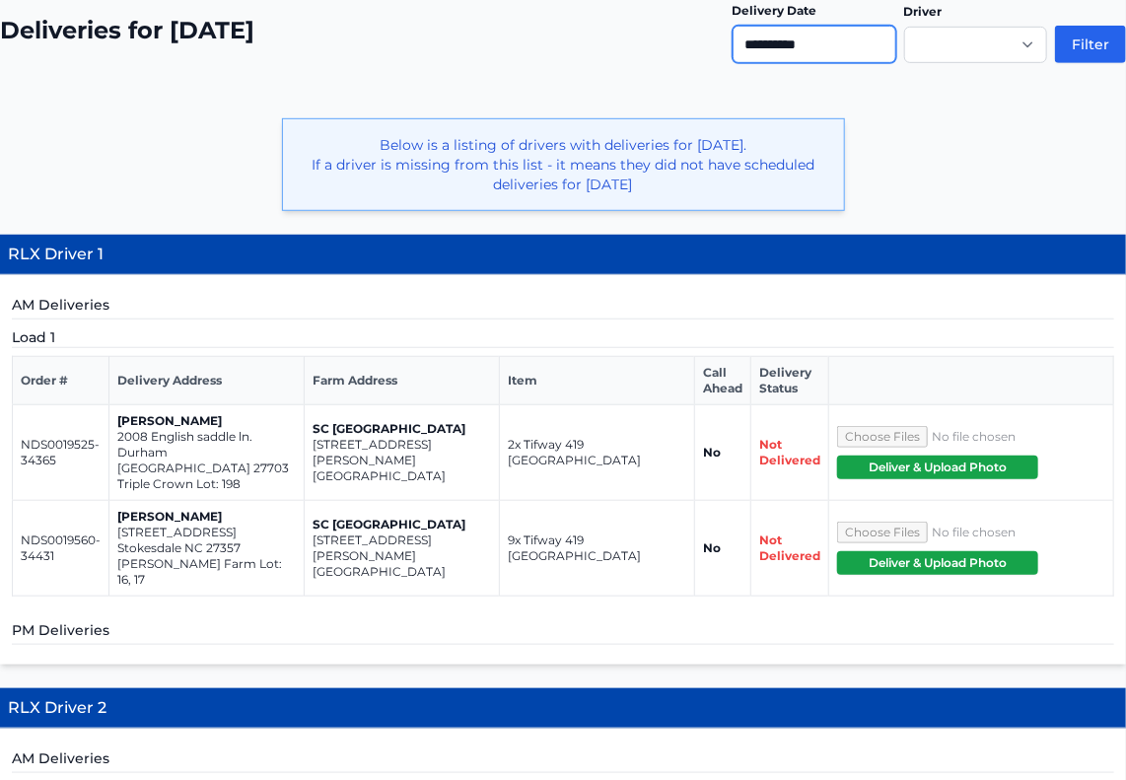
click at [838, 44] on input "**********" at bounding box center [814, 44] width 164 height 37
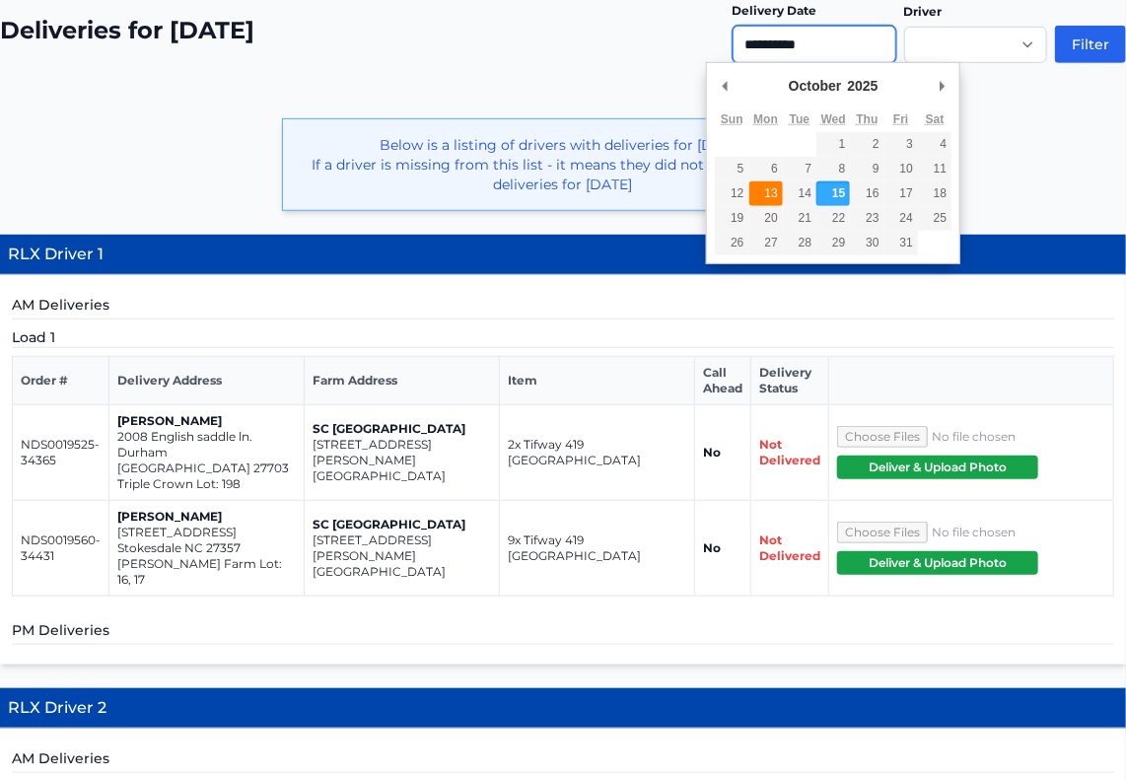
type input "**********"
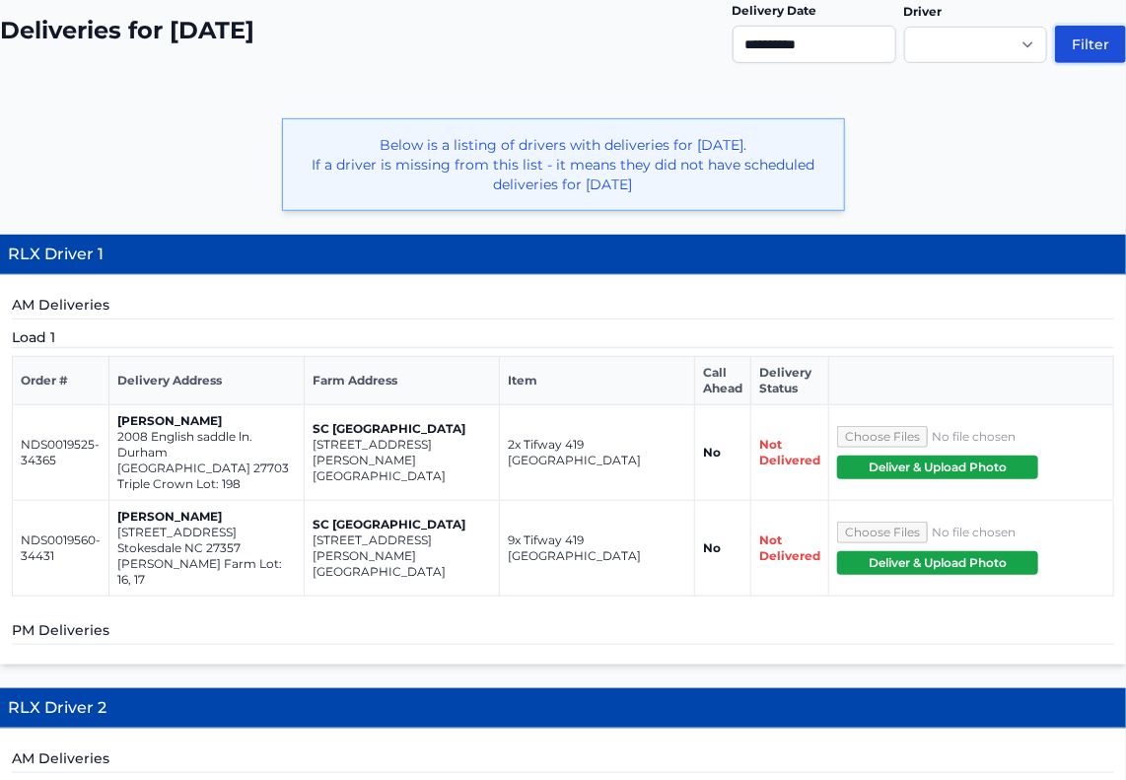
click at [1090, 41] on button "Filter" at bounding box center [1090, 44] width 71 height 37
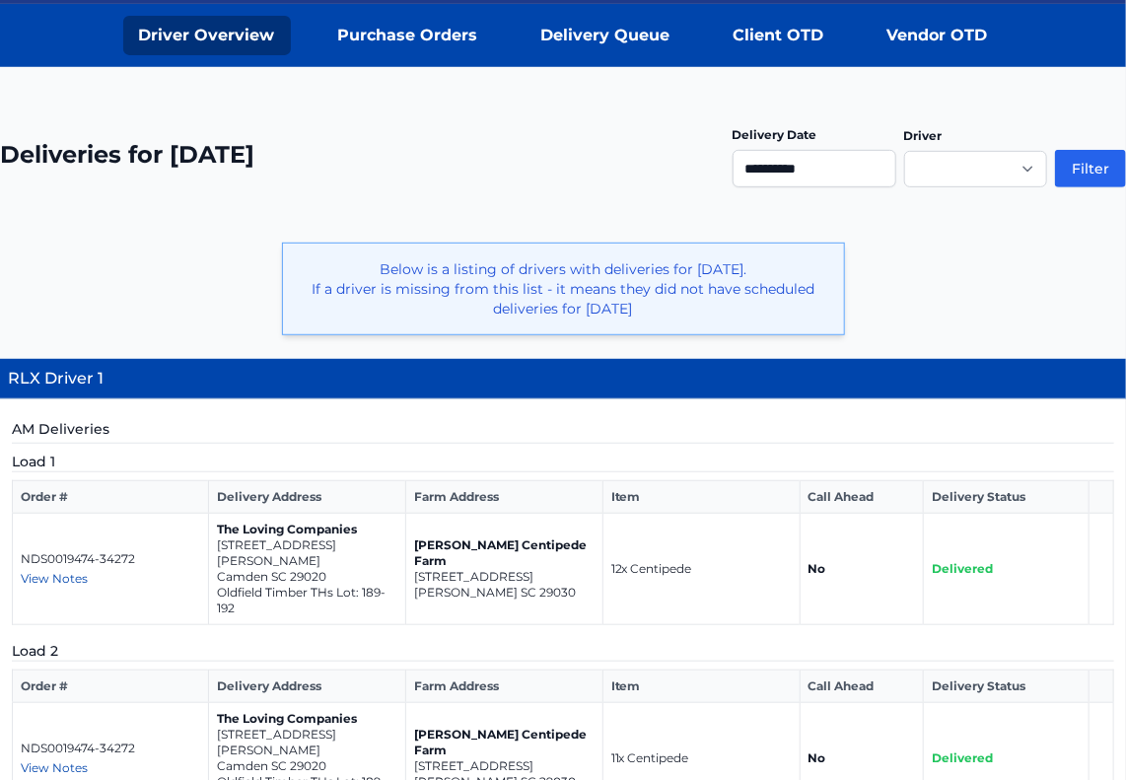
scroll to position [305, 0]
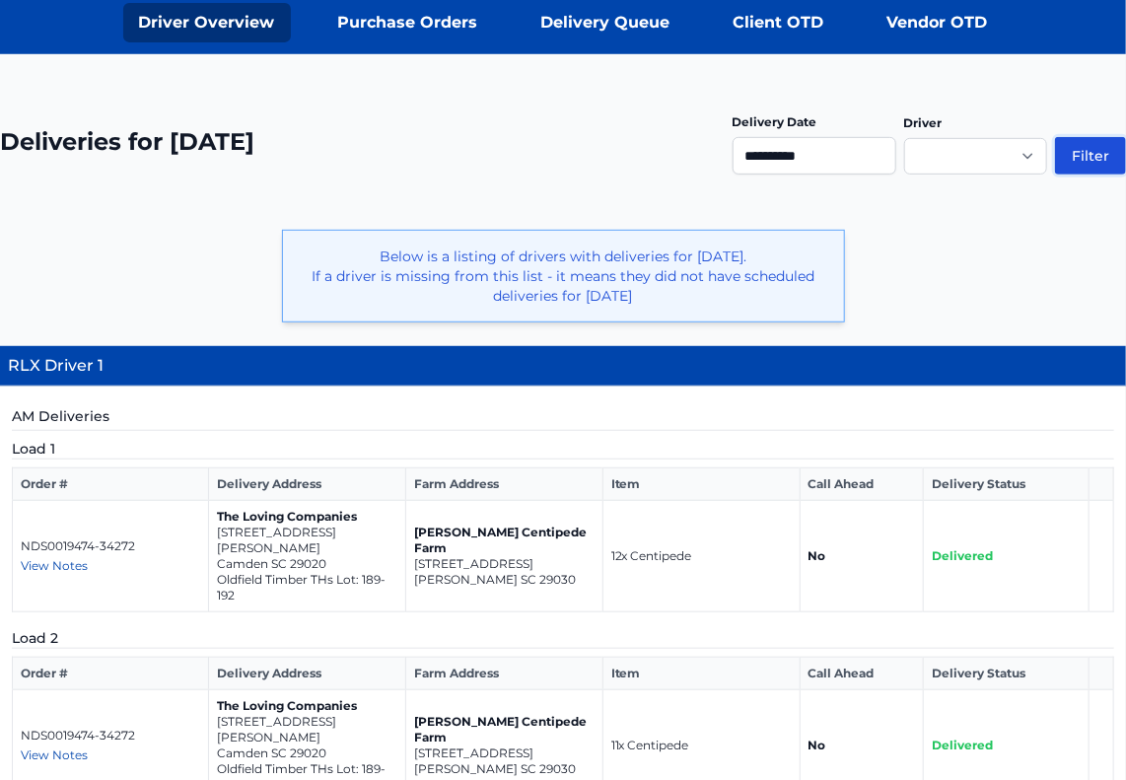
click at [1094, 155] on button "Filter" at bounding box center [1090, 155] width 71 height 37
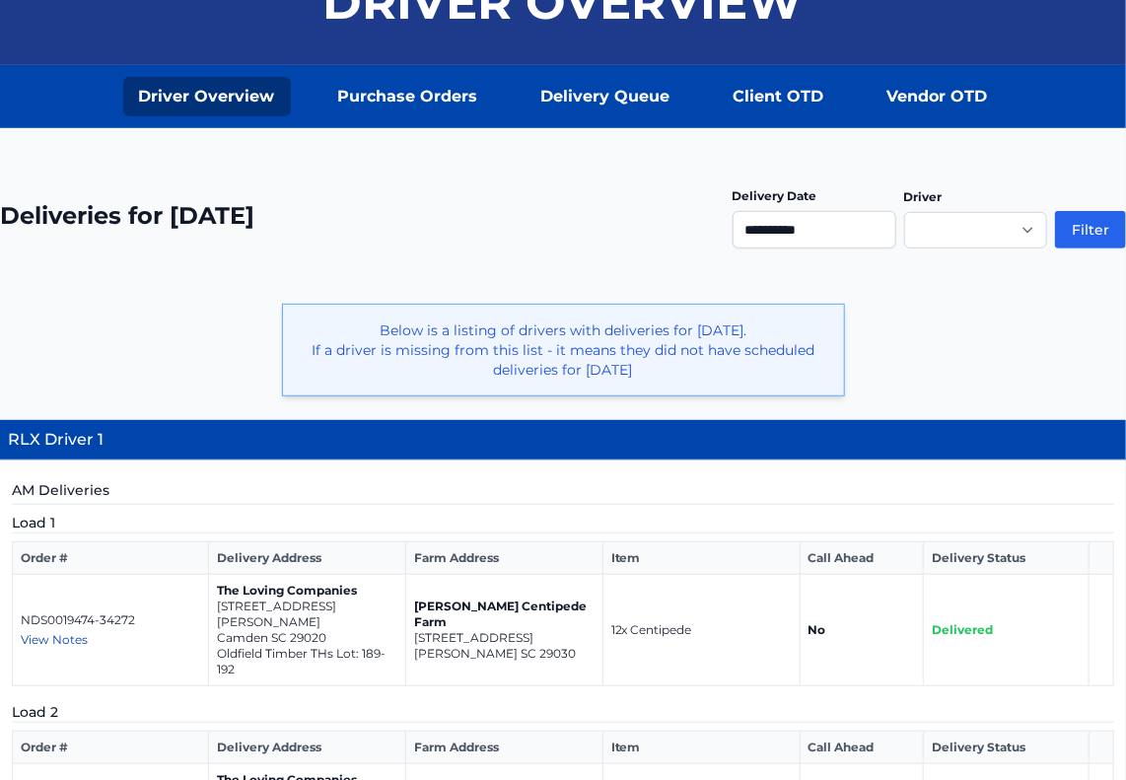
scroll to position [234, 0]
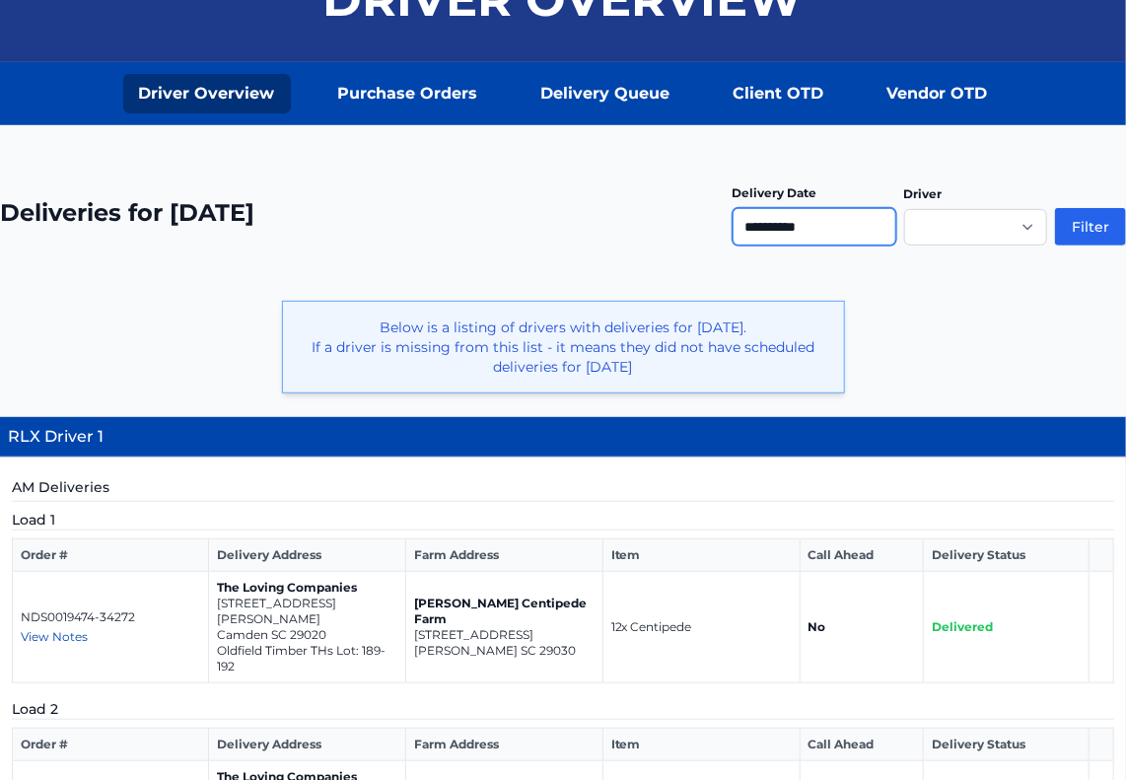
click at [859, 231] on input "**********" at bounding box center [814, 226] width 164 height 37
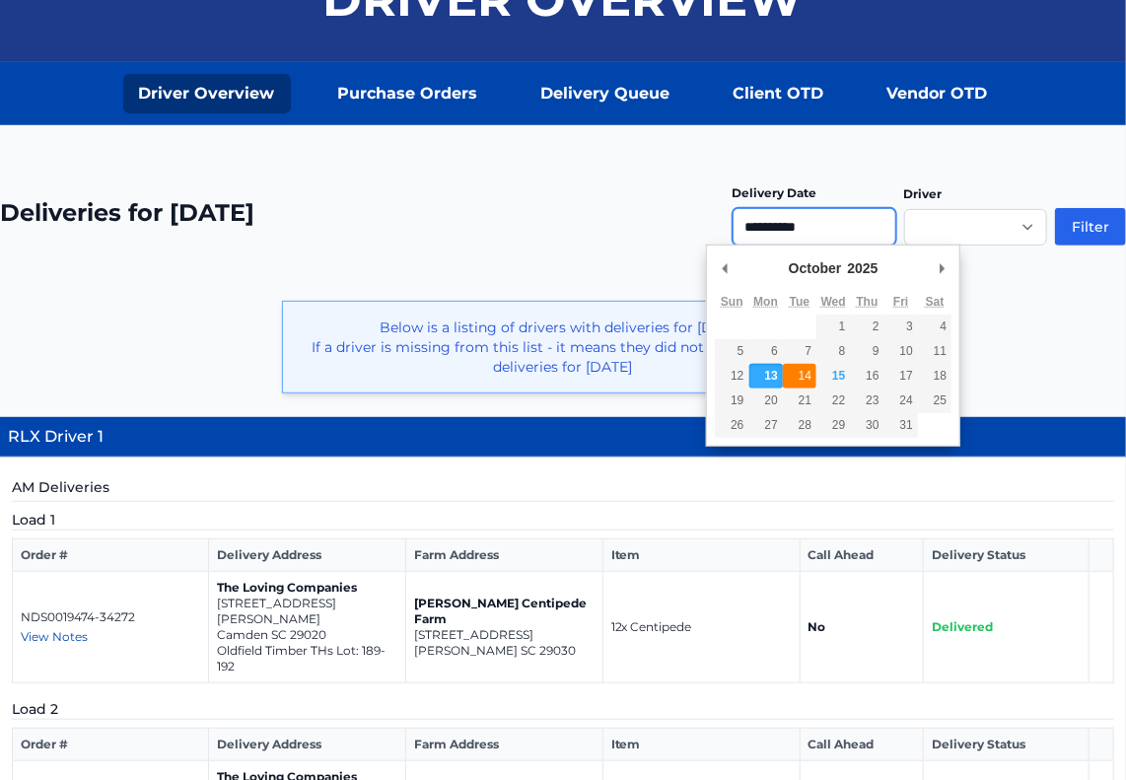
type input "**********"
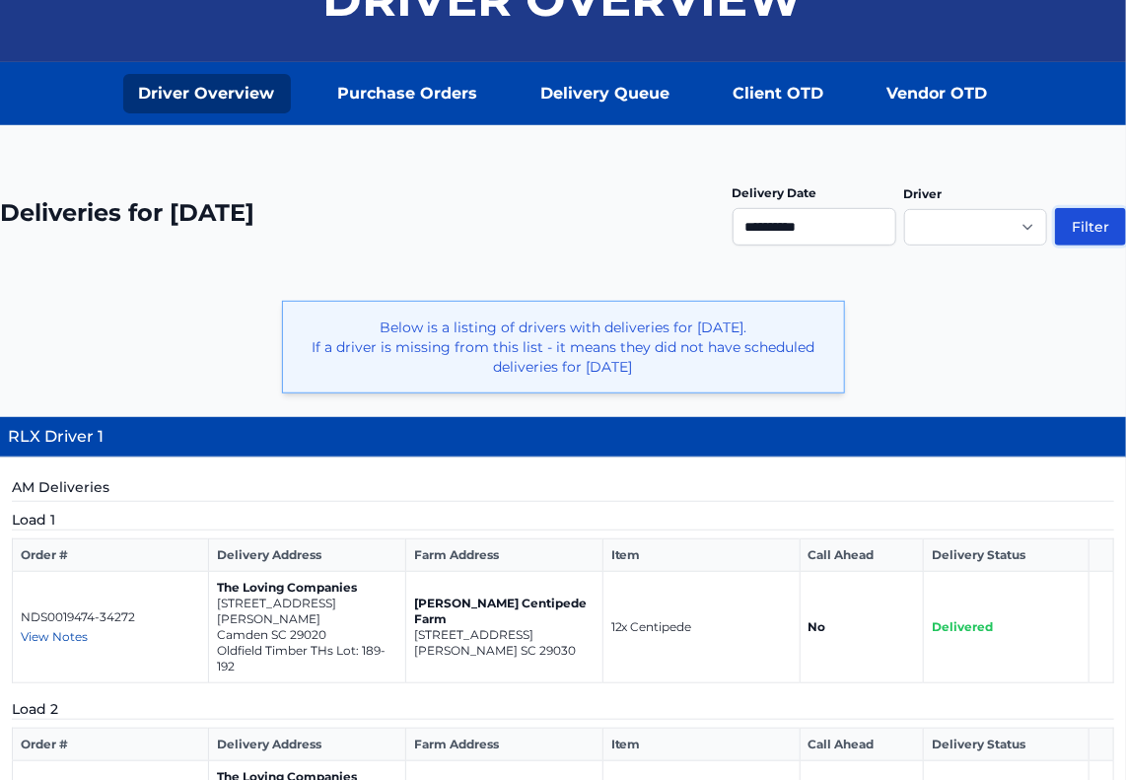
click at [1092, 224] on button "Filter" at bounding box center [1090, 226] width 71 height 37
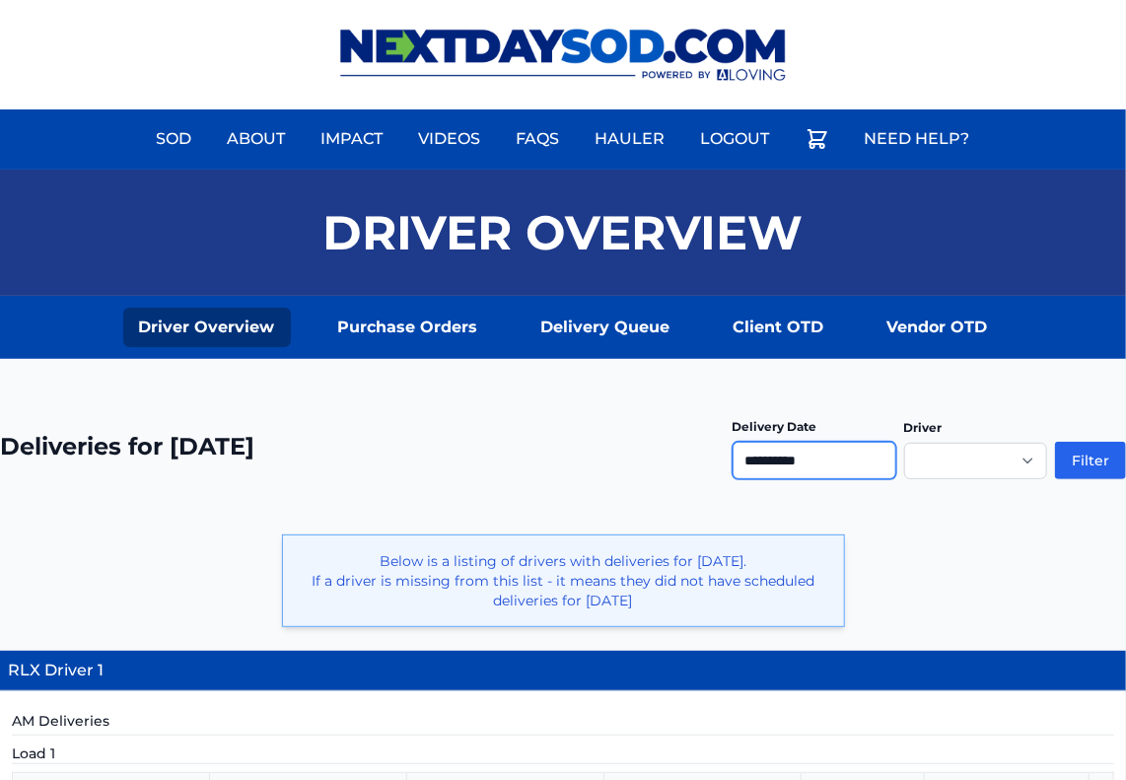
click at [811, 450] on input "**********" at bounding box center [814, 460] width 164 height 37
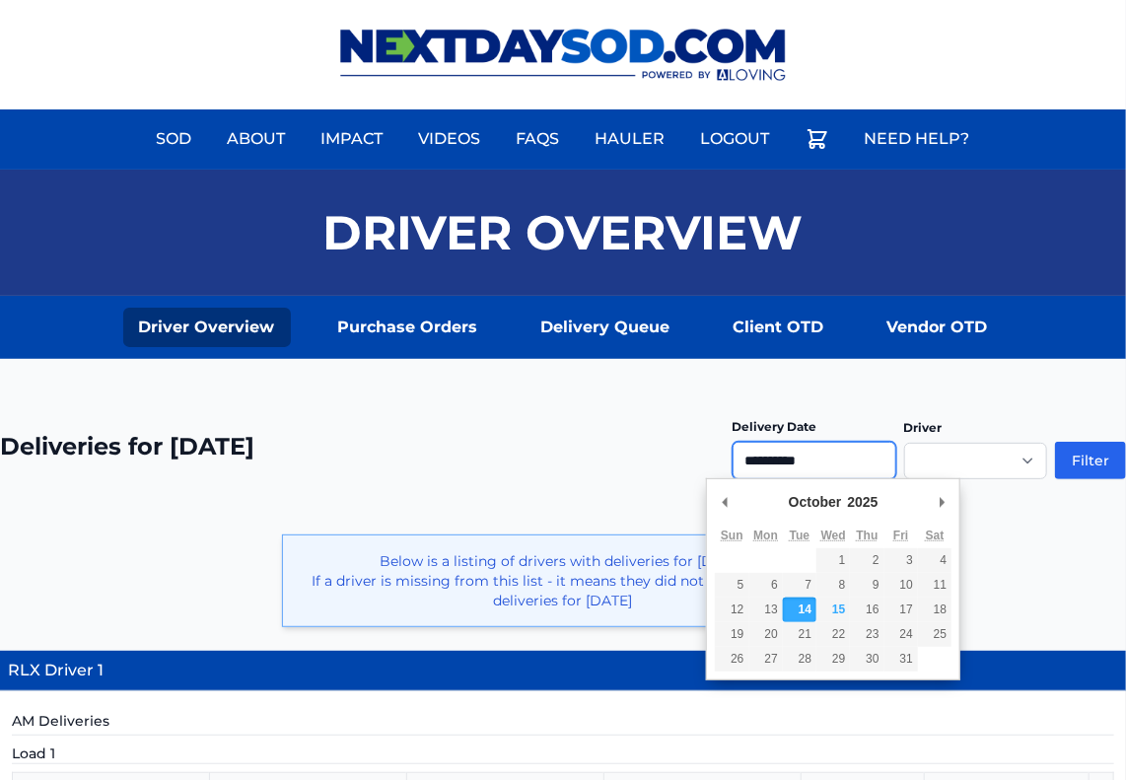
click at [811, 450] on input "**********" at bounding box center [814, 460] width 164 height 37
type input "**********"
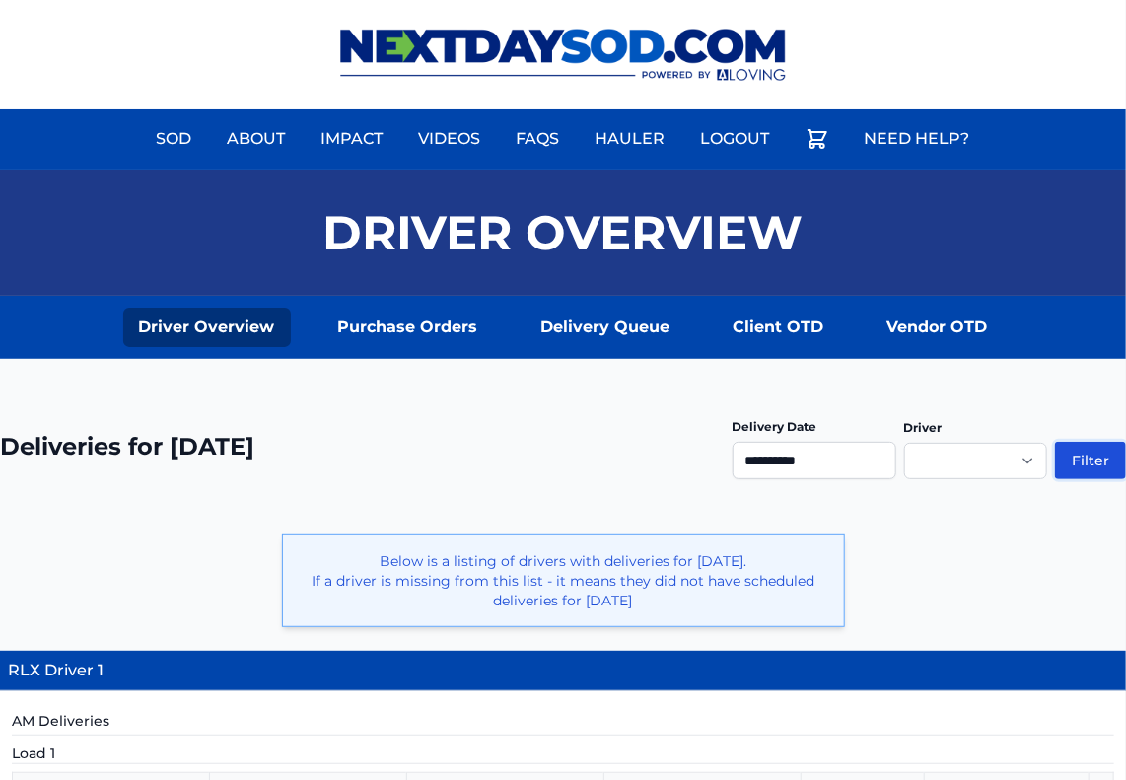
click at [1092, 449] on button "Filter" at bounding box center [1090, 460] width 71 height 37
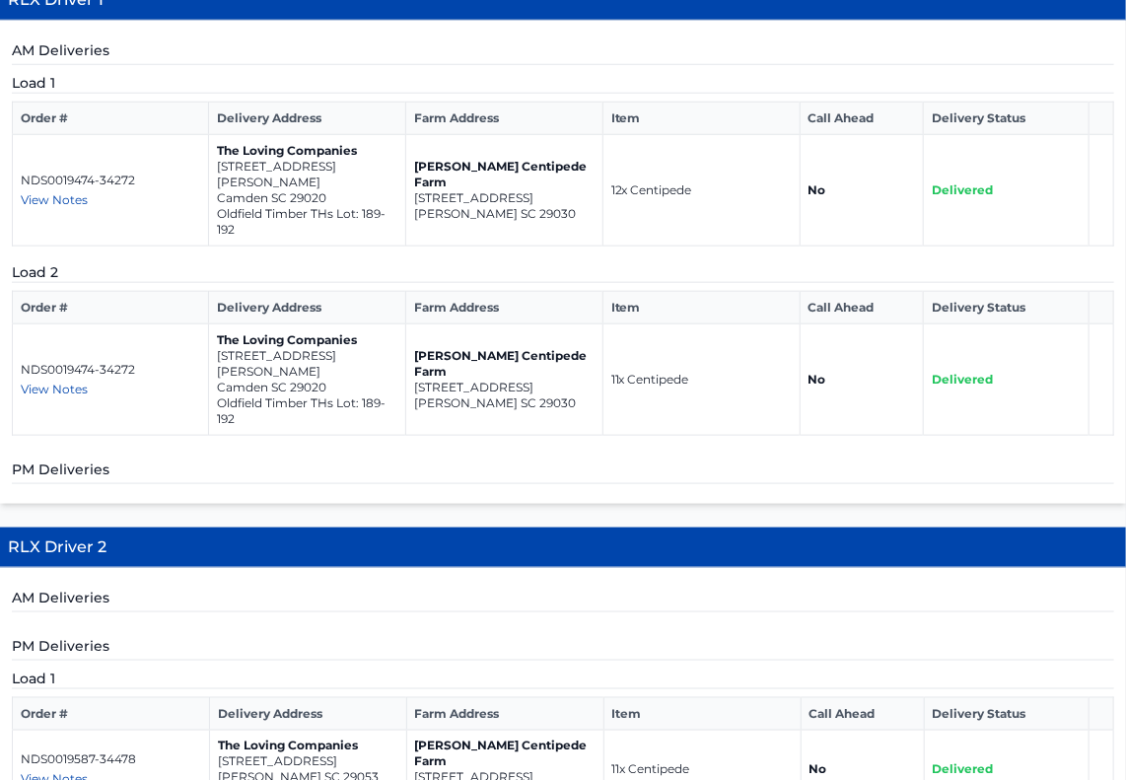
scroll to position [678, 0]
